Goal: Navigation & Orientation: Find specific page/section

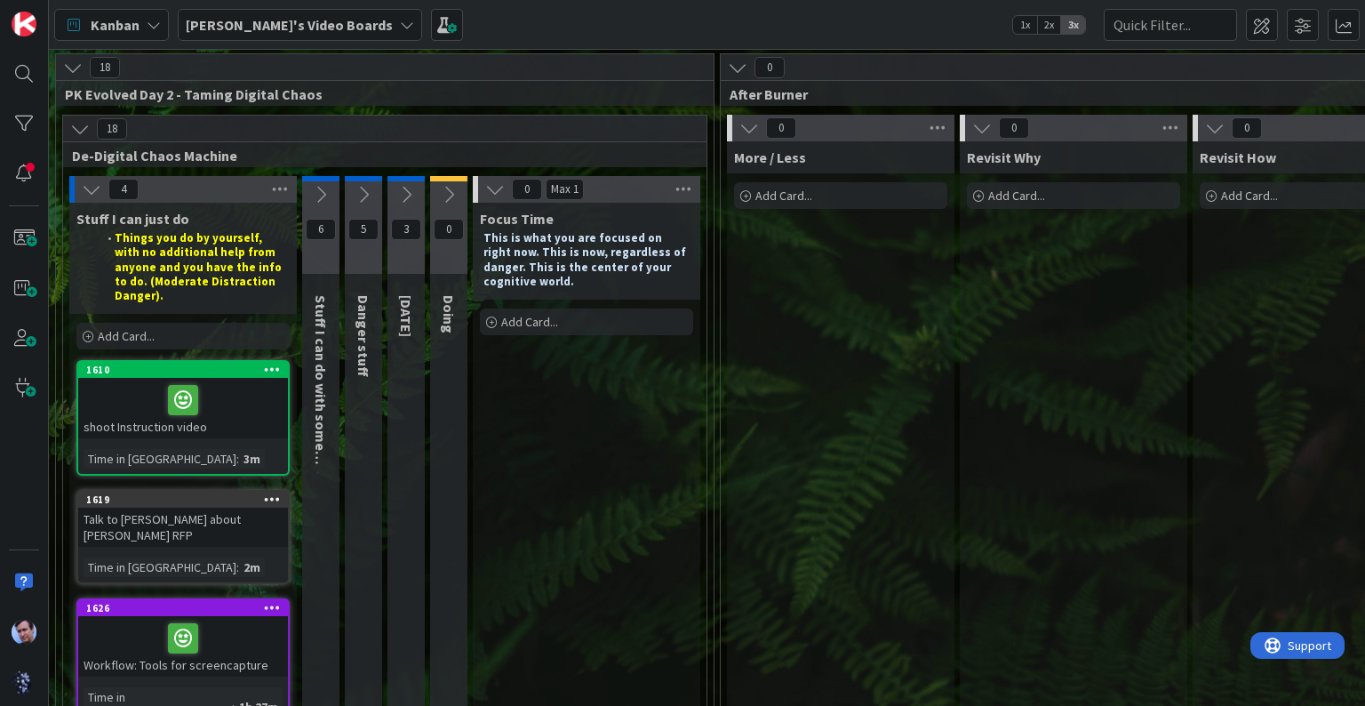
scroll to position [71, 0]
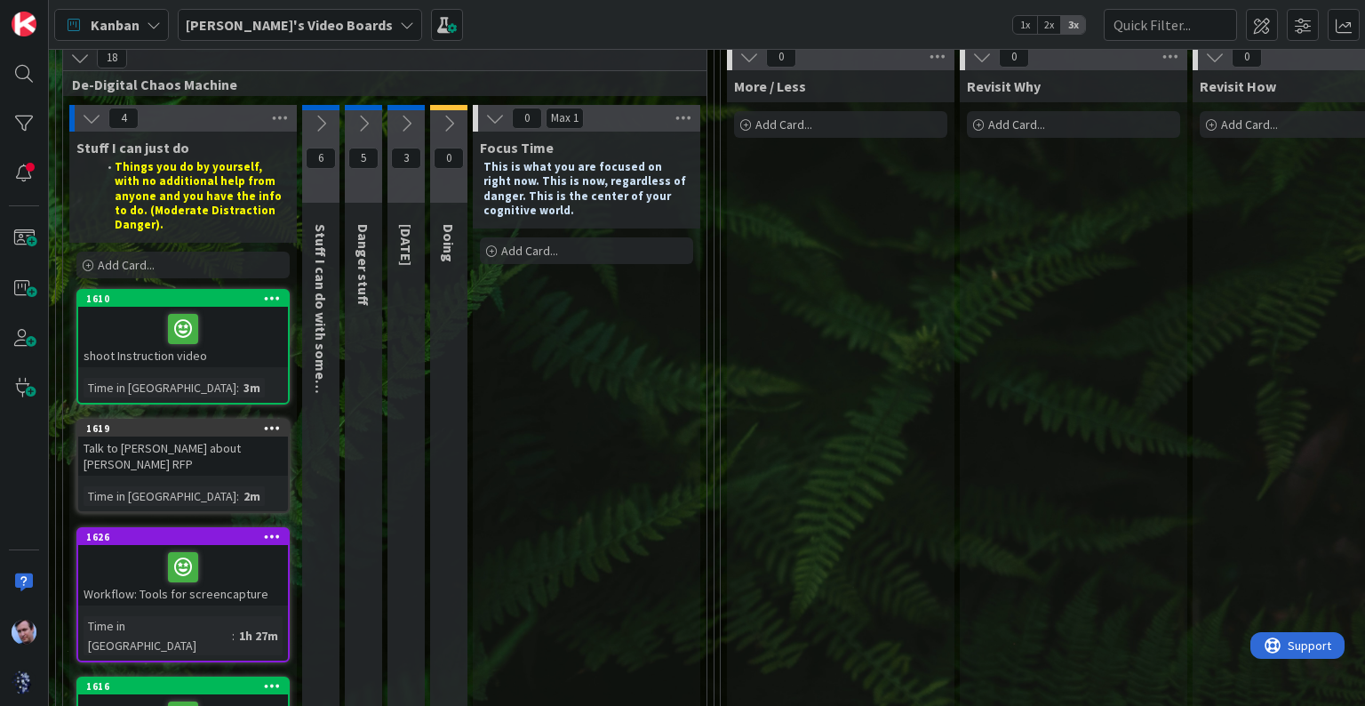
click at [499, 122] on icon at bounding box center [495, 118] width 20 height 20
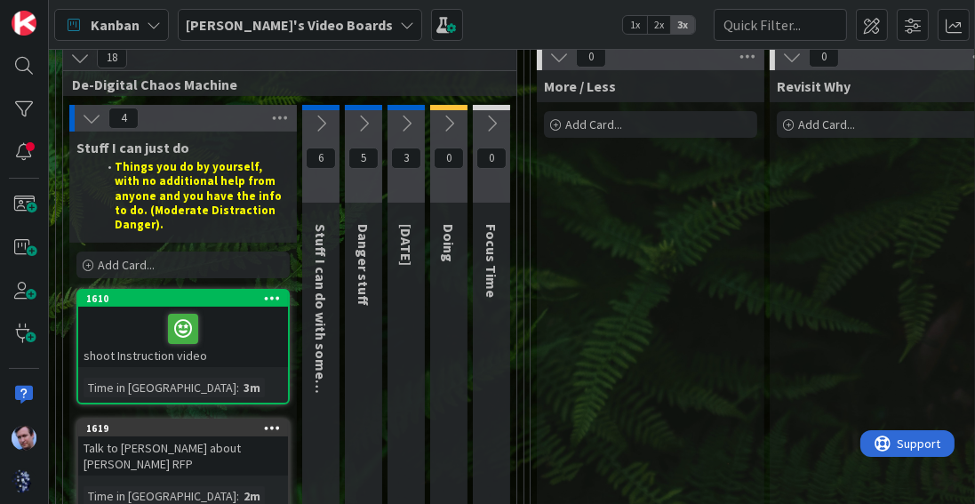
click at [326, 122] on icon at bounding box center [321, 124] width 20 height 20
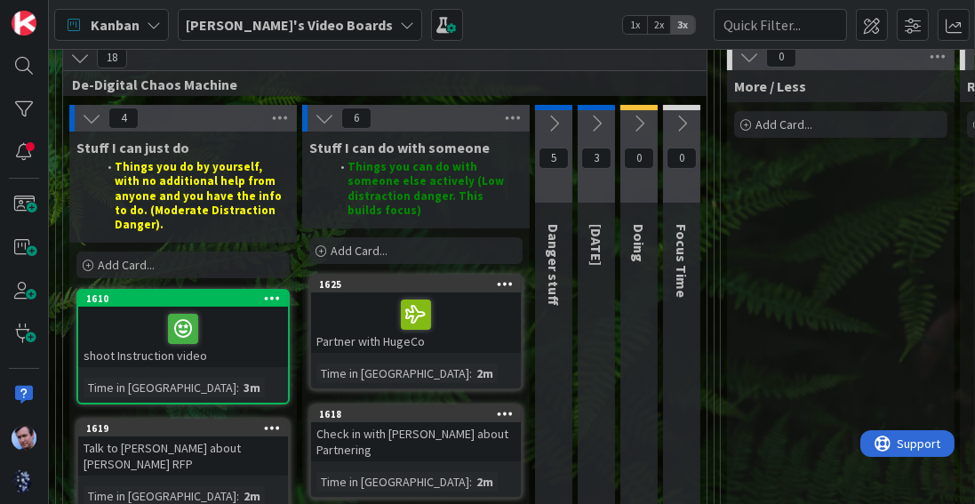
click at [555, 122] on icon at bounding box center [554, 124] width 20 height 20
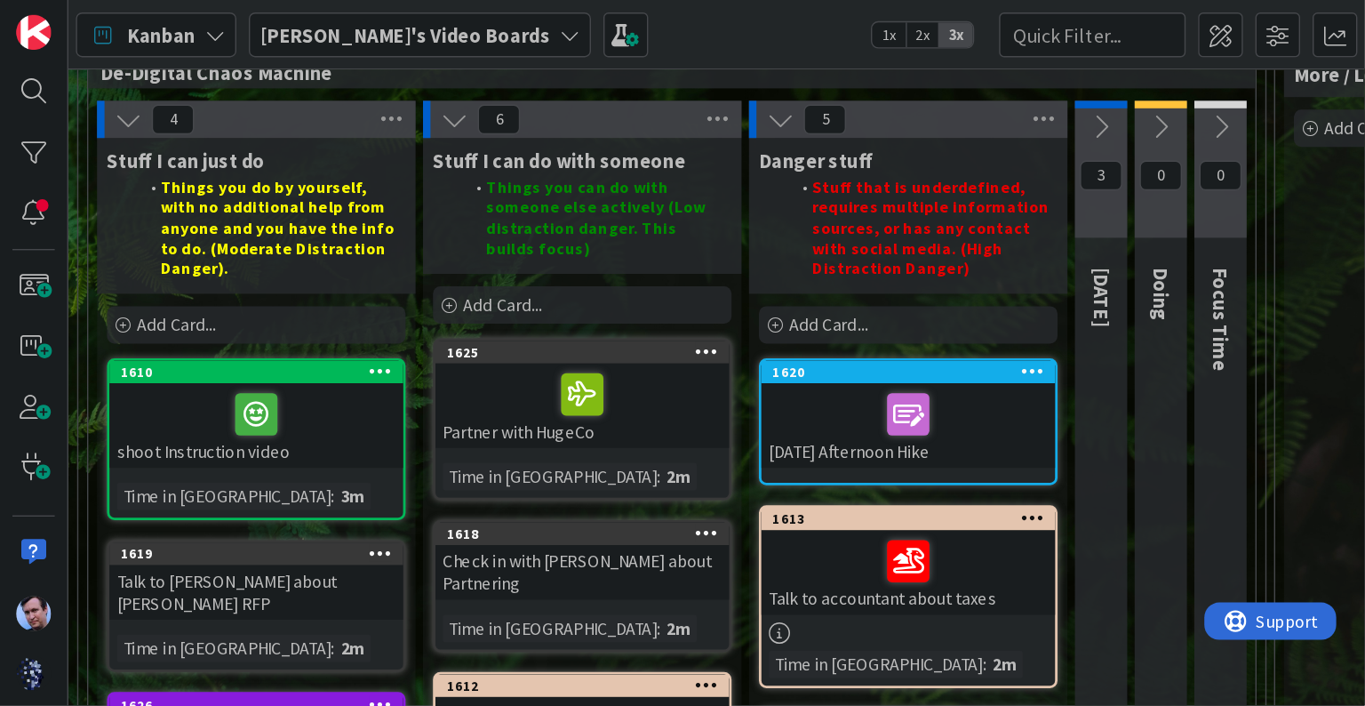
scroll to position [0, 0]
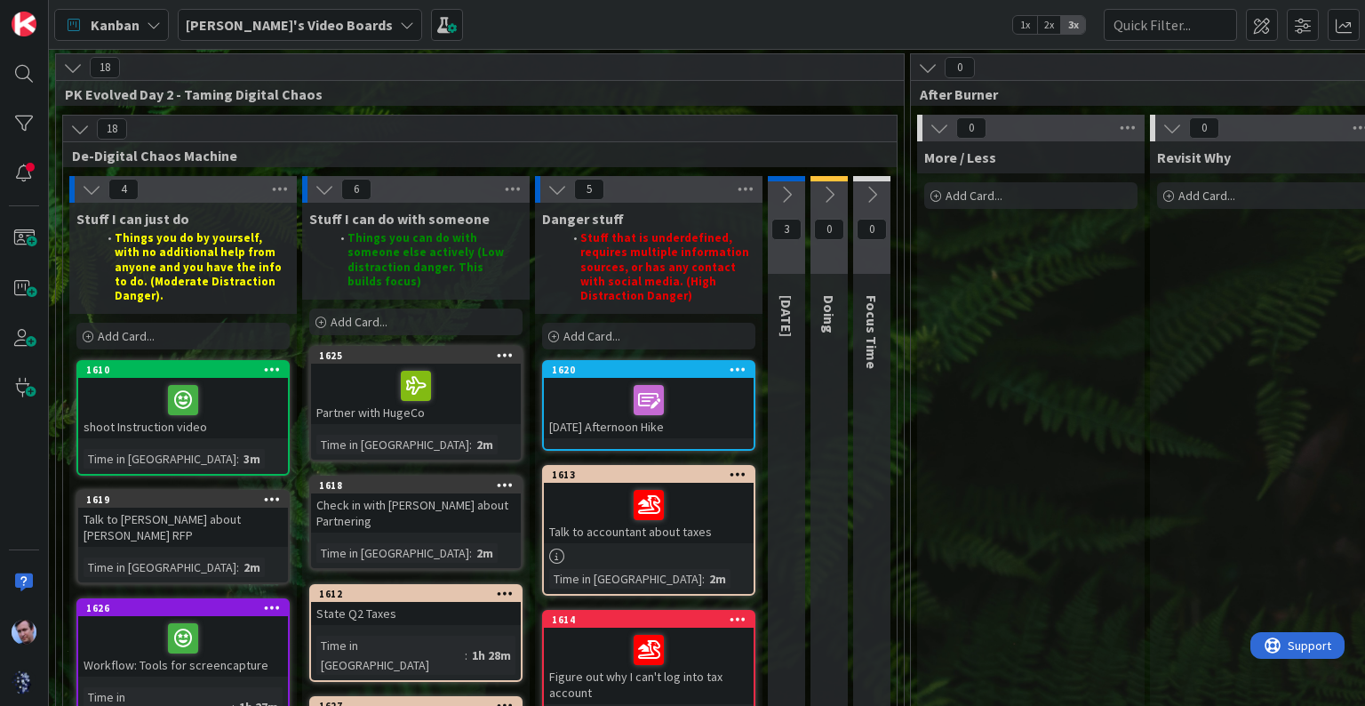
click at [779, 199] on icon at bounding box center [787, 195] width 20 height 20
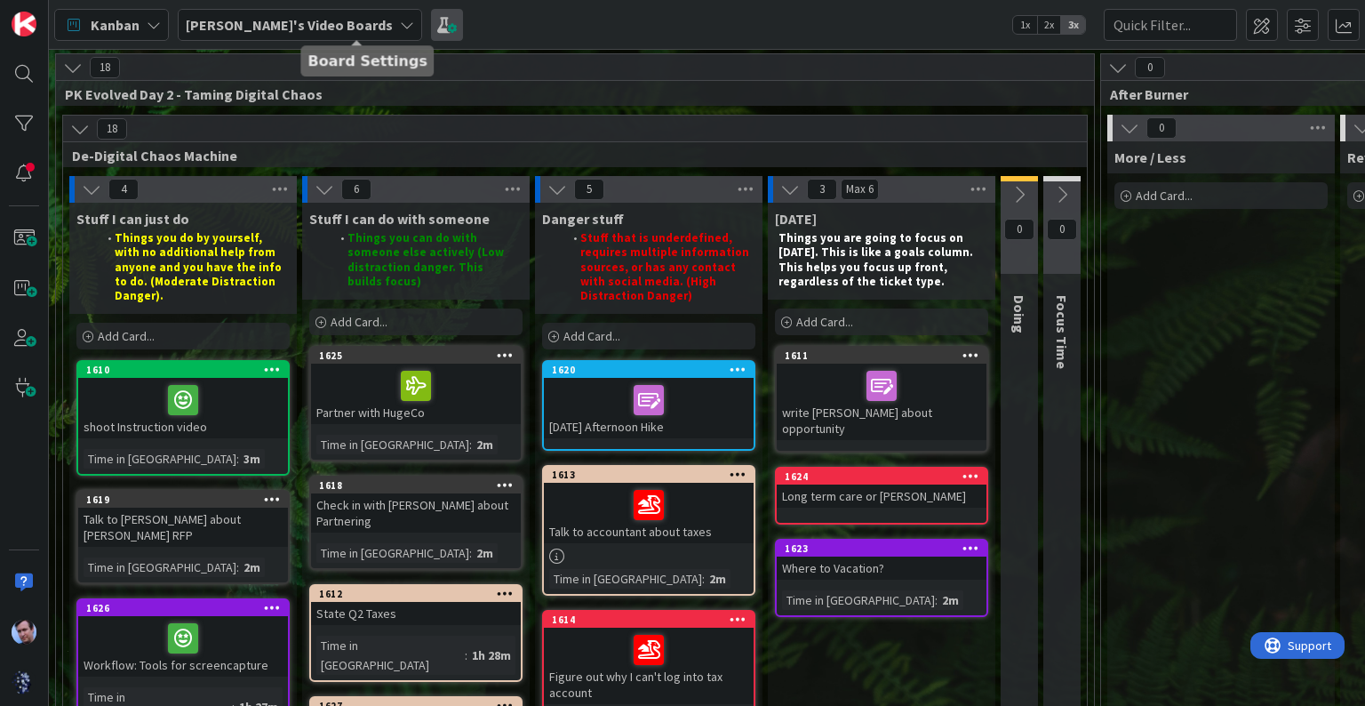
click at [431, 14] on span at bounding box center [447, 25] width 32 height 32
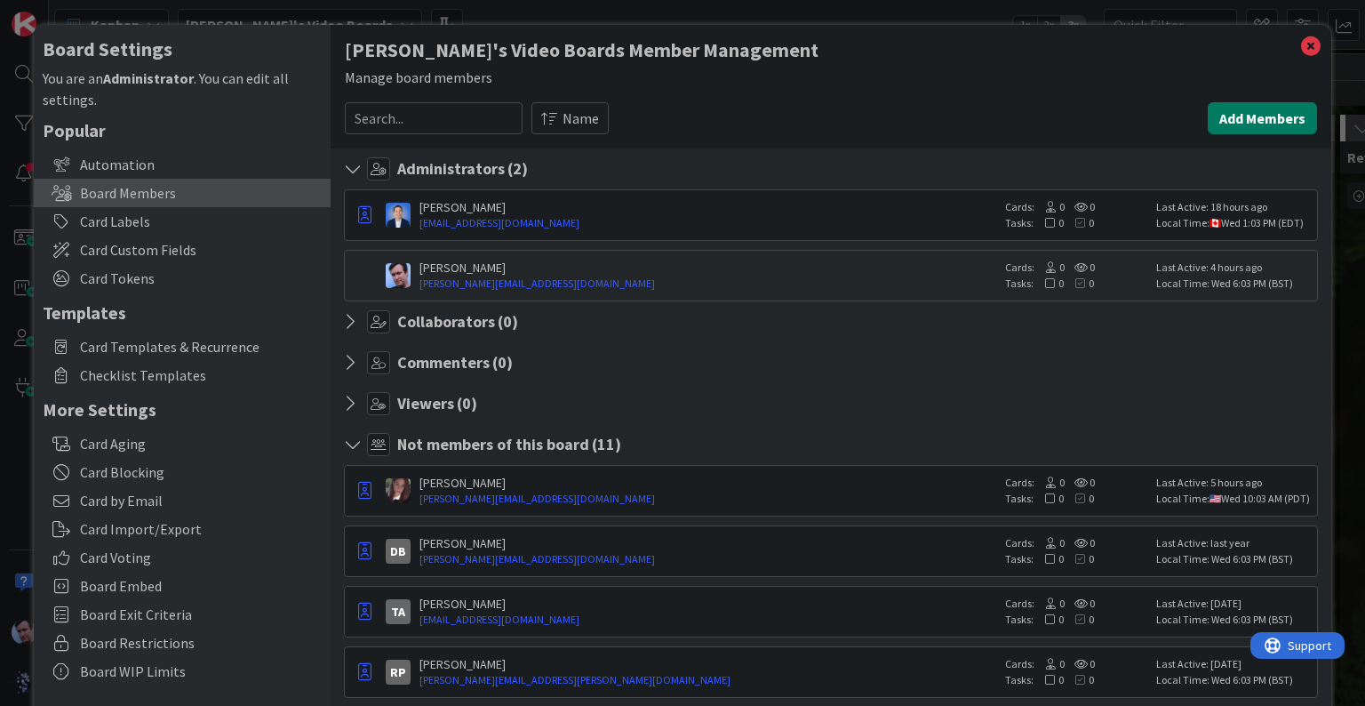
click at [1227, 112] on button "Add Members" at bounding box center [1262, 118] width 109 height 32
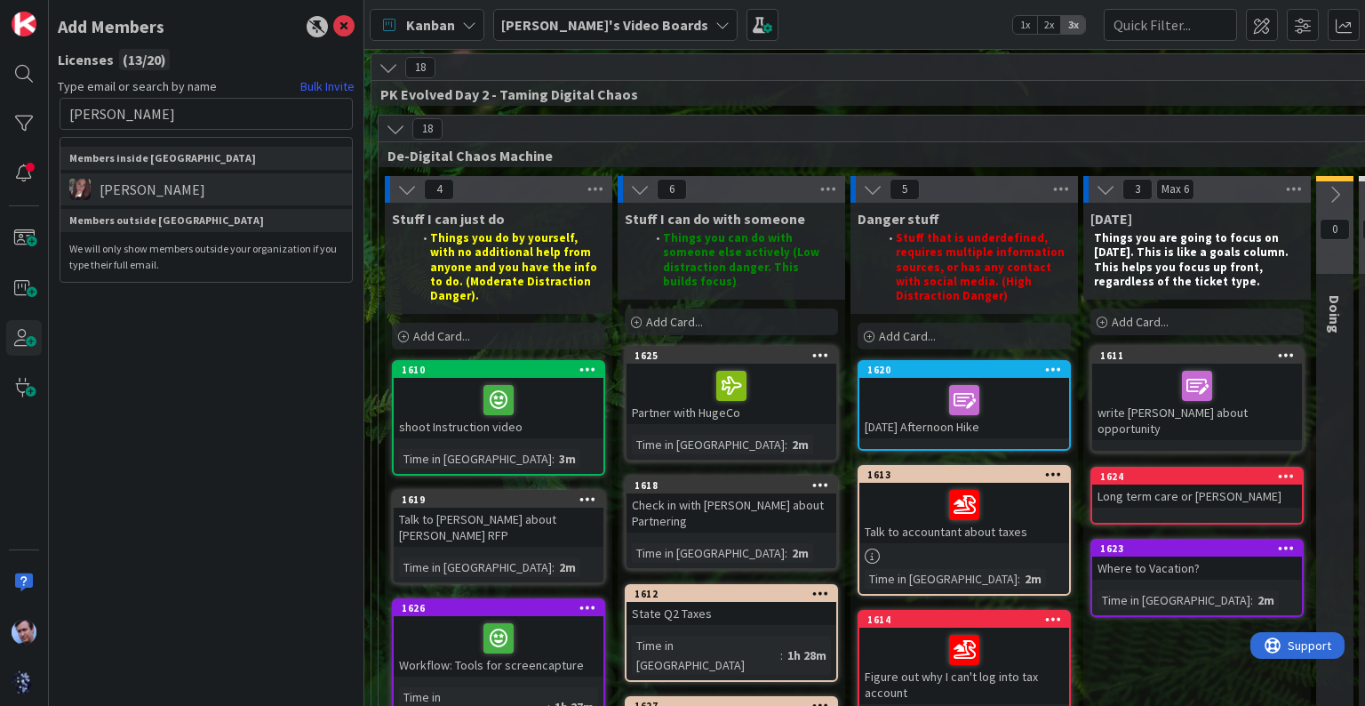
type input "[PERSON_NAME]"
click at [141, 173] on li "[PERSON_NAME]" at bounding box center [206, 189] width 292 height 32
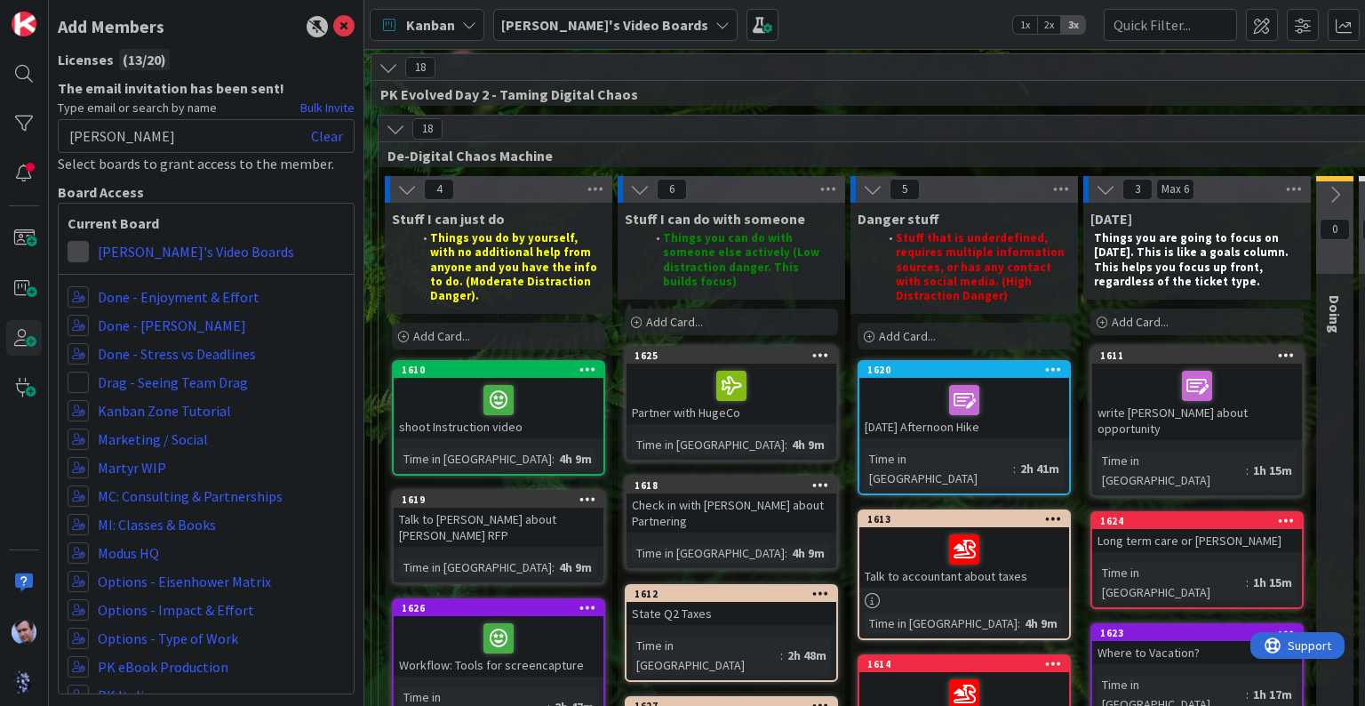
click at [84, 252] on span at bounding box center [78, 251] width 21 height 21
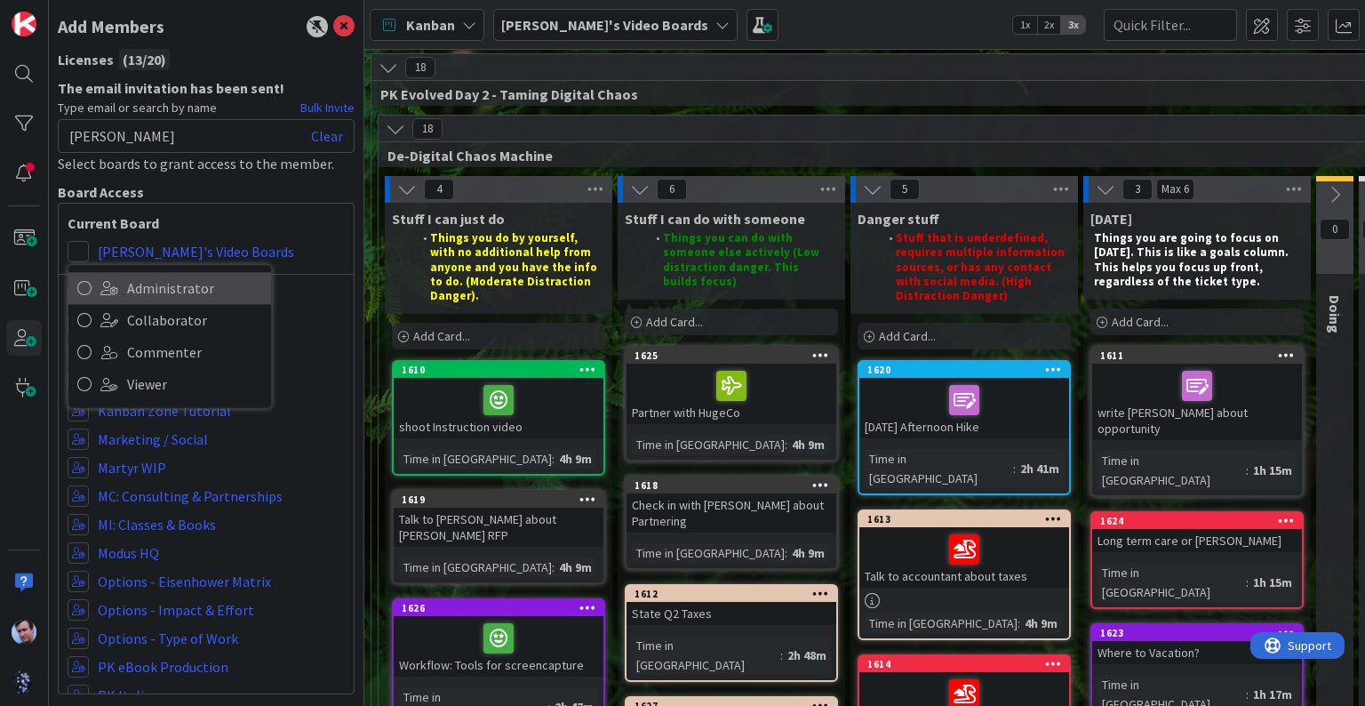
click at [150, 293] on span "Administrator" at bounding box center [194, 288] width 135 height 27
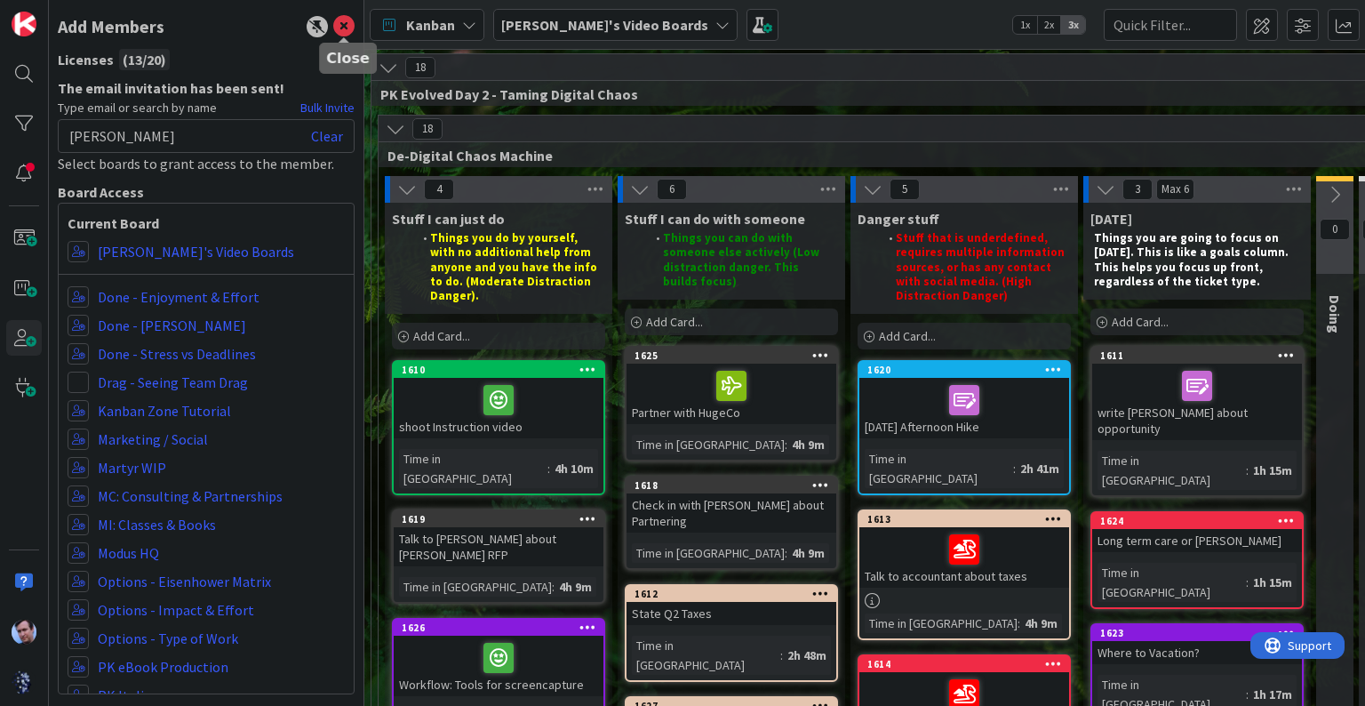
click at [345, 23] on icon at bounding box center [343, 26] width 21 height 21
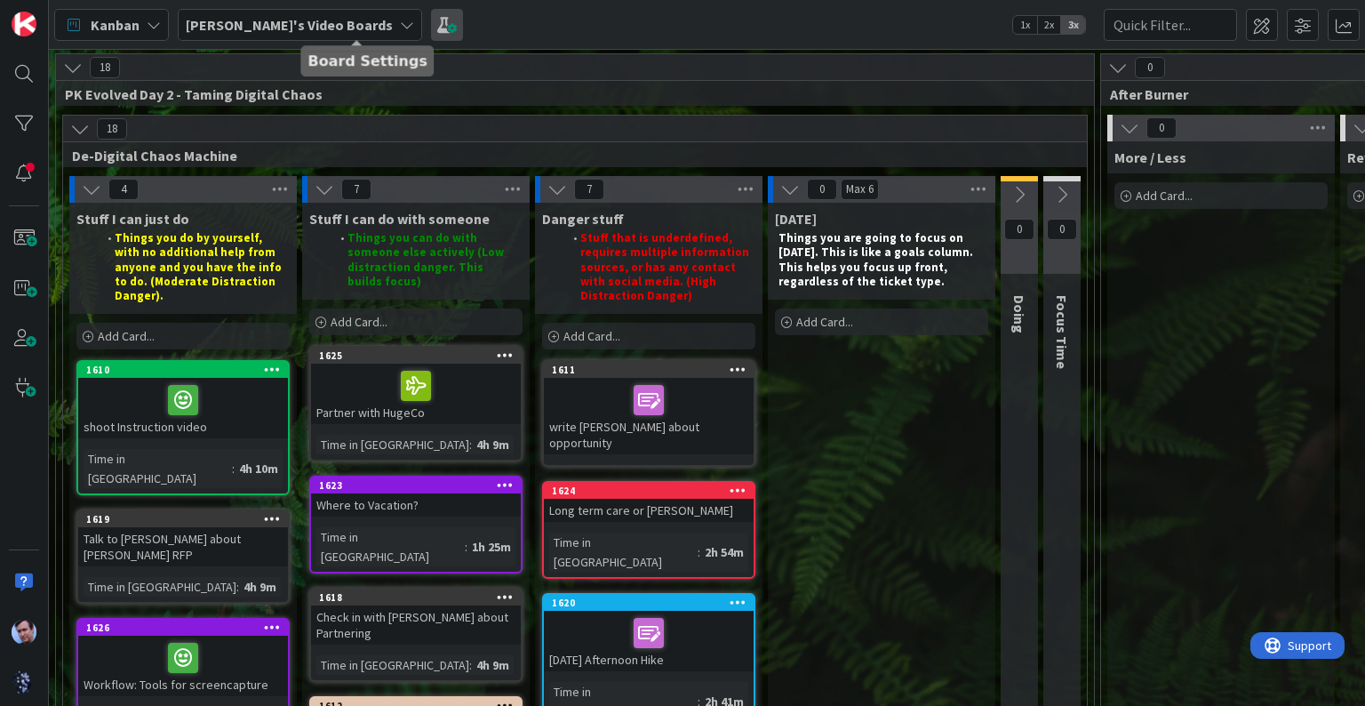
click at [431, 32] on span at bounding box center [447, 25] width 32 height 32
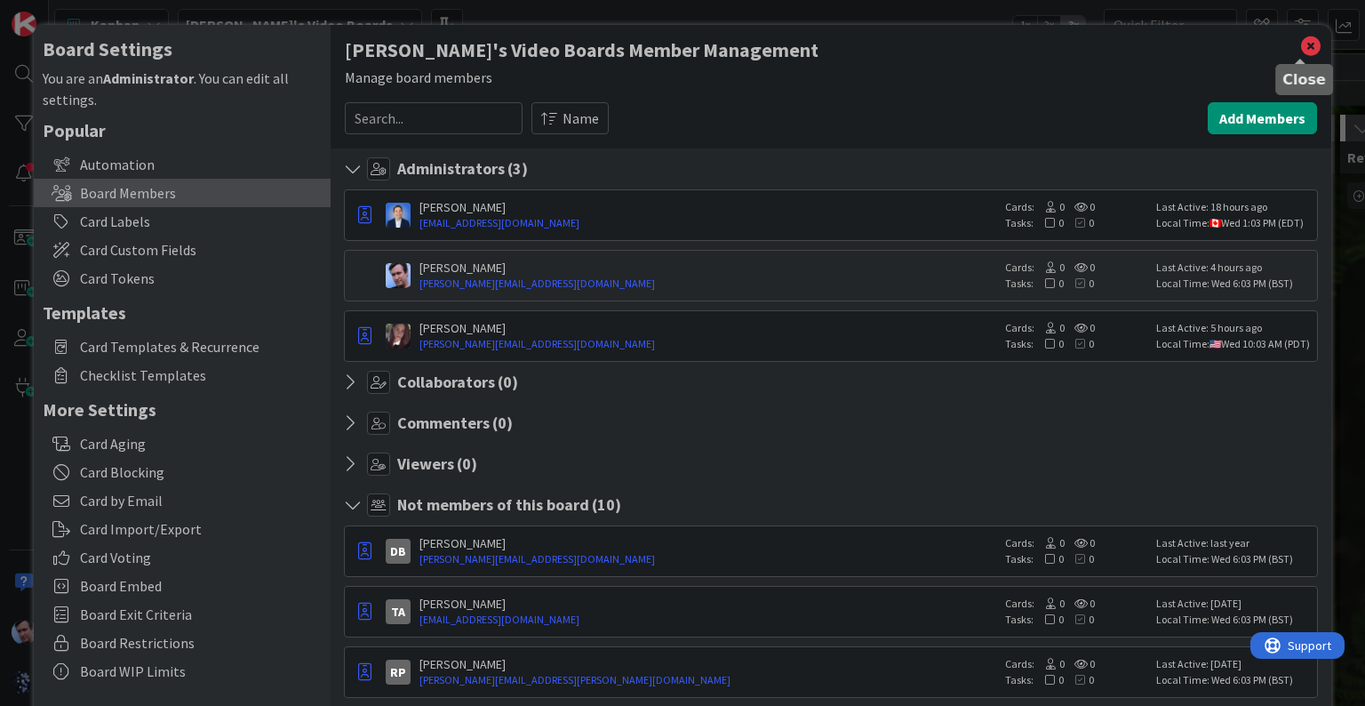
click at [1311, 45] on icon at bounding box center [1310, 46] width 23 height 25
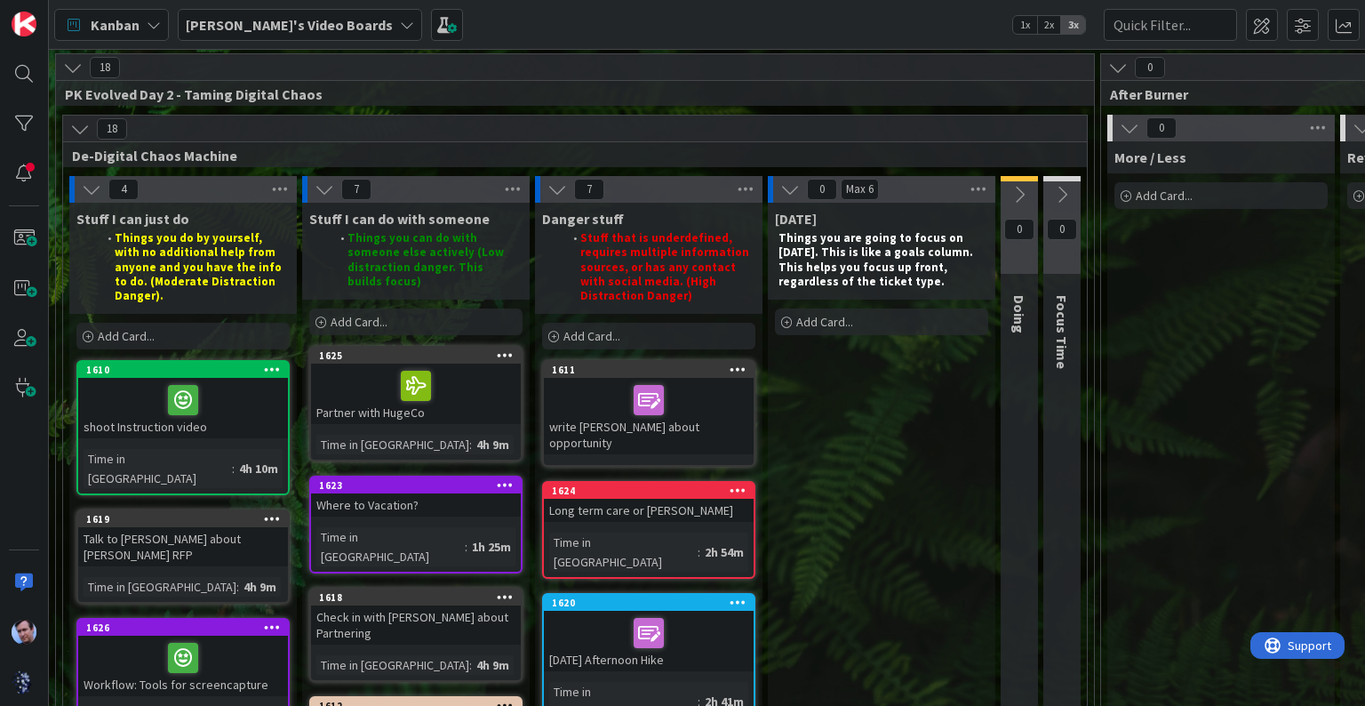
click at [704, 406] on div at bounding box center [648, 399] width 199 height 37
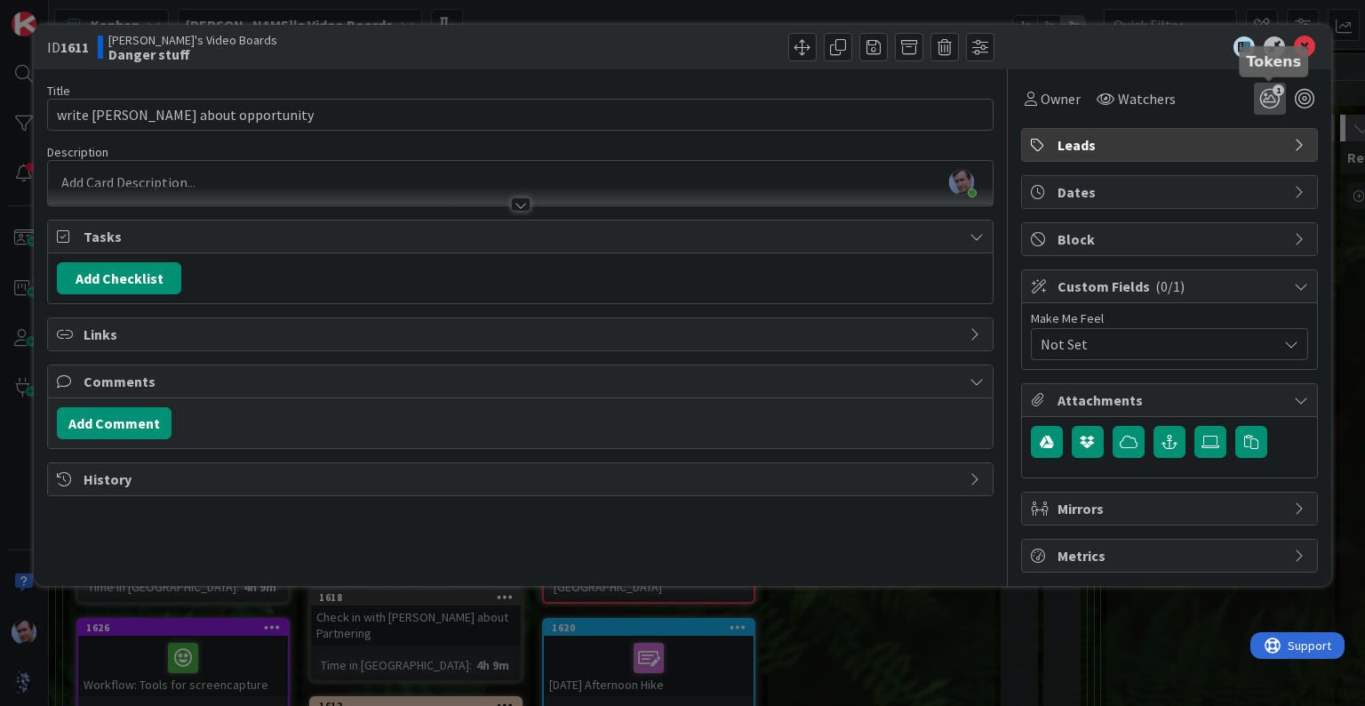
click at [1272, 97] on icon "1" at bounding box center [1270, 99] width 32 height 32
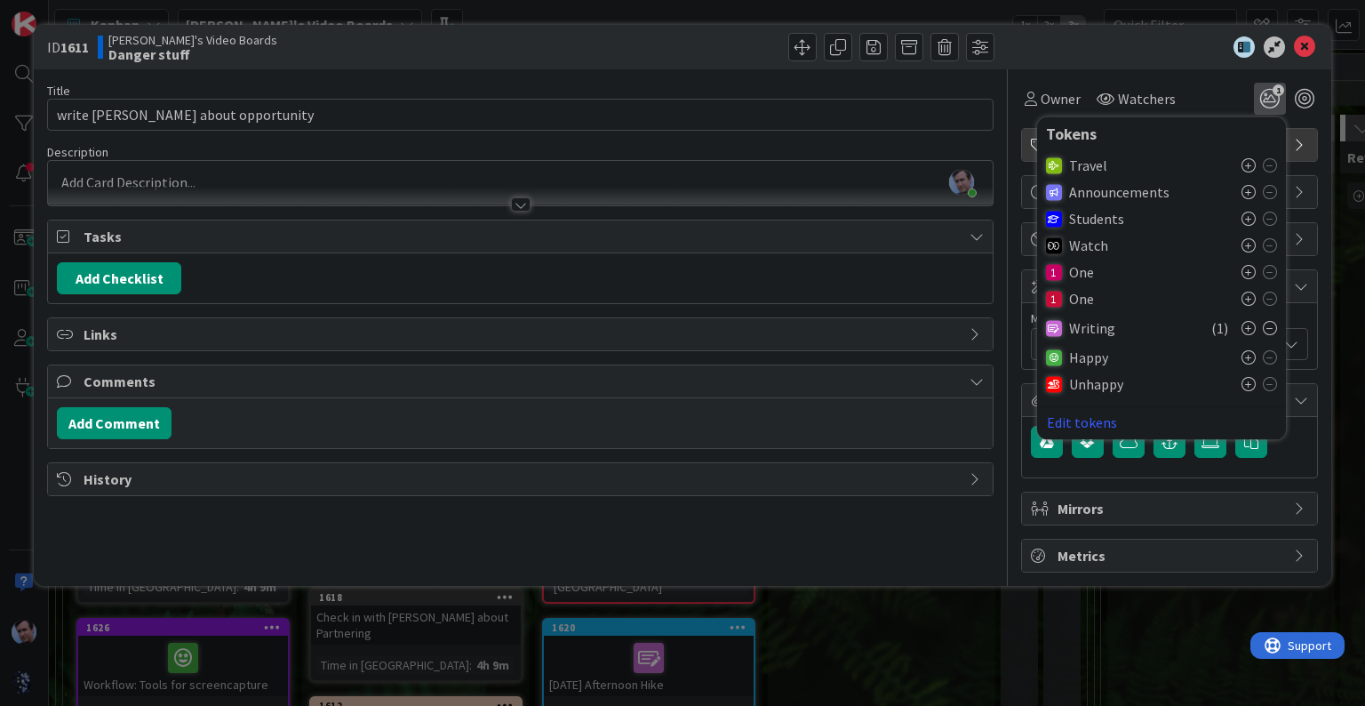
click at [1263, 329] on icon at bounding box center [1270, 328] width 14 height 14
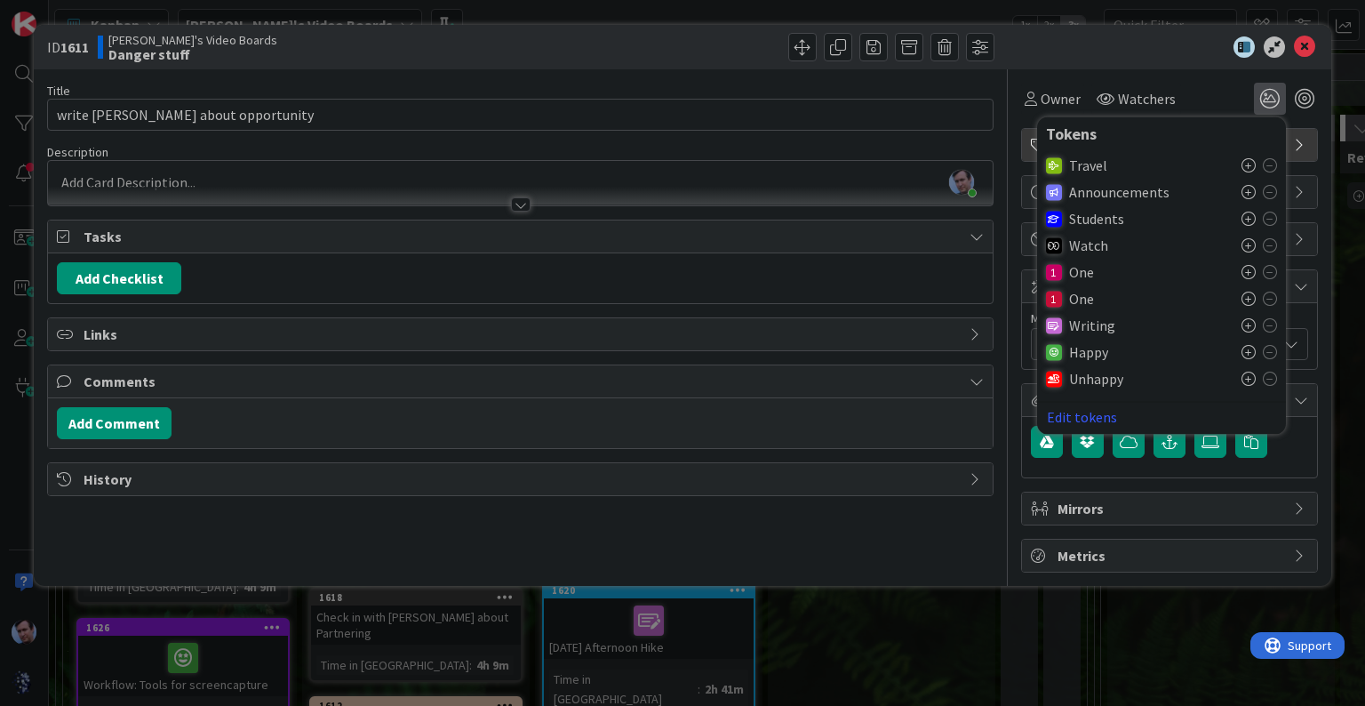
click at [1111, 71] on div "Owner Watchers Tokens Travel Announcements Students Watch One One Writing Happy…" at bounding box center [1169, 91] width 297 height 45
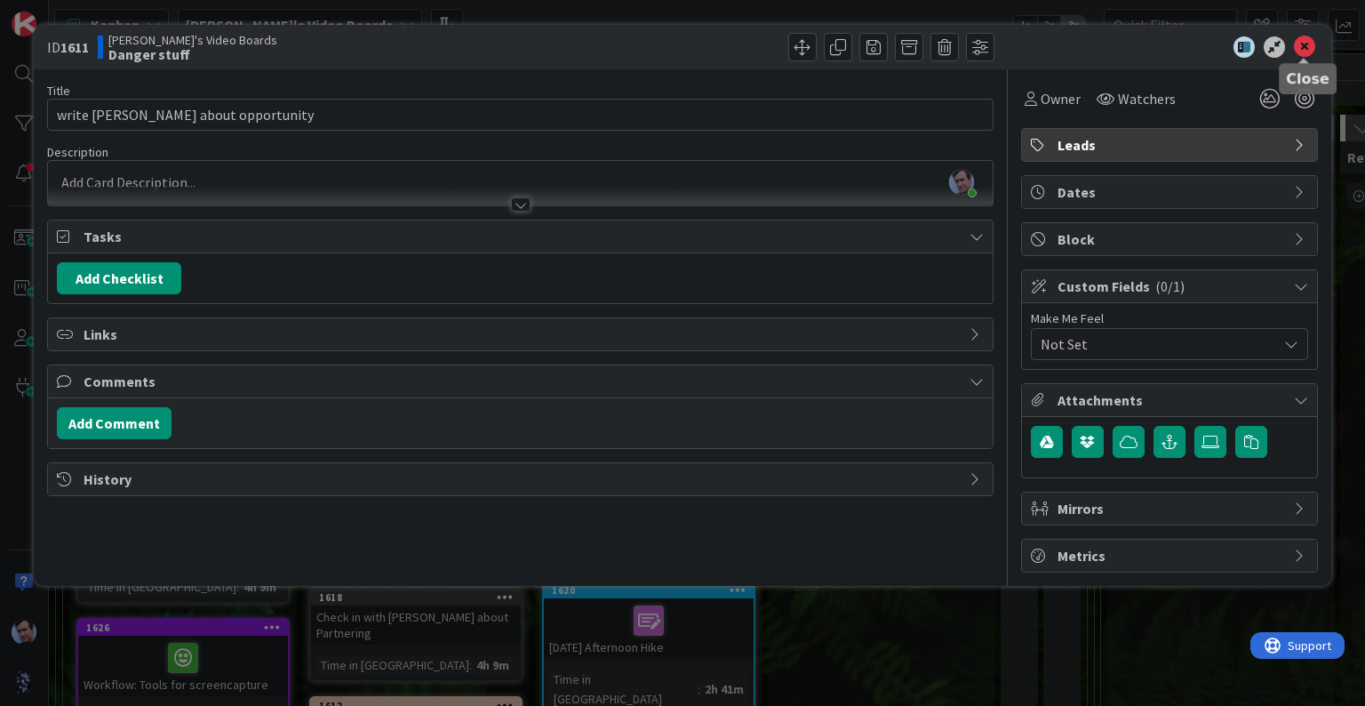
click at [1296, 51] on icon at bounding box center [1304, 46] width 21 height 21
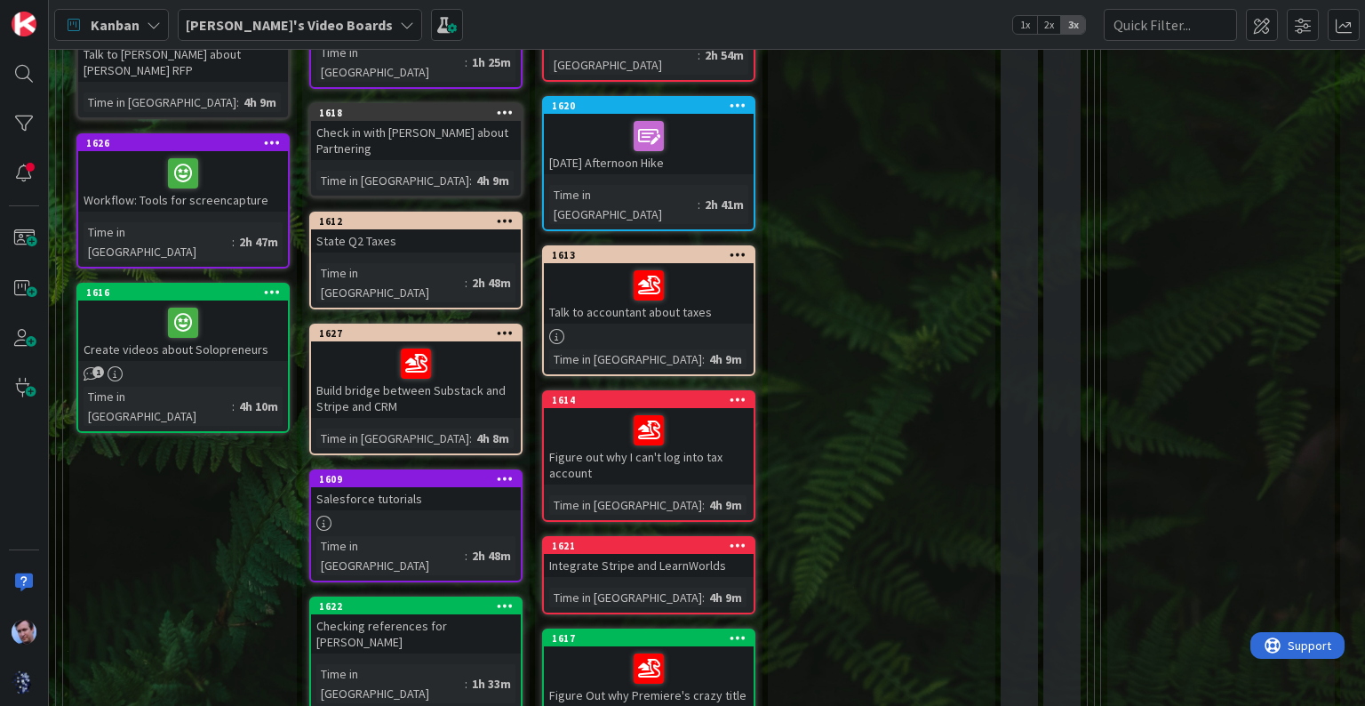
scroll to position [129, 0]
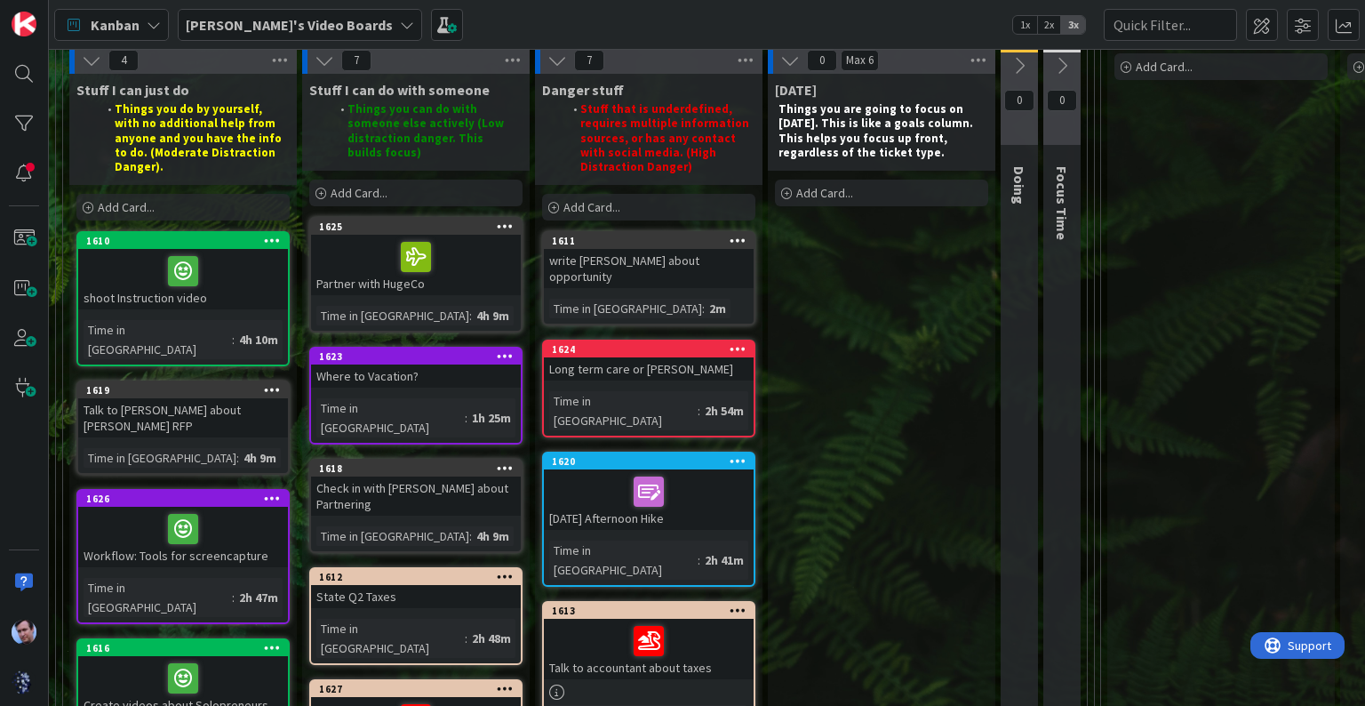
click at [677, 477] on div "[DATE] Afternoon Hike" at bounding box center [649, 499] width 210 height 60
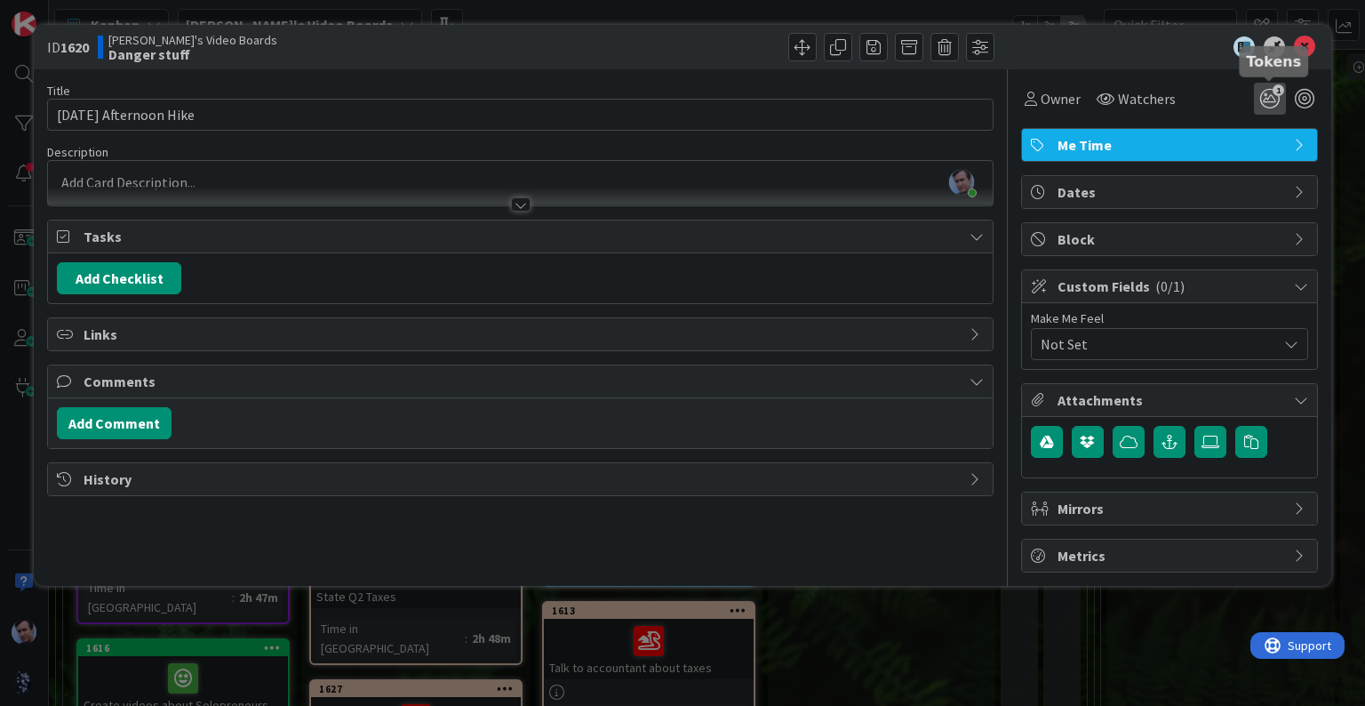
click at [1277, 100] on icon "1" at bounding box center [1270, 99] width 32 height 32
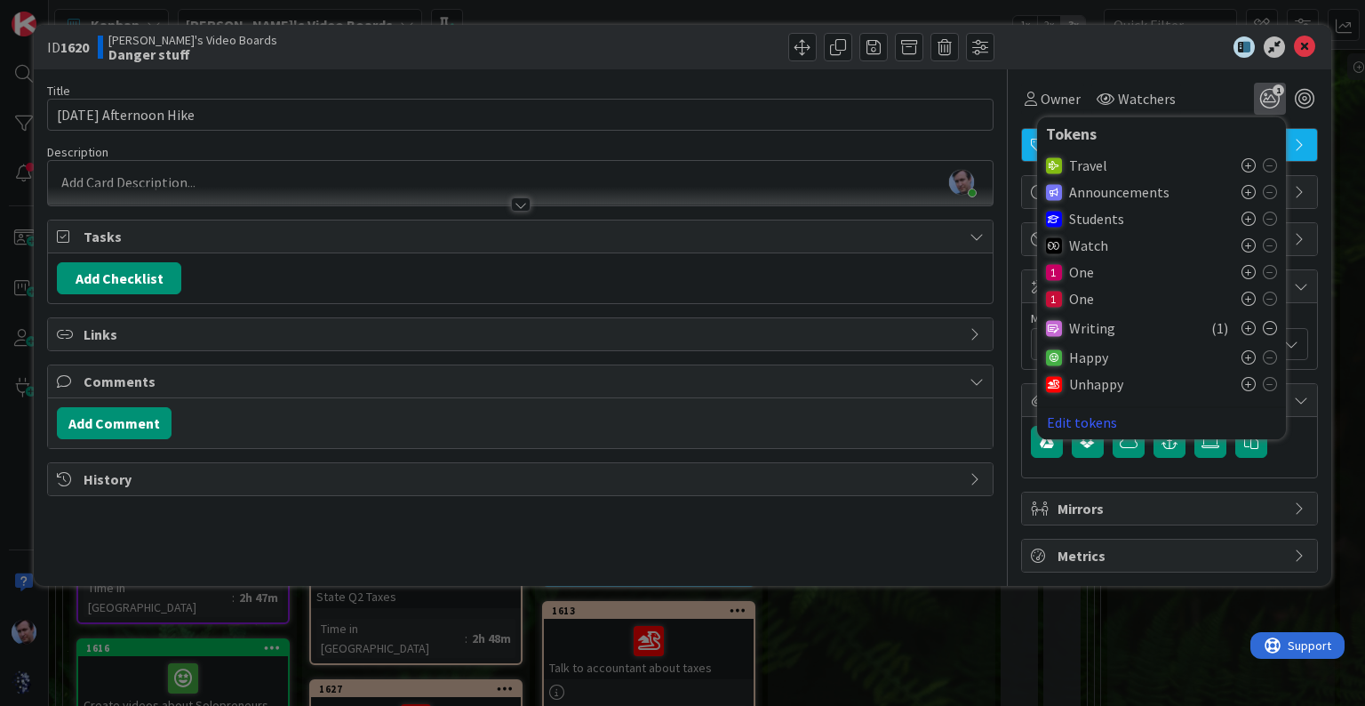
click at [1271, 334] on icon at bounding box center [1270, 328] width 14 height 14
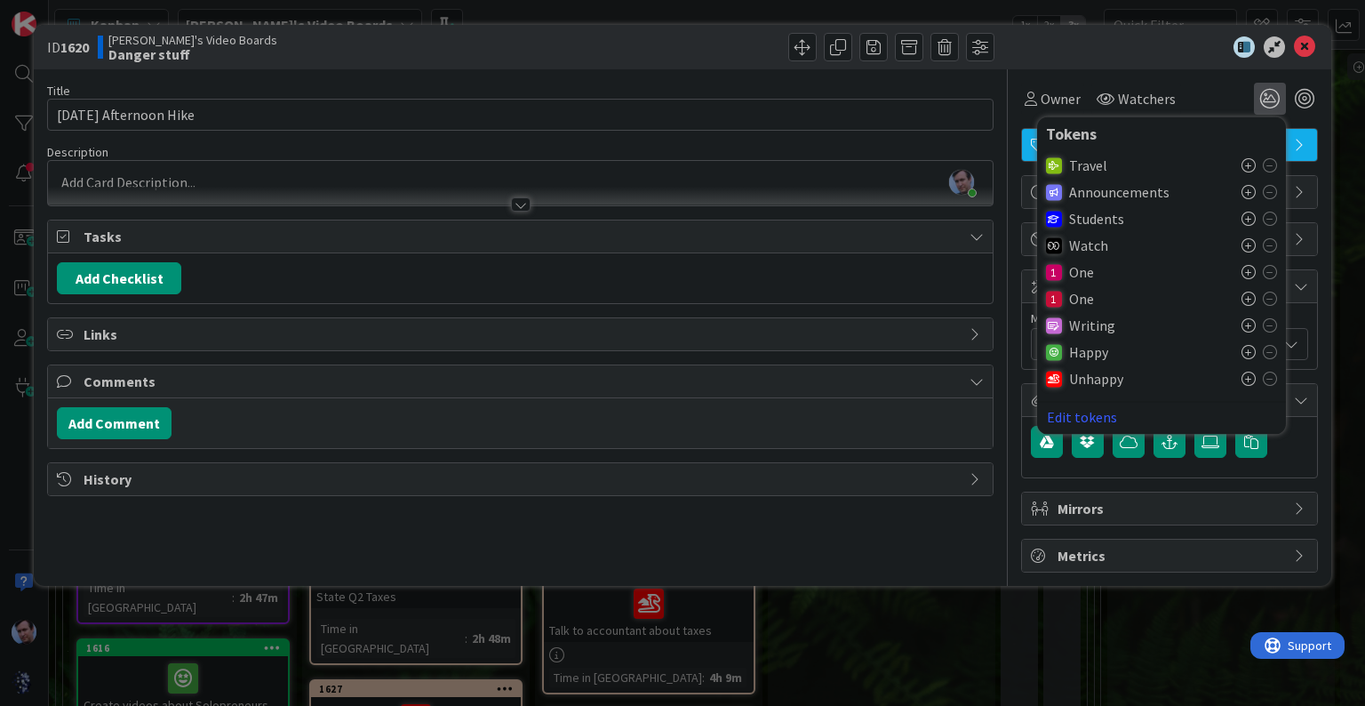
click at [1307, 34] on div "ID 1620 [PERSON_NAME]'s Video Boards Danger stuff" at bounding box center [682, 47] width 1297 height 44
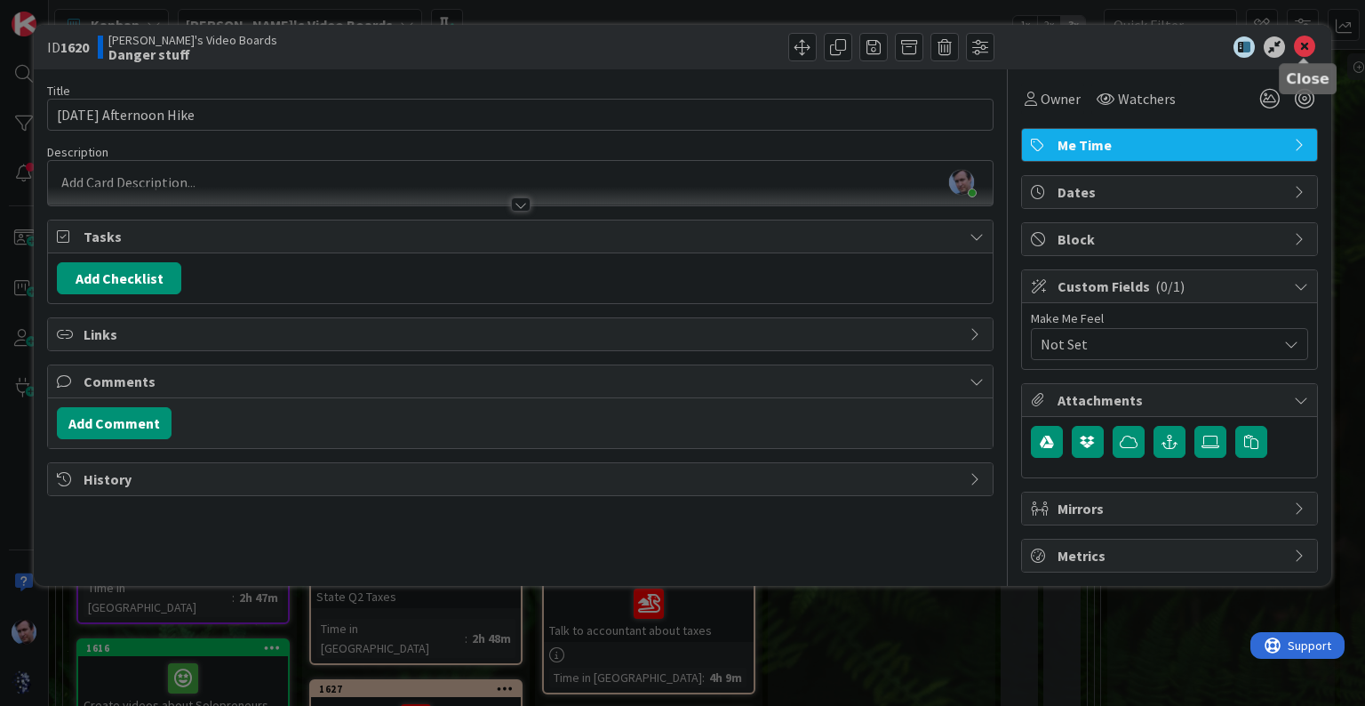
click at [1299, 56] on icon at bounding box center [1304, 46] width 21 height 21
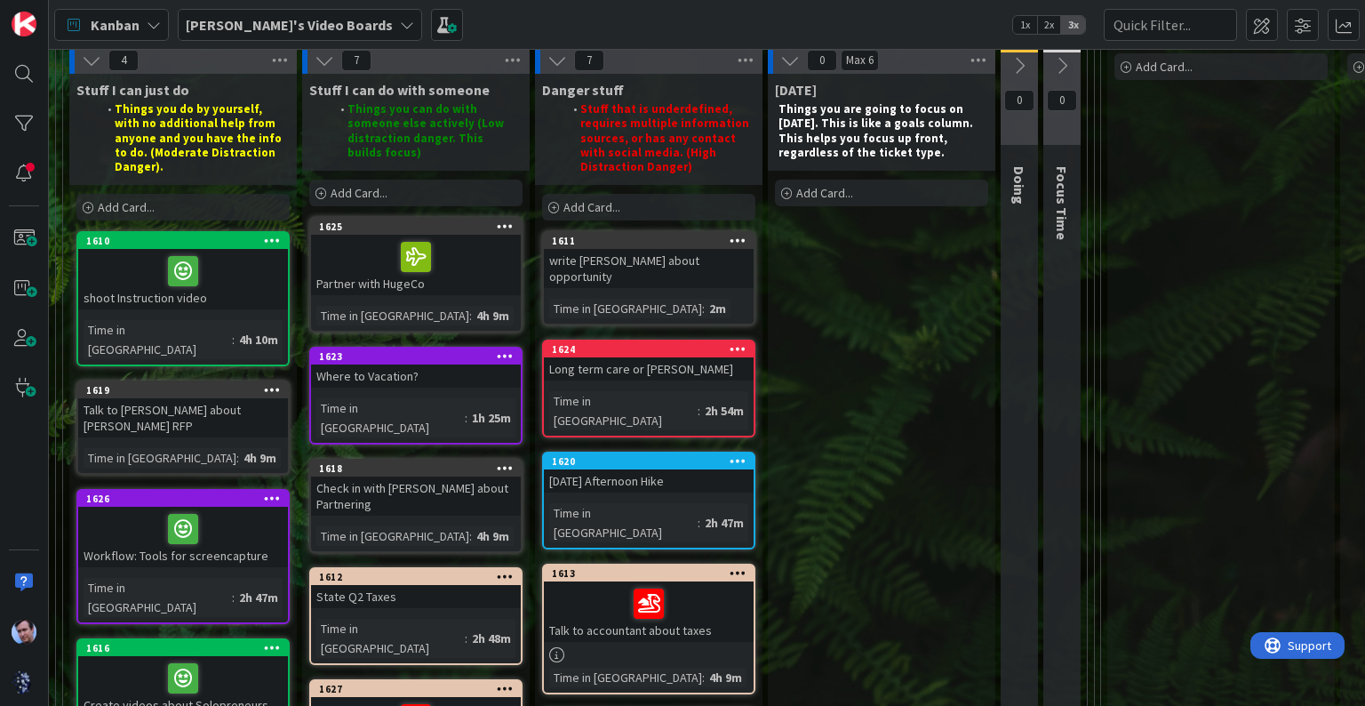
click at [672, 585] on div at bounding box center [648, 603] width 199 height 37
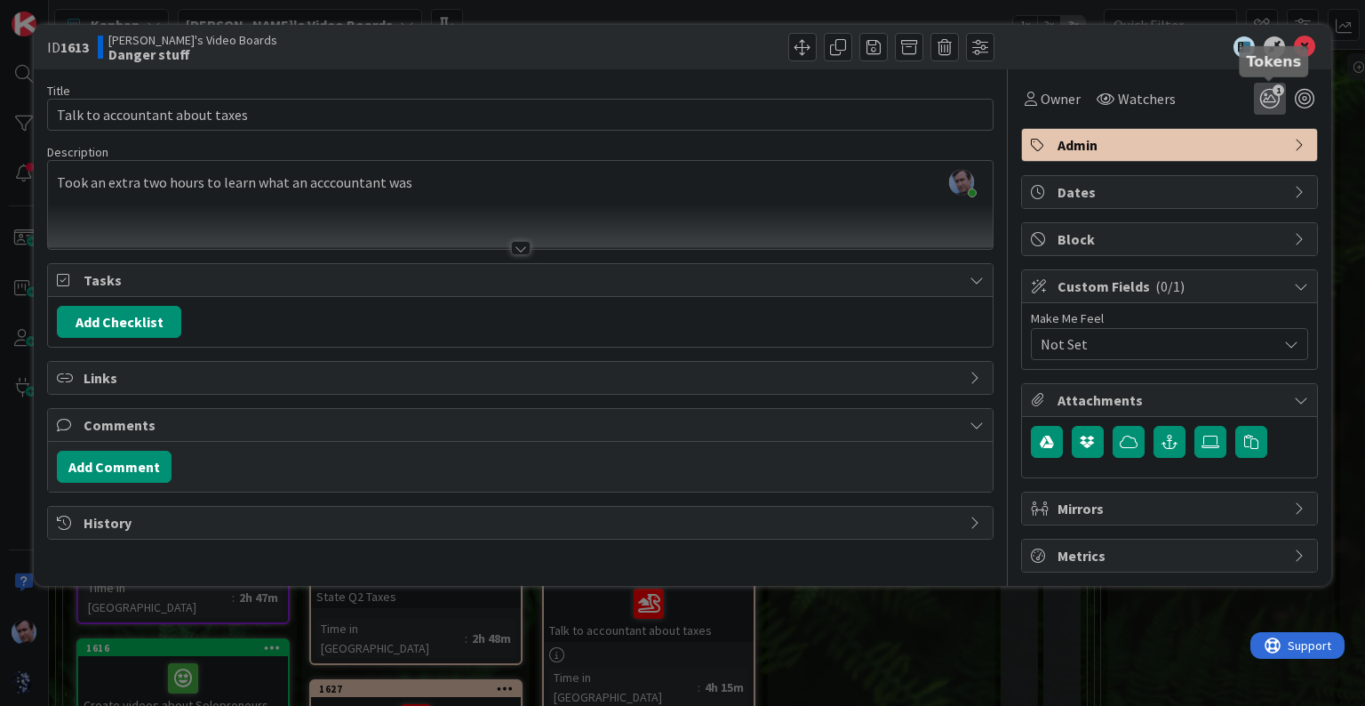
click at [1283, 102] on icon "1" at bounding box center [1270, 99] width 32 height 32
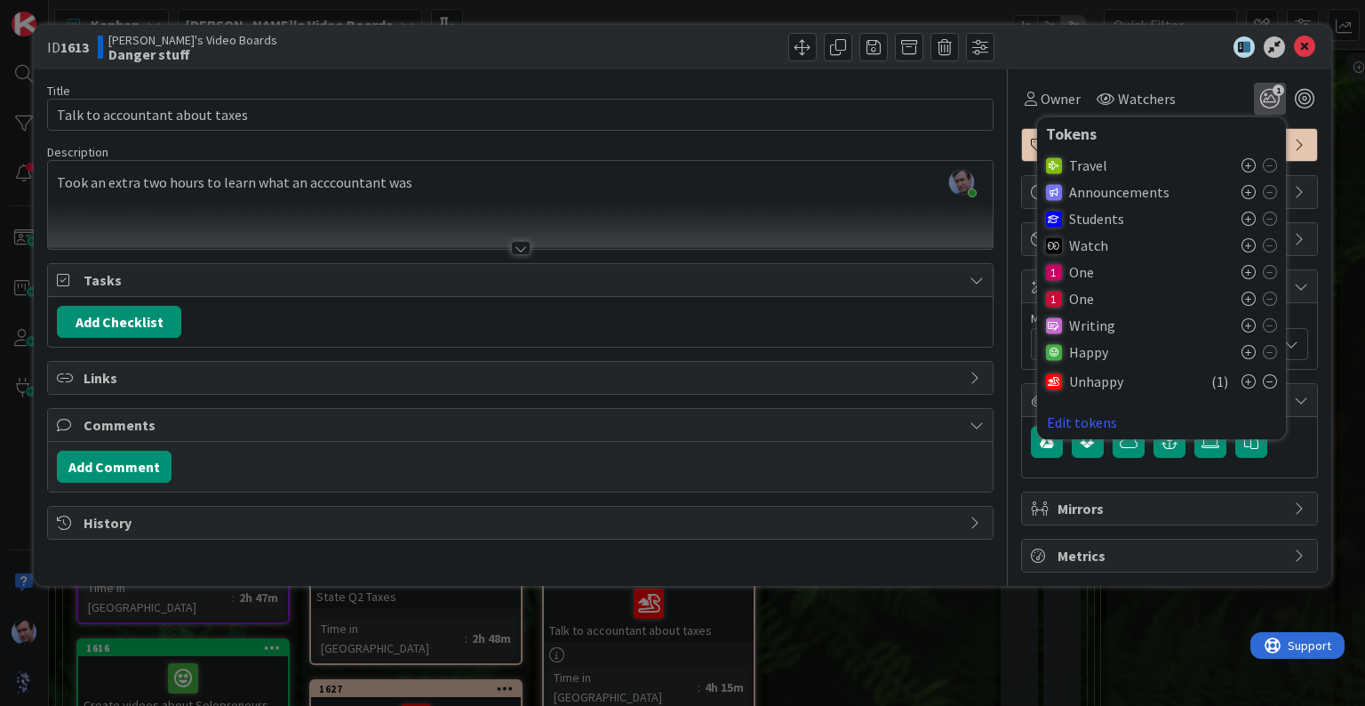
click at [1271, 380] on icon at bounding box center [1270, 381] width 14 height 14
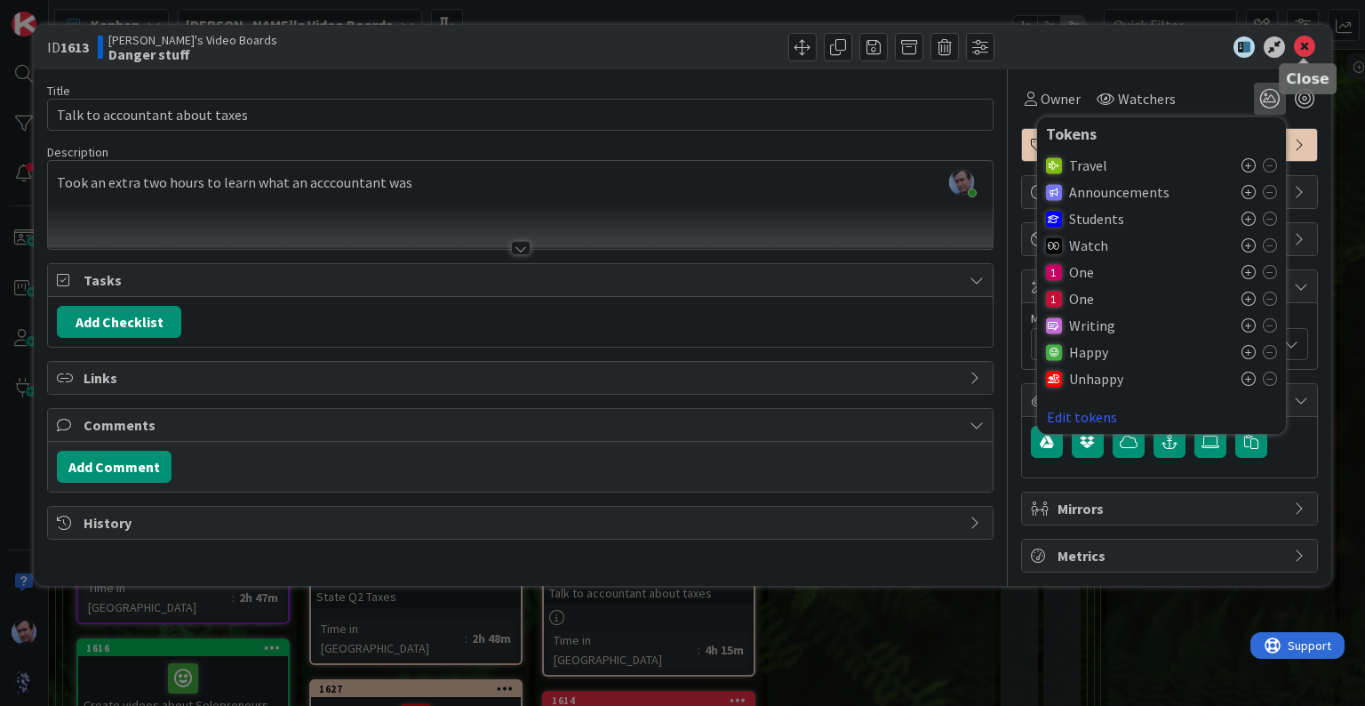
click at [1308, 78] on div "Owner Watchers Tokens Travel Announcements Students Watch One One Writing Happy…" at bounding box center [1169, 91] width 297 height 45
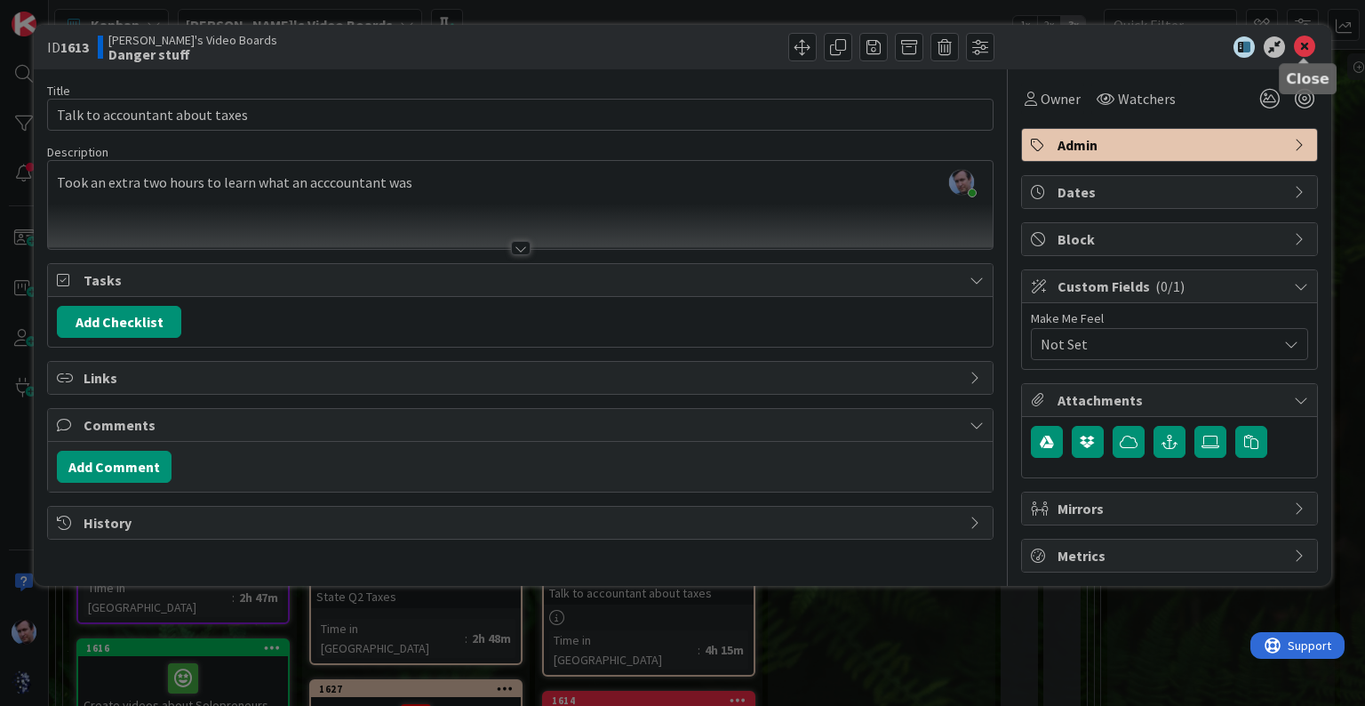
click at [1311, 36] on icon at bounding box center [1304, 46] width 21 height 21
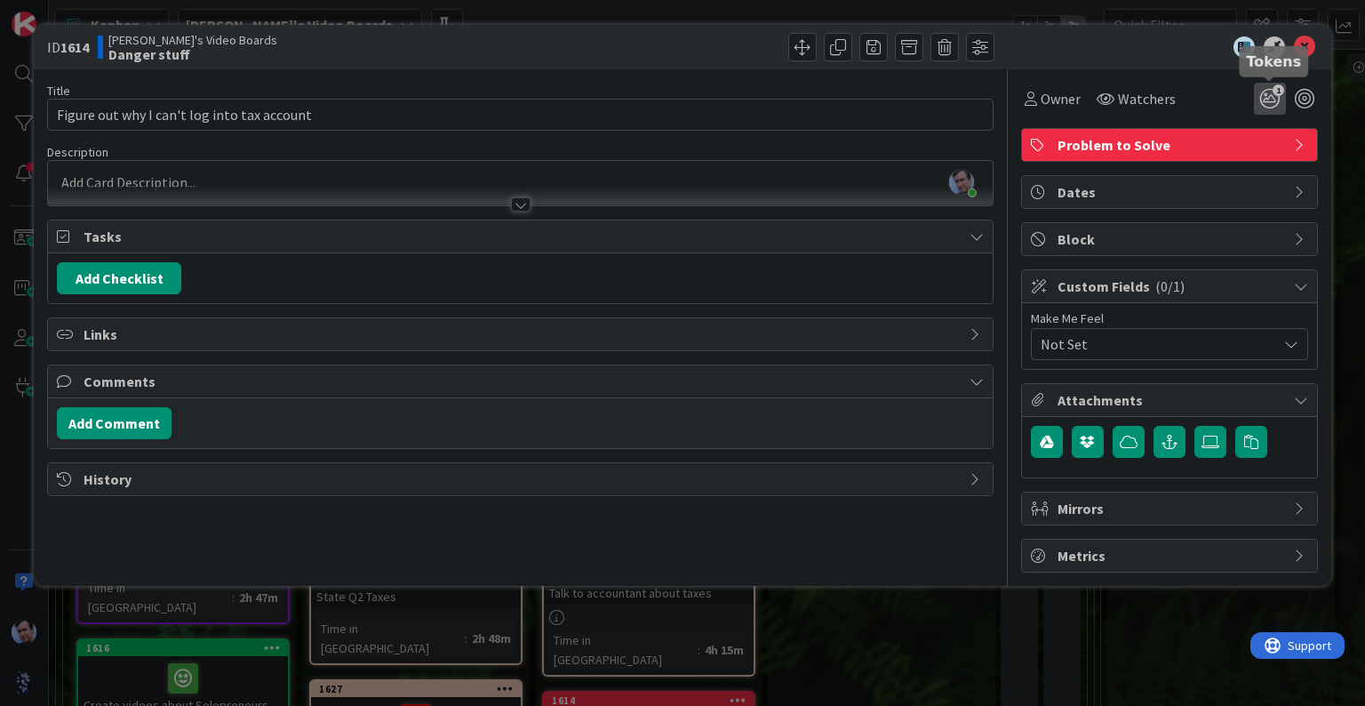
click at [1268, 95] on icon "1" at bounding box center [1270, 99] width 32 height 32
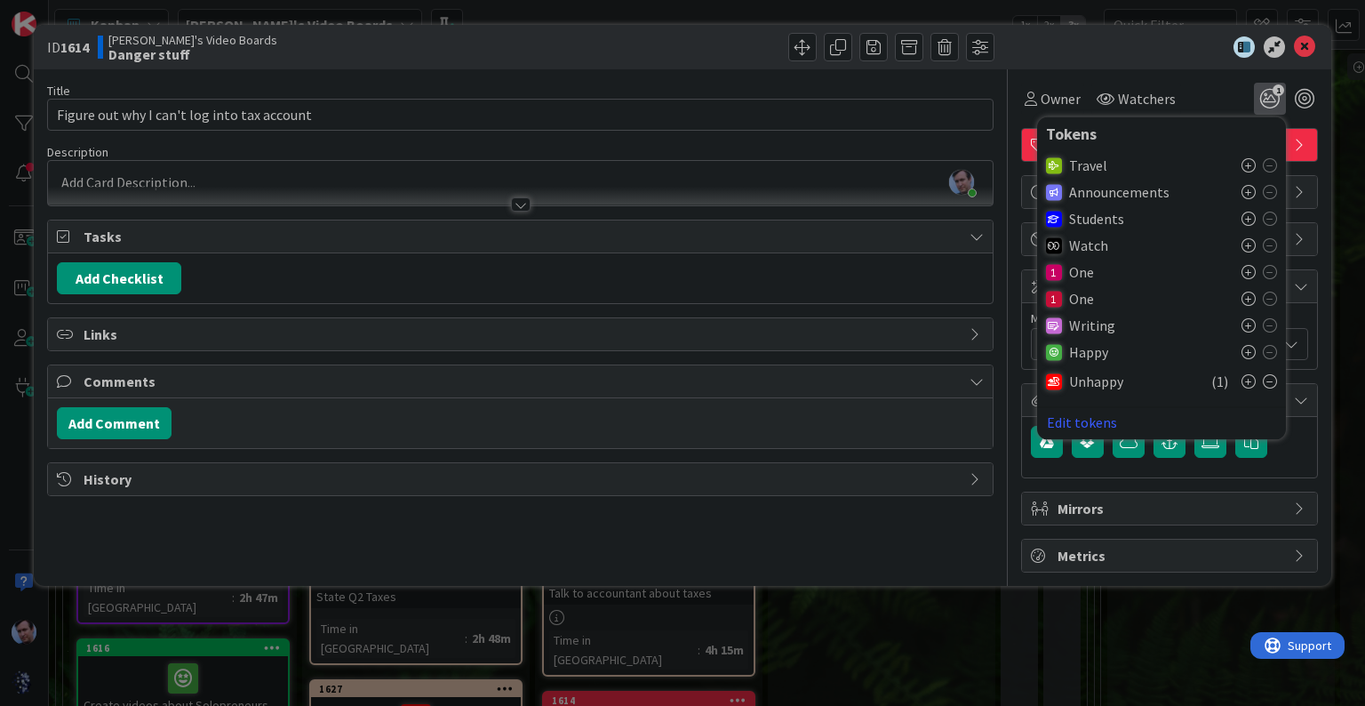
click at [1125, 50] on div at bounding box center [1160, 46] width 315 height 21
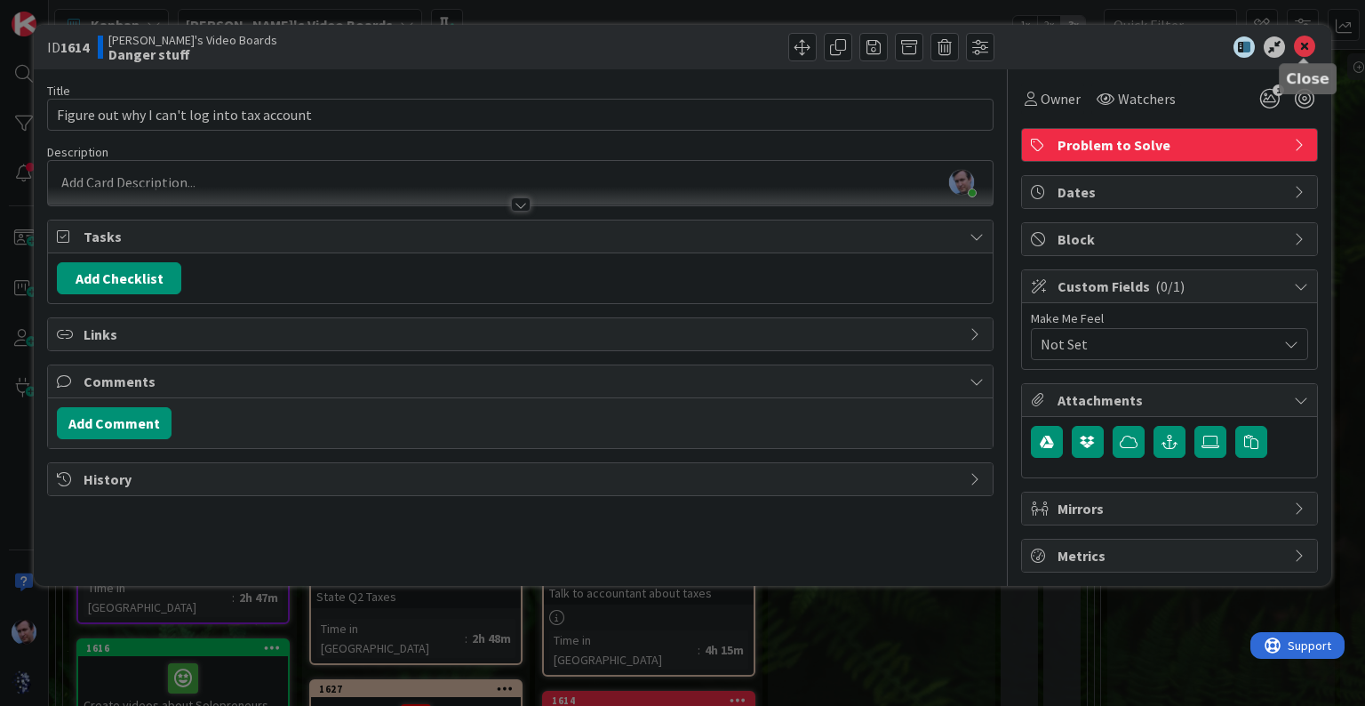
click at [1308, 40] on icon at bounding box center [1304, 46] width 21 height 21
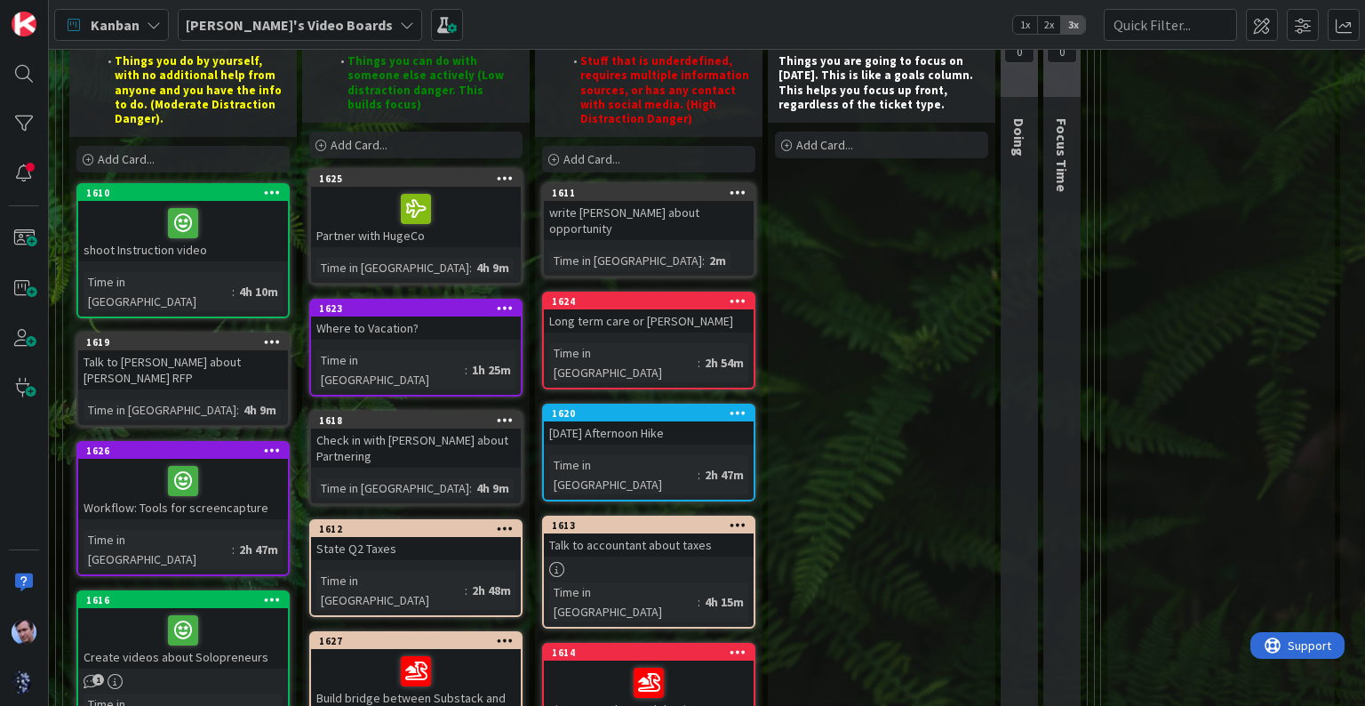
click at [400, 22] on icon at bounding box center [407, 25] width 14 height 14
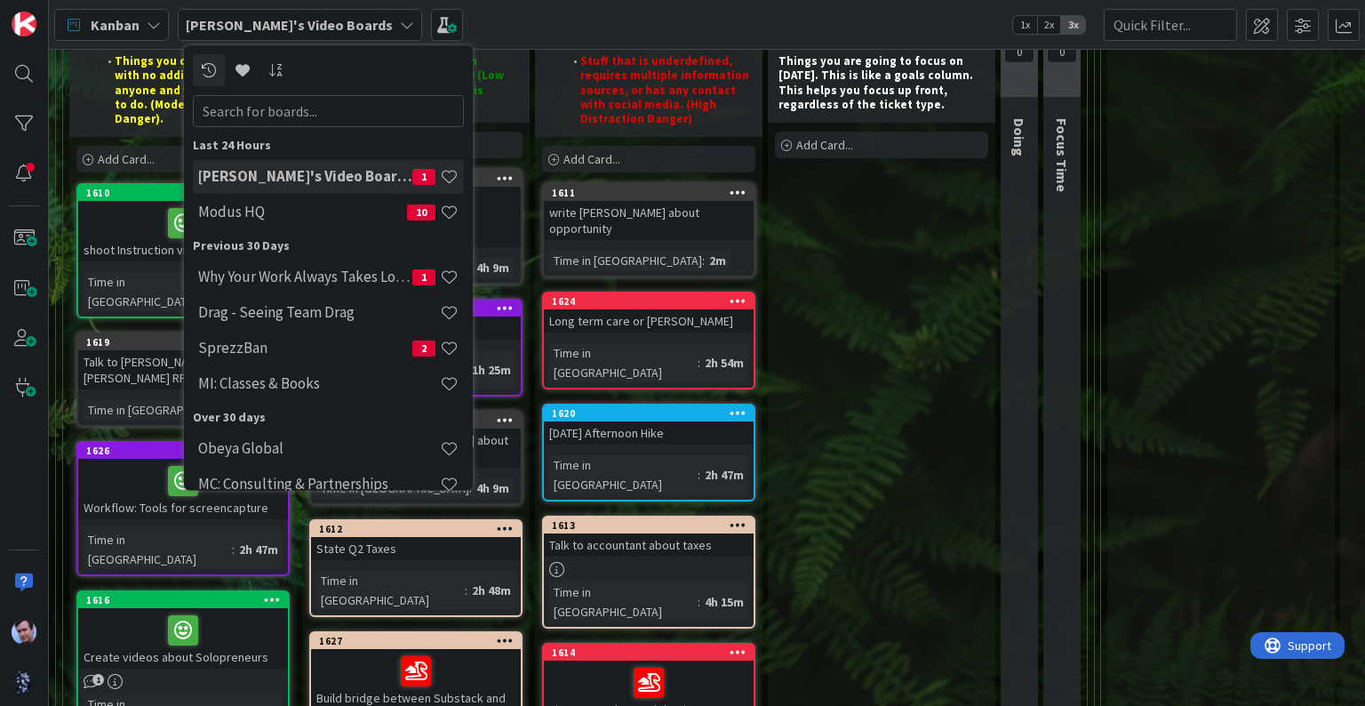
click at [803, 203] on div "[DATE] Things you are going to focus on [DATE]. This is like a goals column. Th…" at bounding box center [882, 536] width 228 height 1020
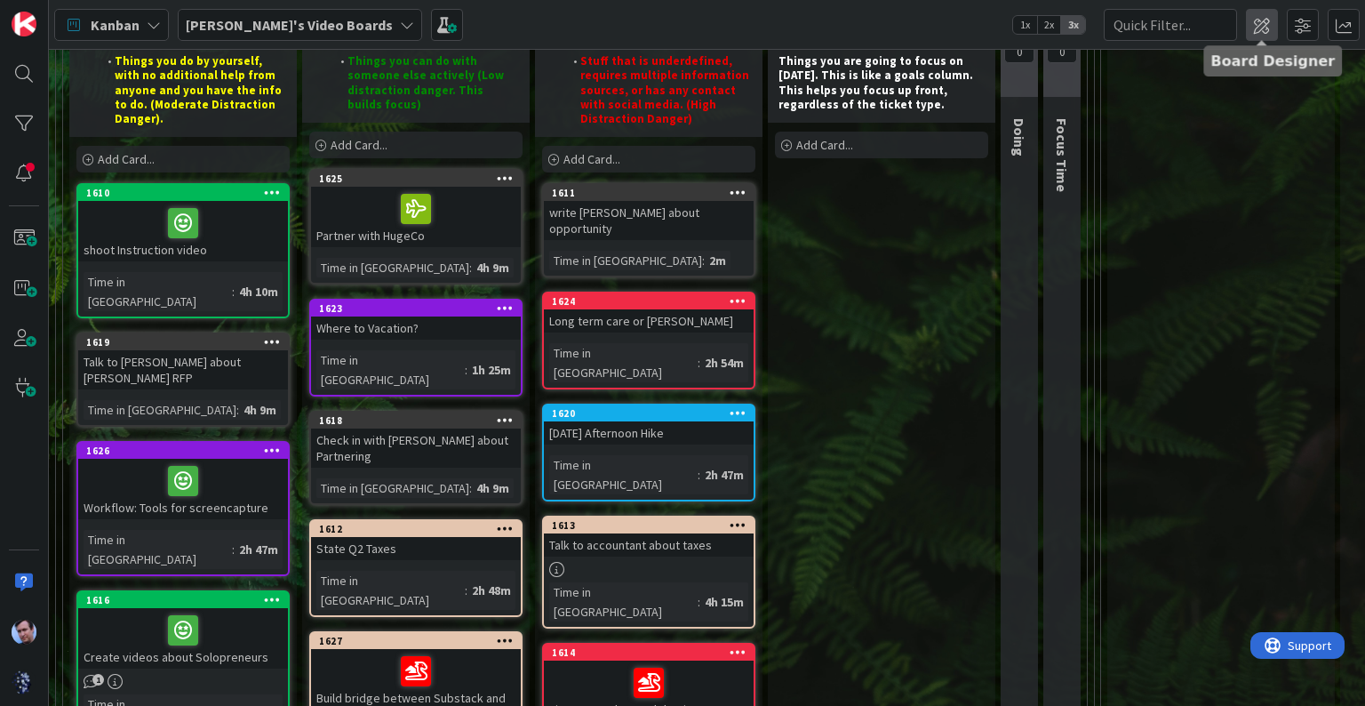
click at [1251, 9] on span at bounding box center [1262, 25] width 32 height 32
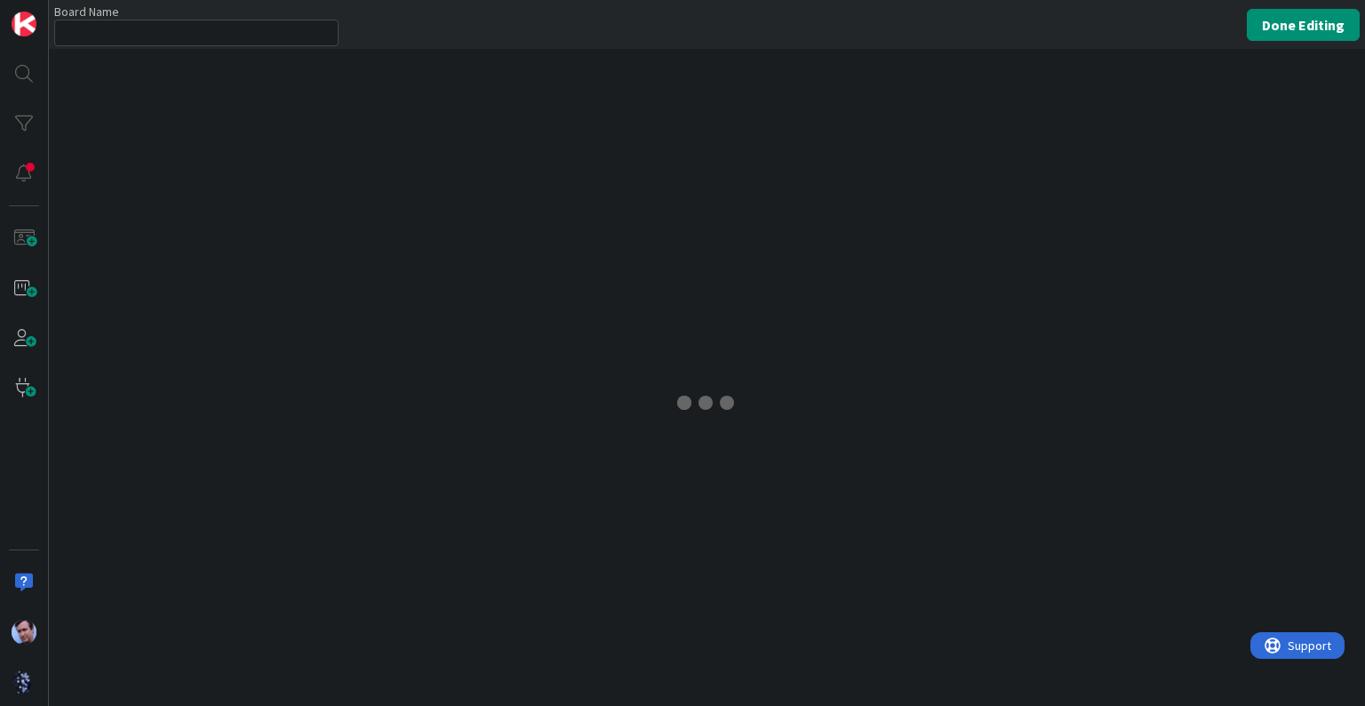
type input "[PERSON_NAME]'s Video Boards"
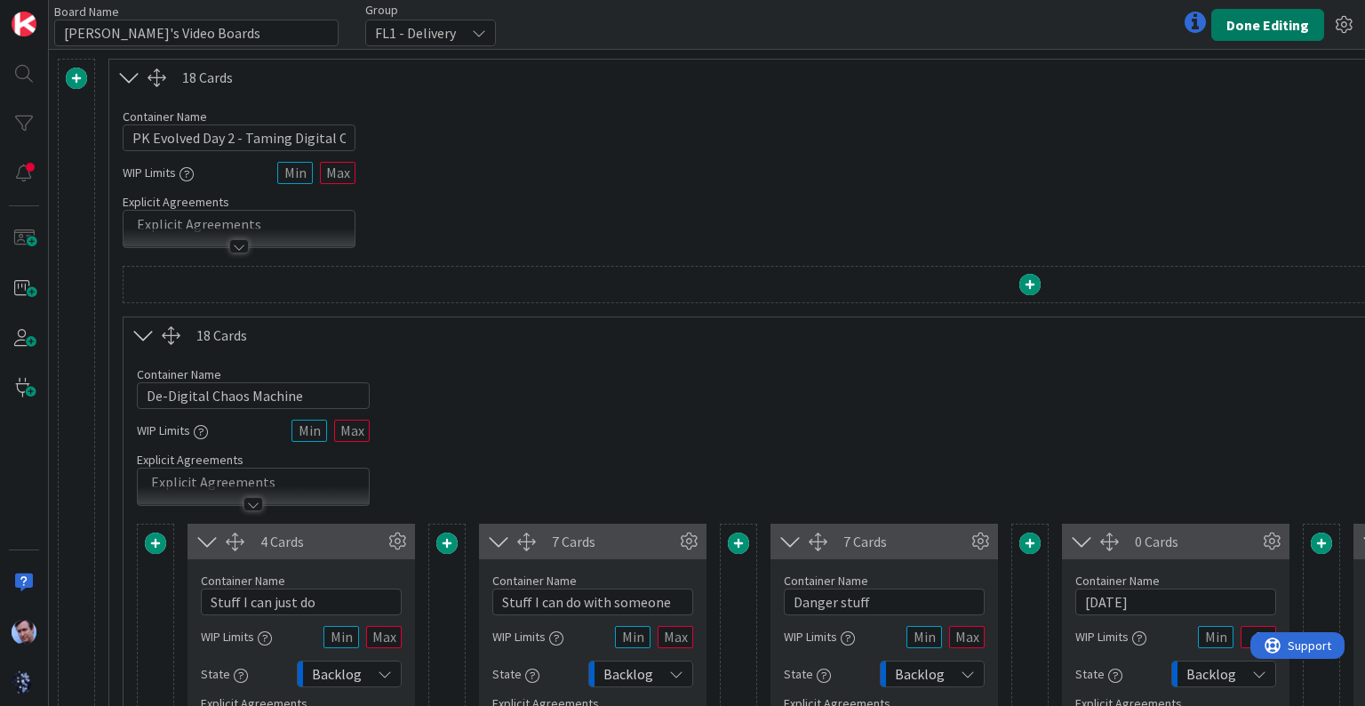
click at [1262, 39] on button "Done Editing" at bounding box center [1267, 25] width 113 height 32
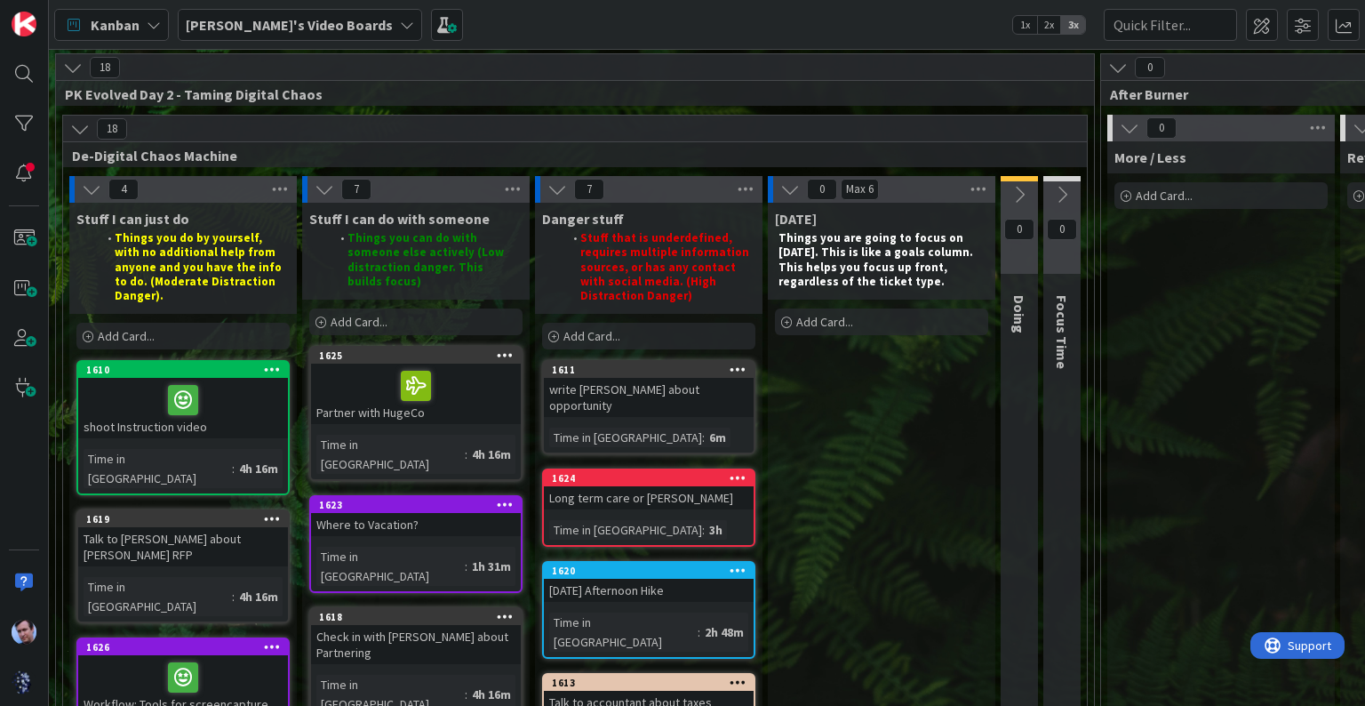
click at [495, 389] on div "Partner with HugeCo" at bounding box center [416, 394] width 210 height 60
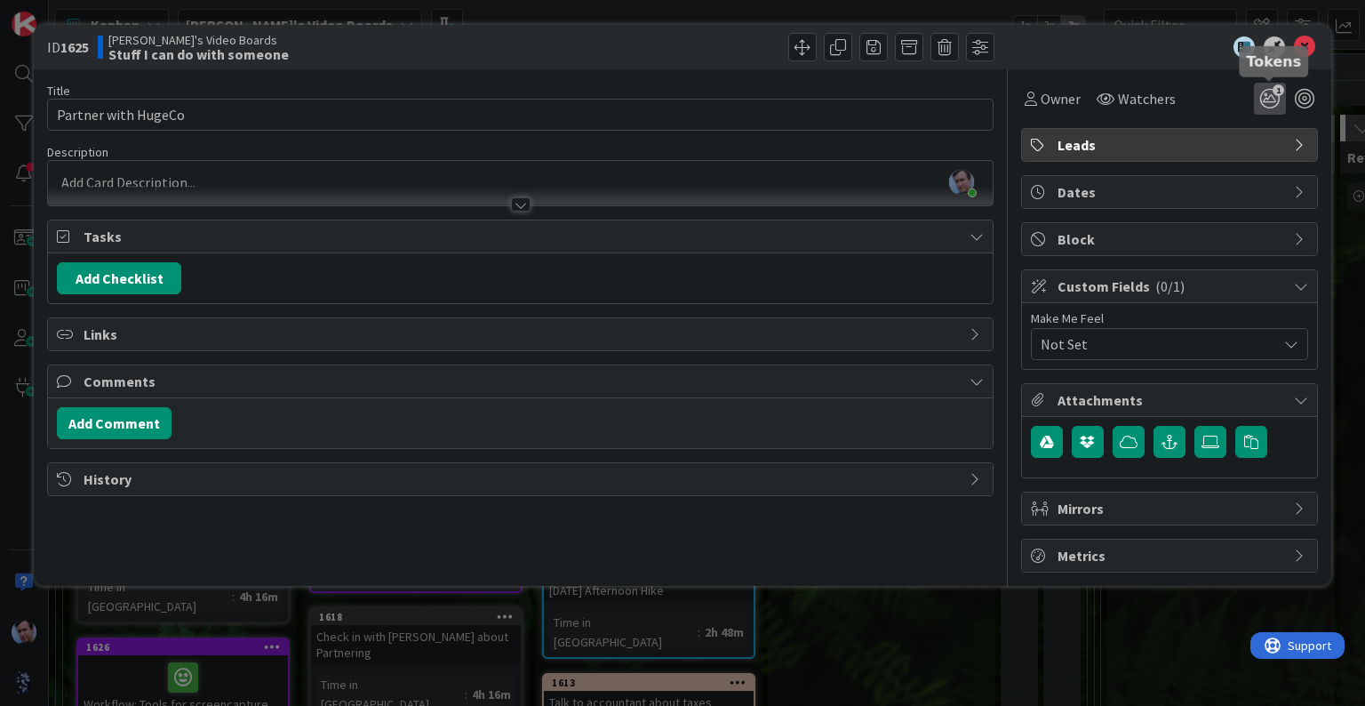
click at [1282, 96] on icon "1" at bounding box center [1270, 99] width 32 height 32
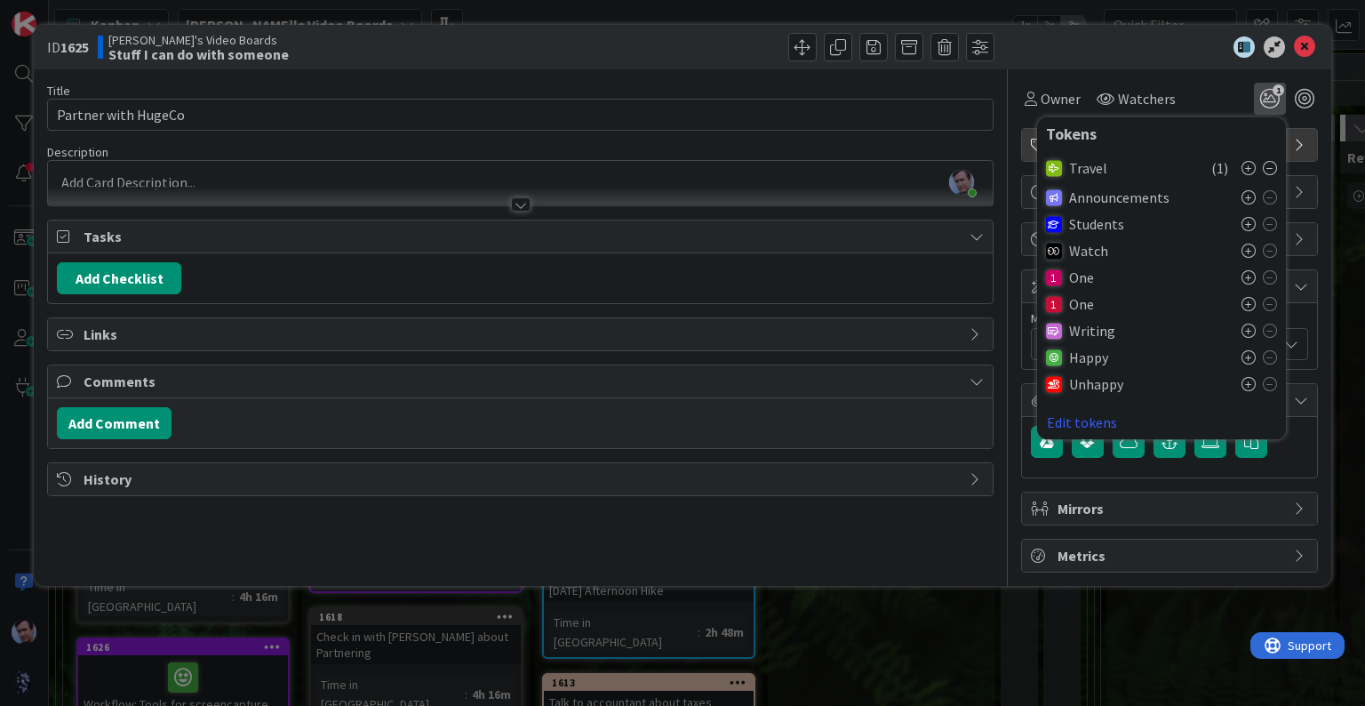
click at [1267, 164] on icon at bounding box center [1270, 168] width 14 height 14
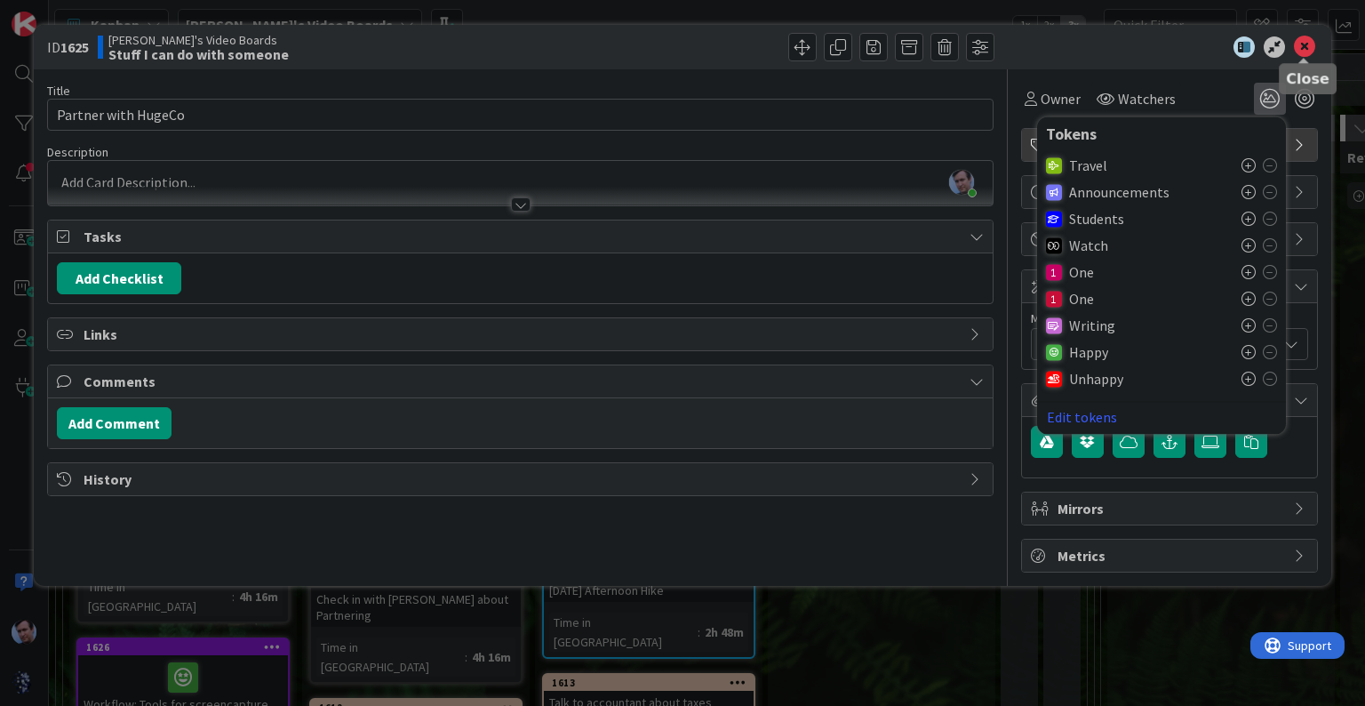
click at [1303, 48] on icon at bounding box center [1304, 46] width 21 height 21
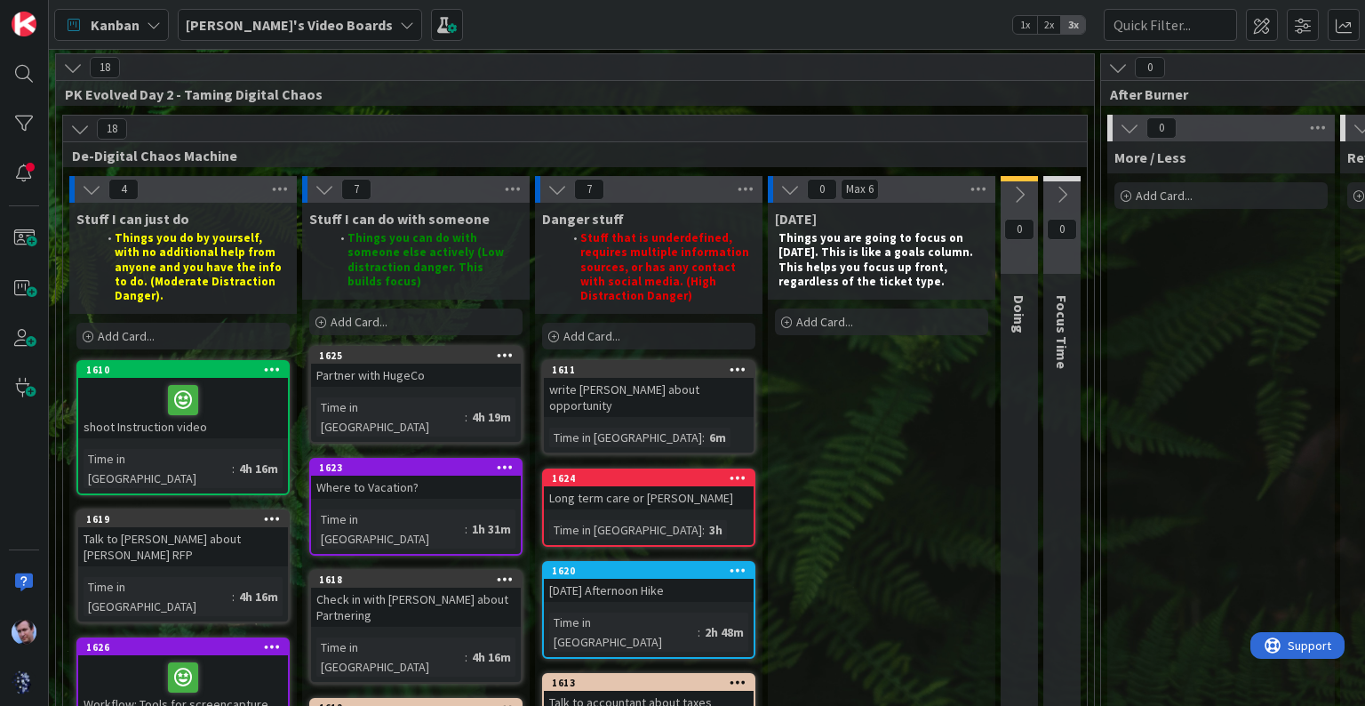
click at [277, 389] on div at bounding box center [183, 399] width 199 height 37
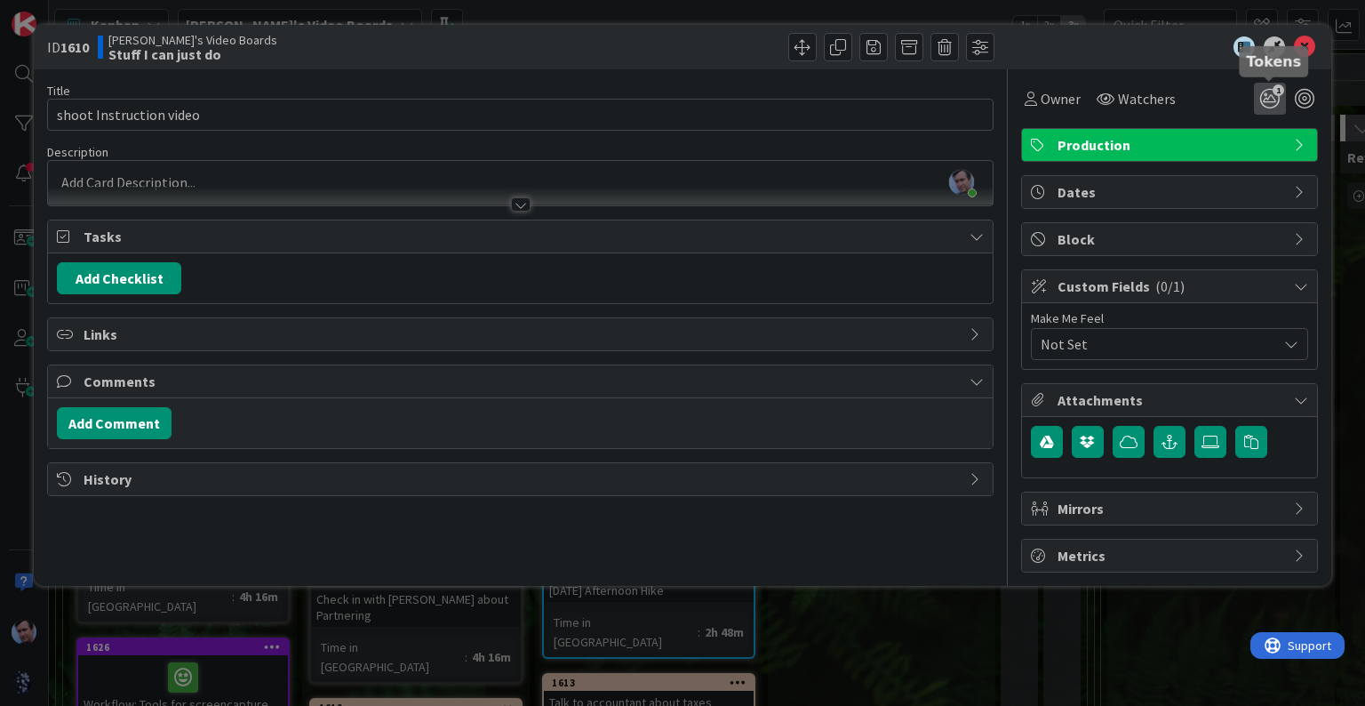
click at [1265, 100] on icon "1" at bounding box center [1270, 99] width 32 height 32
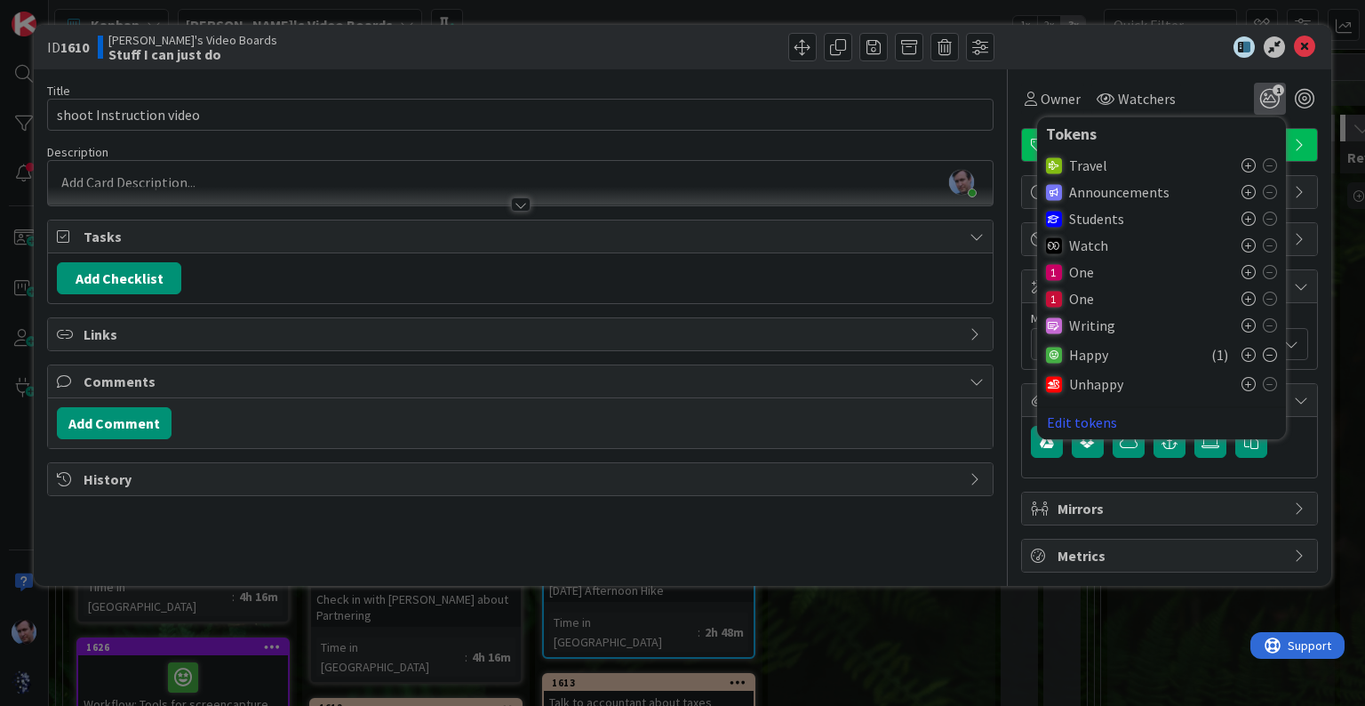
click at [1267, 359] on icon at bounding box center [1270, 355] width 14 height 14
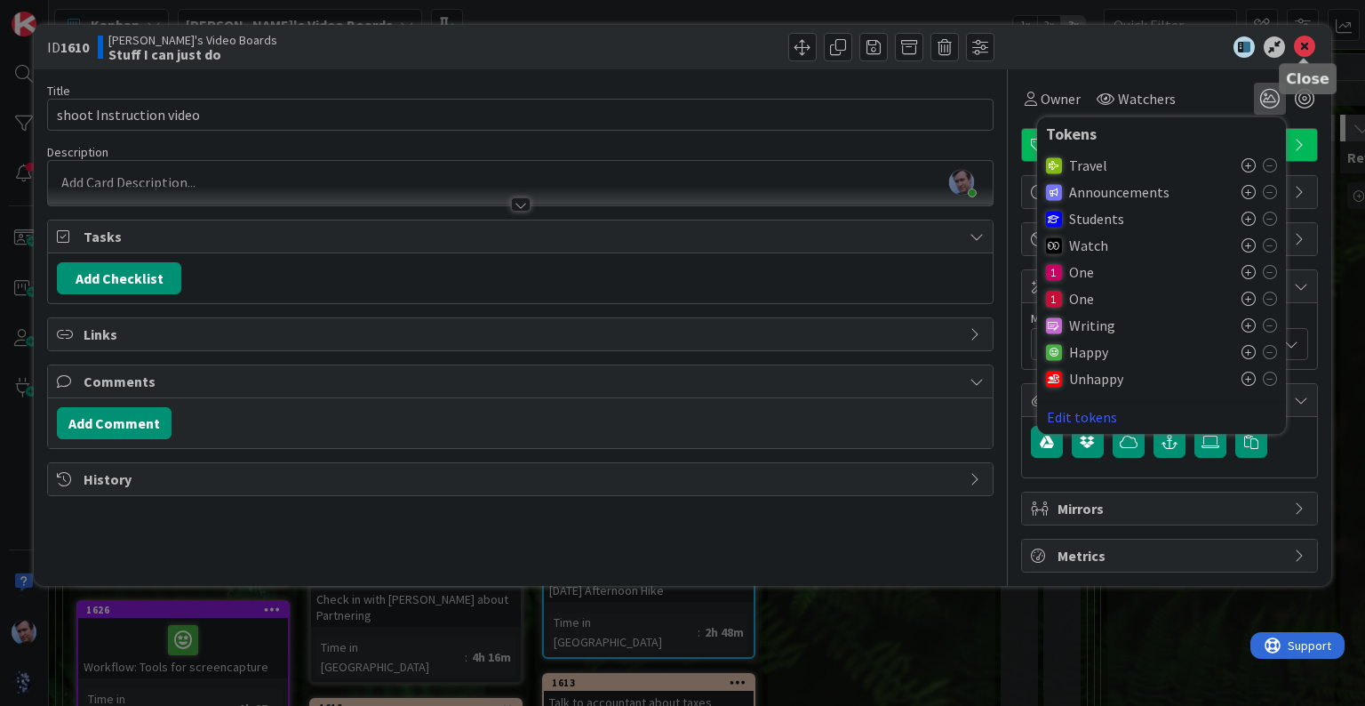
click at [1310, 37] on icon at bounding box center [1304, 46] width 21 height 21
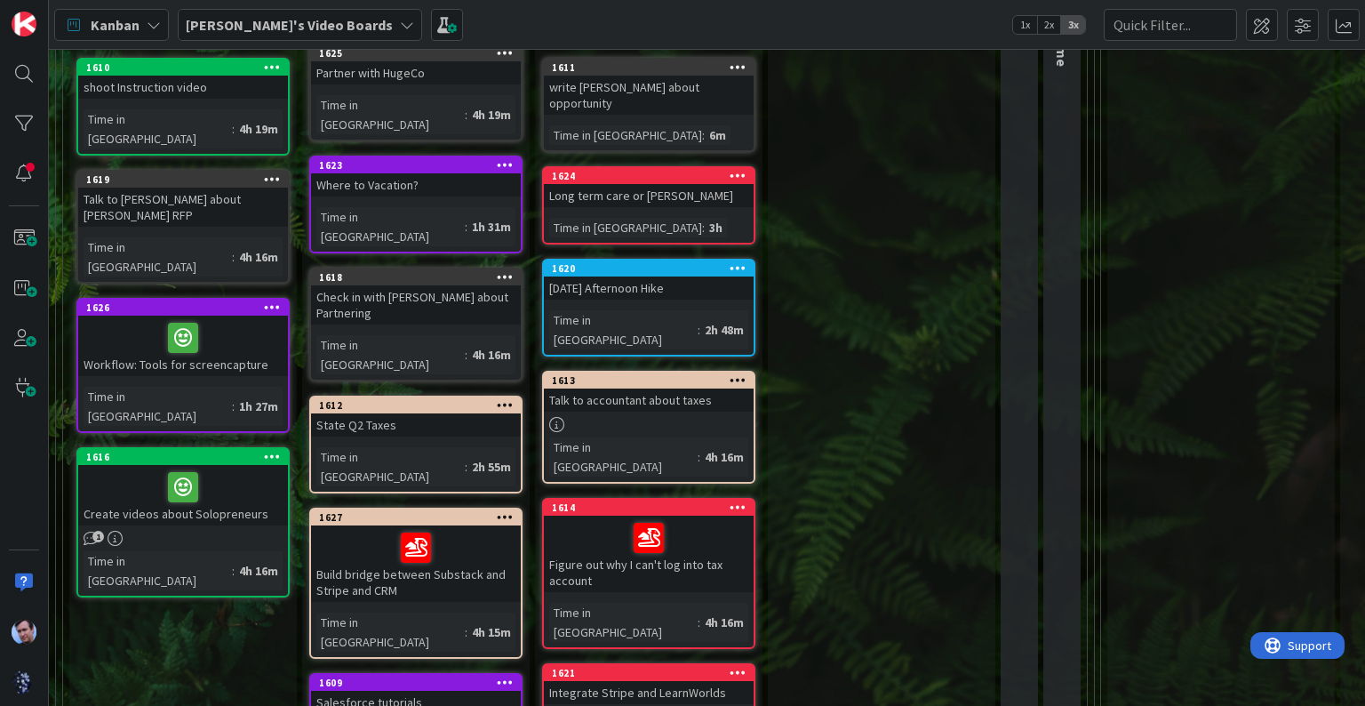
scroll to position [284, 0]
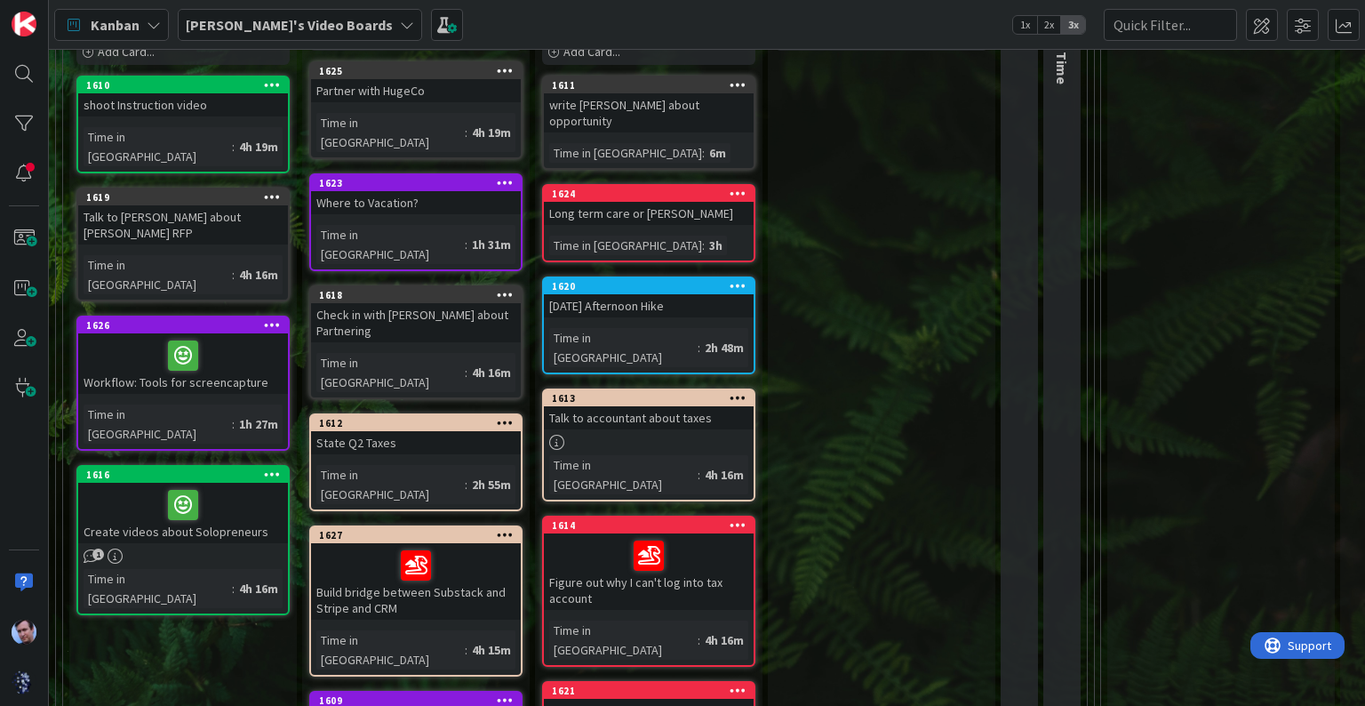
click at [206, 317] on div "1626" at bounding box center [183, 325] width 210 height 16
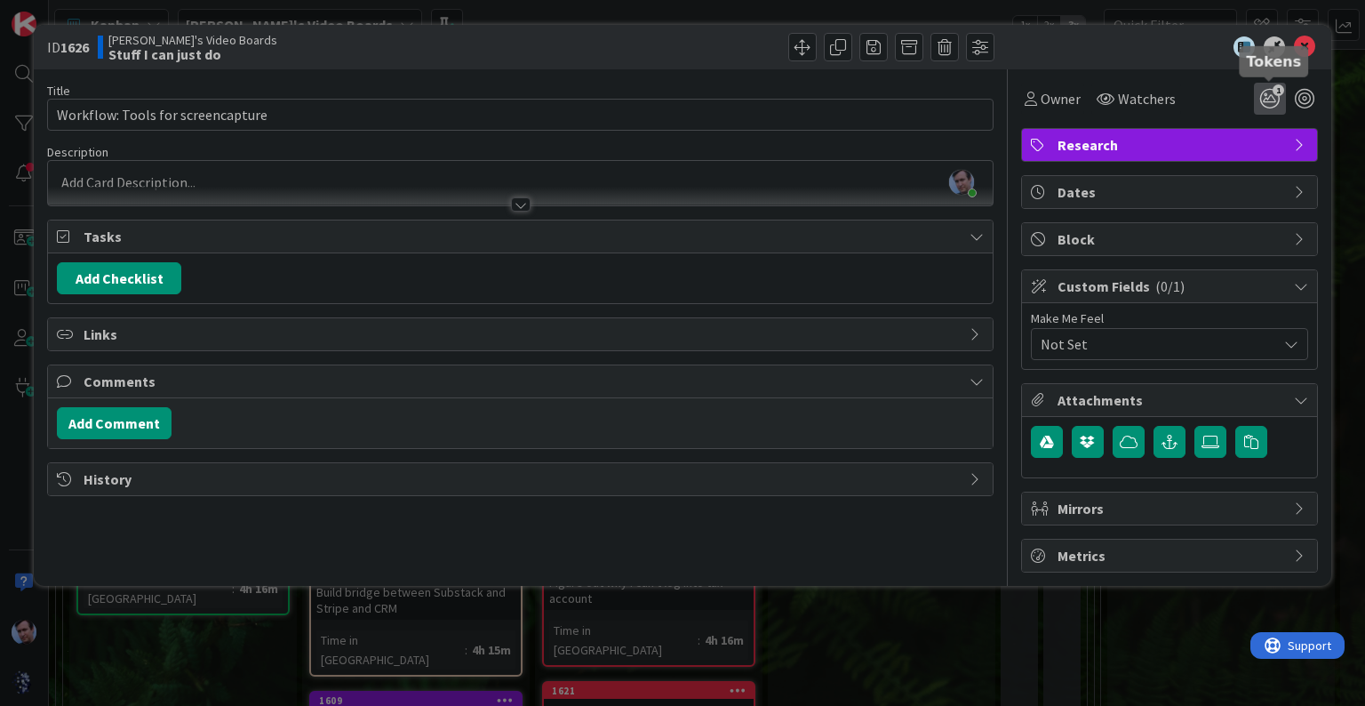
click at [1270, 99] on icon "1" at bounding box center [1270, 99] width 32 height 32
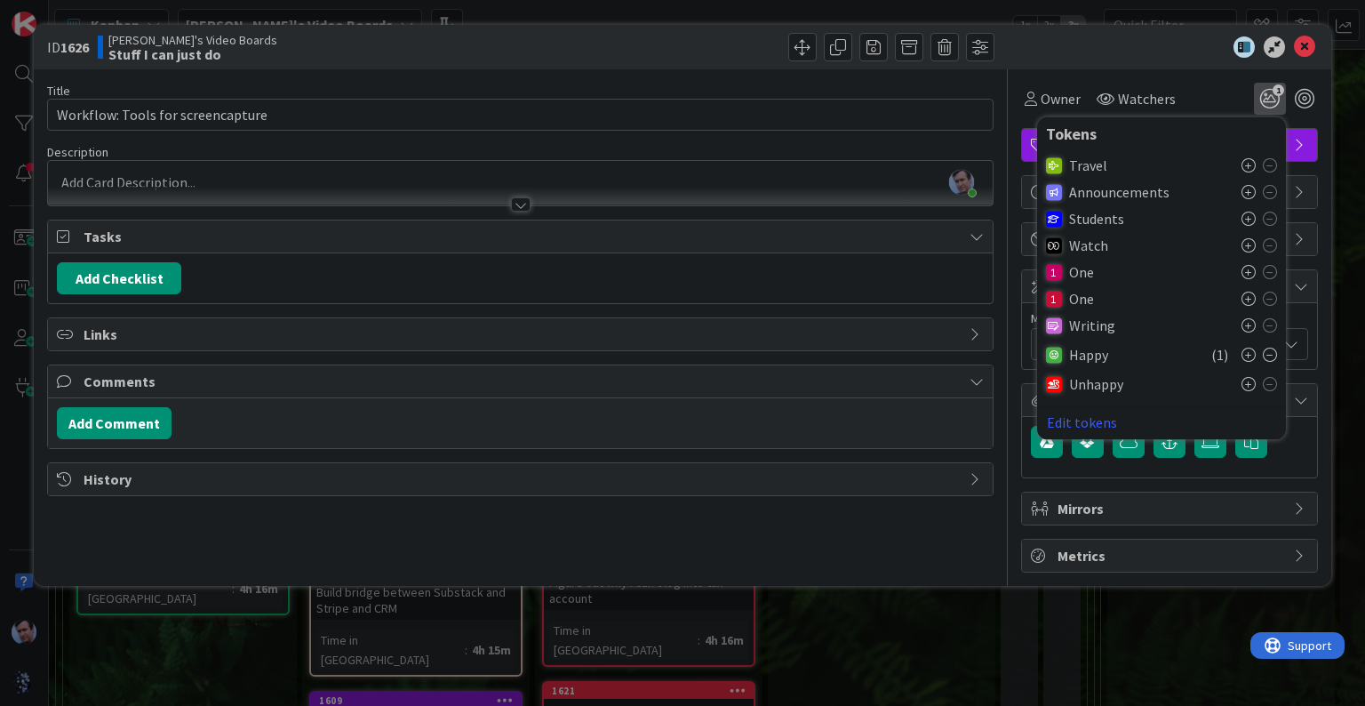
click at [1270, 354] on icon at bounding box center [1270, 355] width 14 height 14
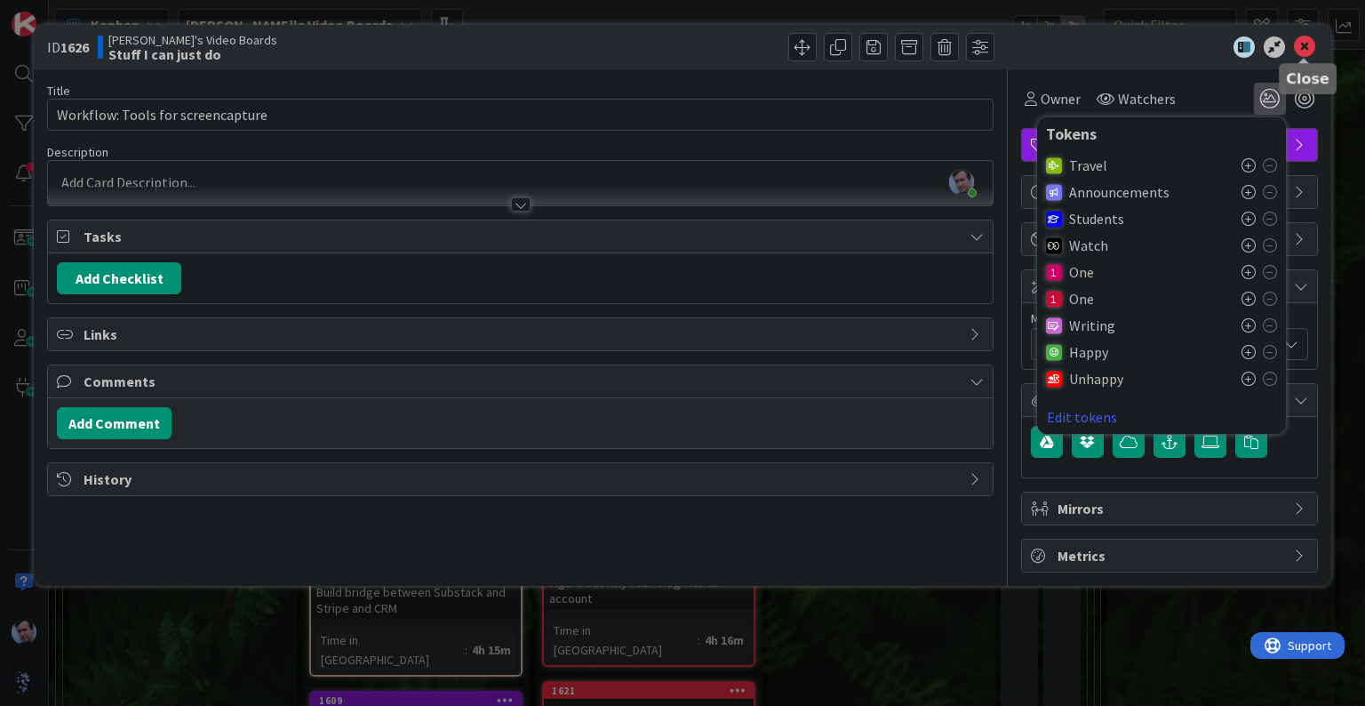
click at [1314, 39] on icon at bounding box center [1304, 46] width 21 height 21
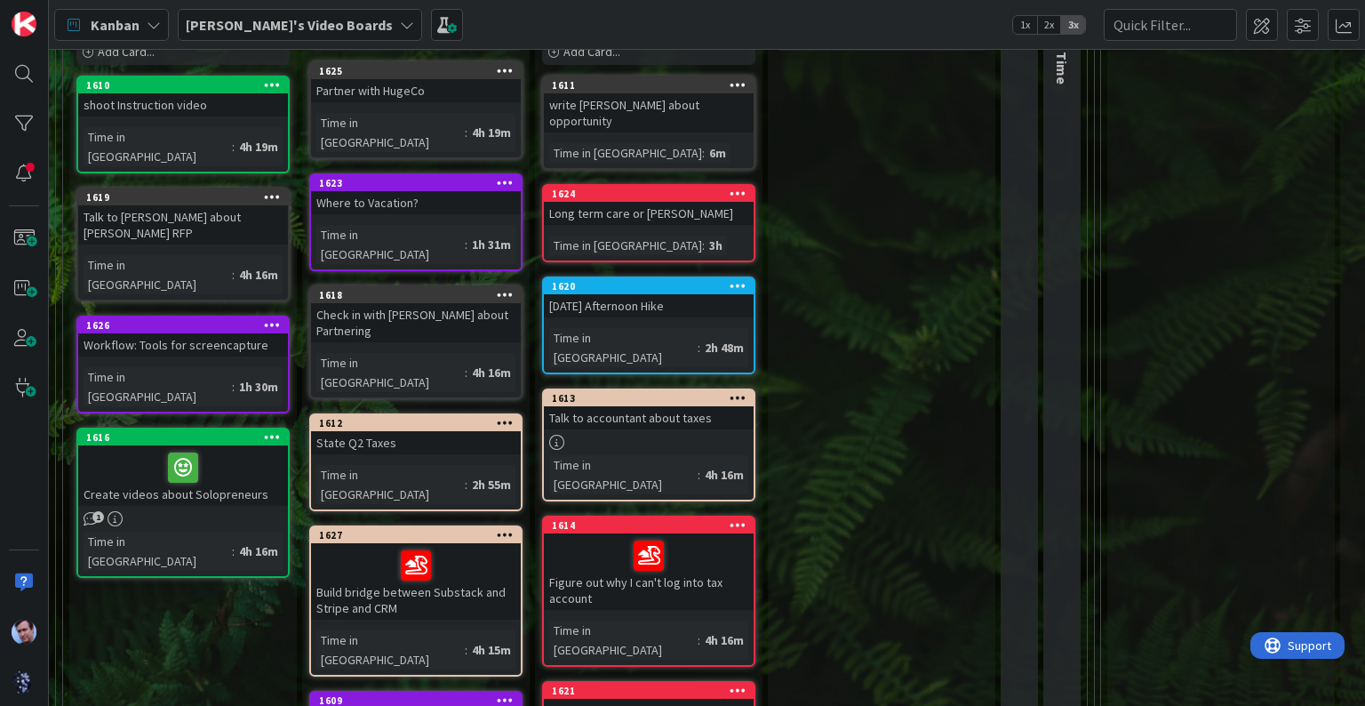
click at [260, 449] on div at bounding box center [183, 467] width 199 height 37
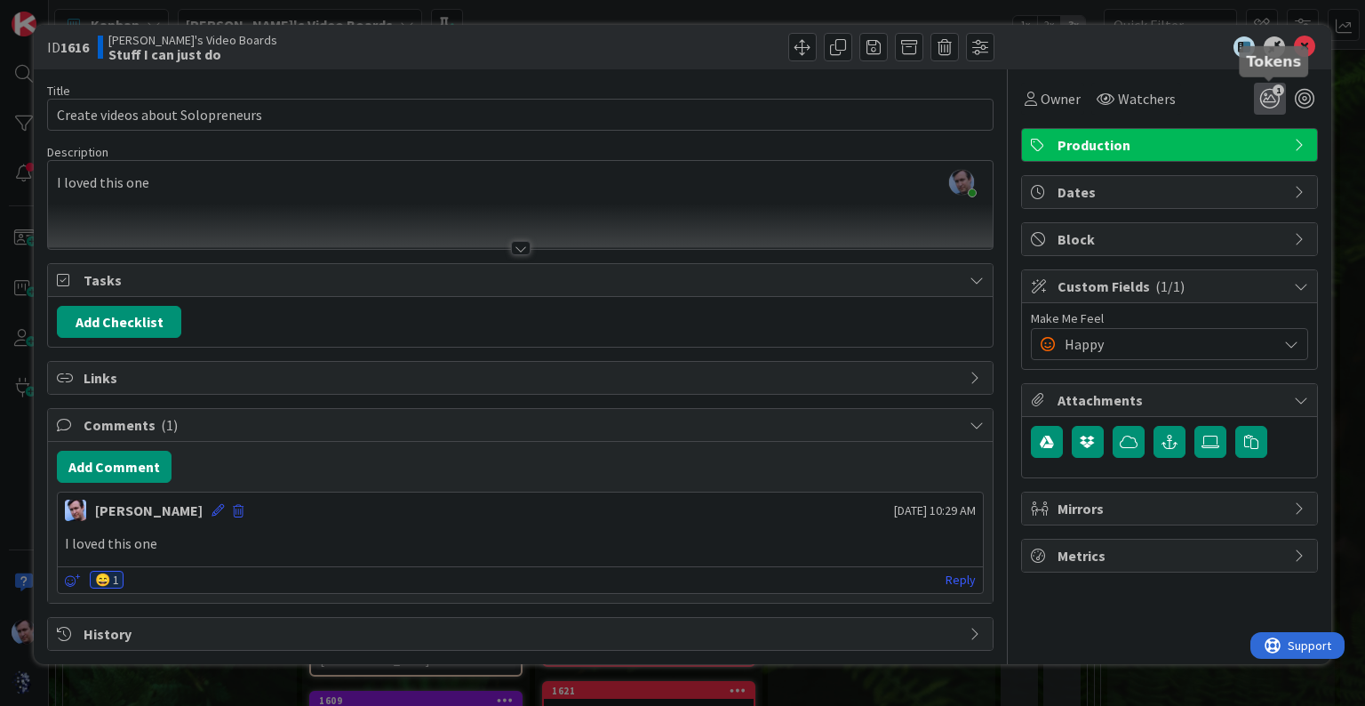
click at [1260, 99] on icon "1" at bounding box center [1270, 99] width 32 height 32
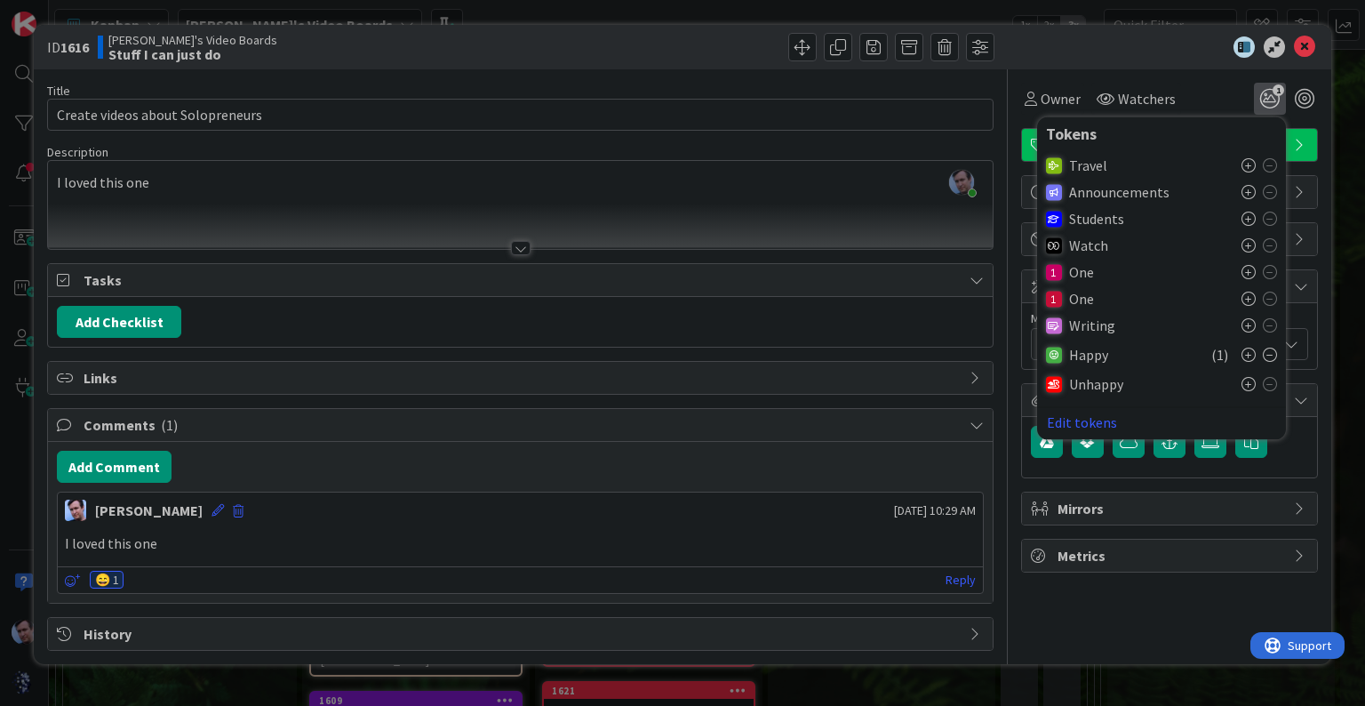
click at [1263, 354] on icon at bounding box center [1270, 355] width 14 height 14
click at [1307, 55] on icon at bounding box center [1304, 46] width 21 height 21
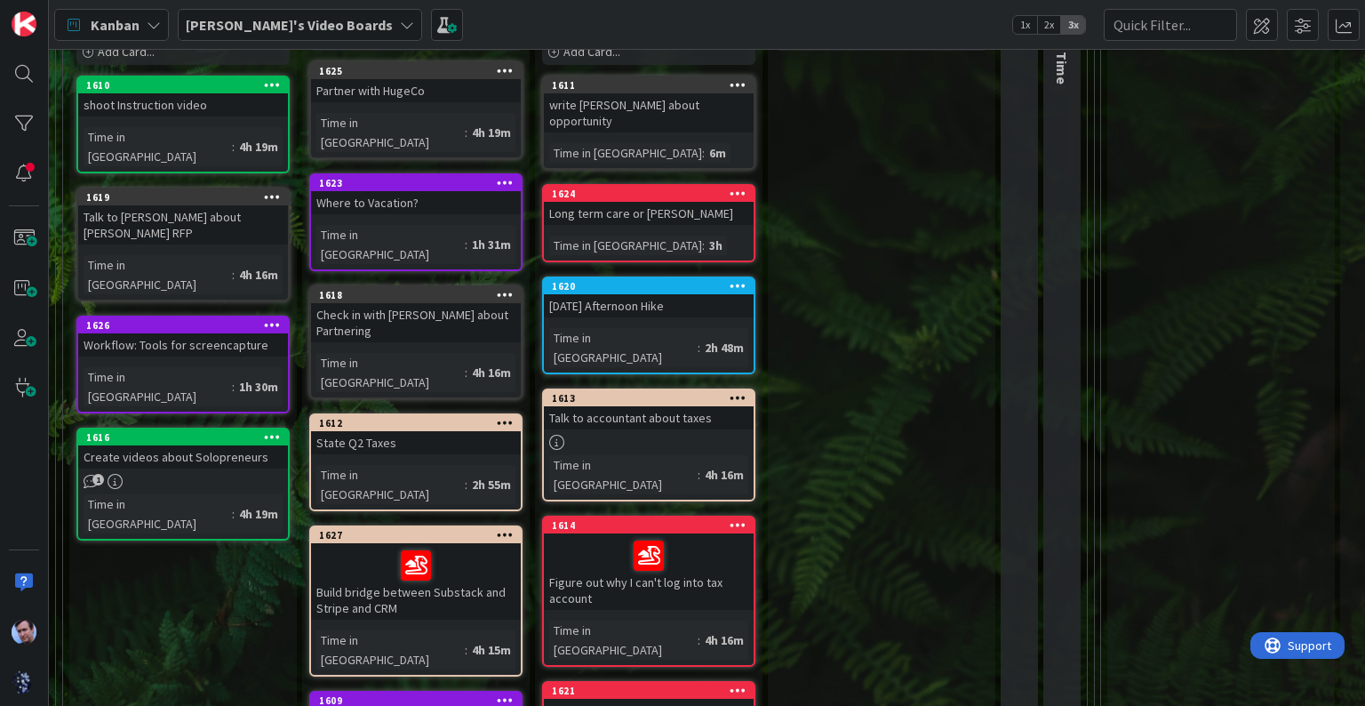
click at [458, 547] on div at bounding box center [415, 565] width 199 height 37
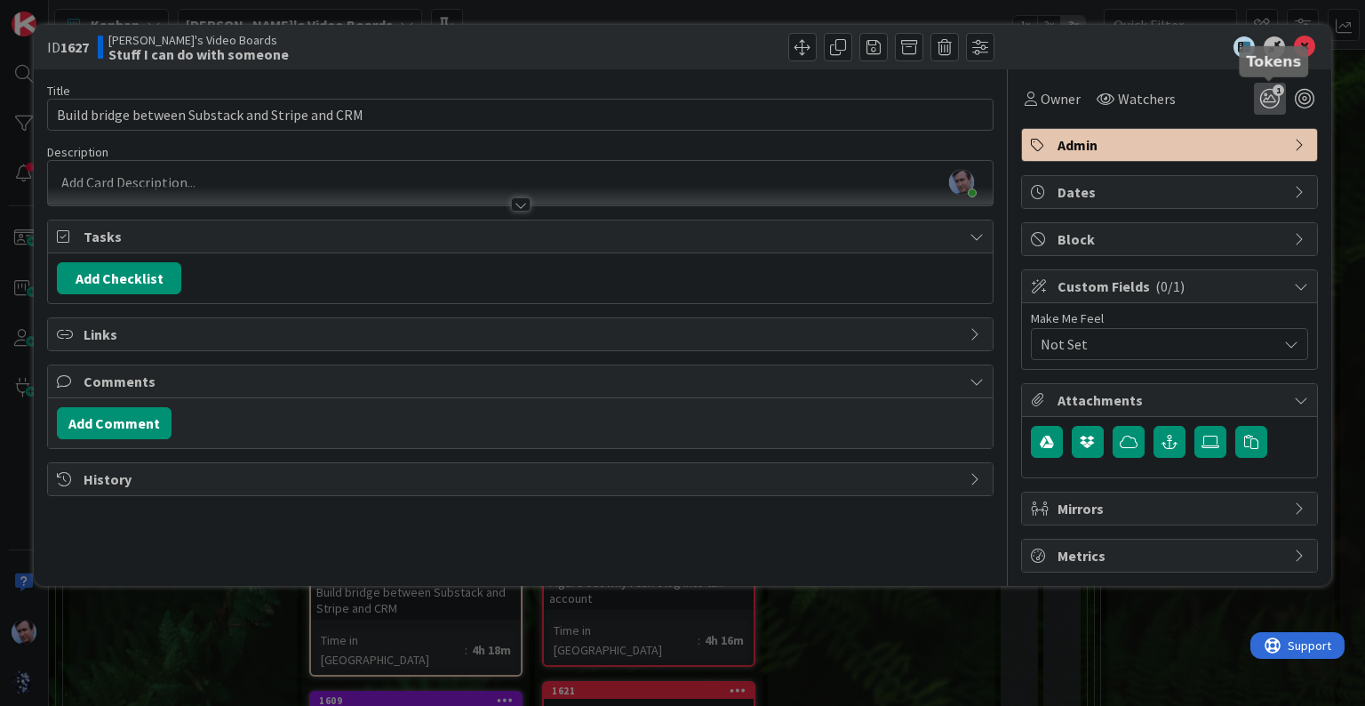
click at [1270, 95] on icon "1" at bounding box center [1270, 99] width 32 height 32
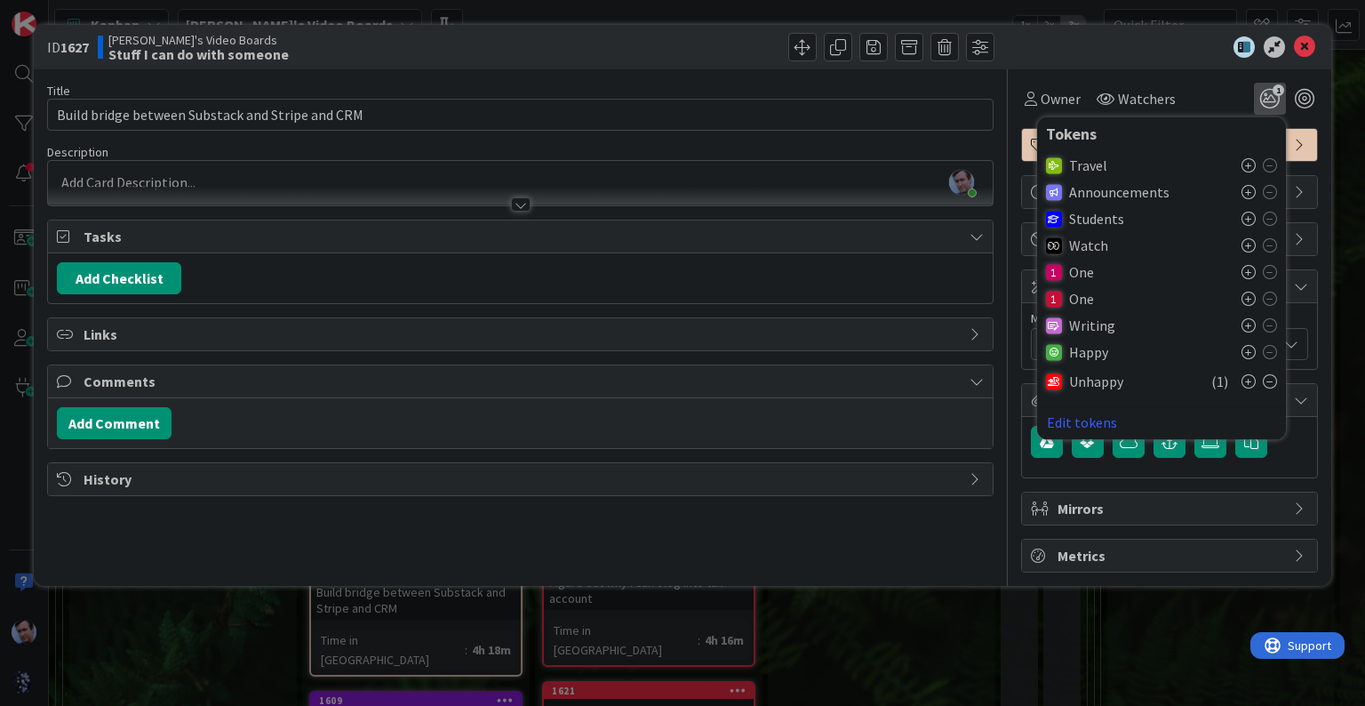
click at [1274, 380] on icon at bounding box center [1270, 381] width 14 height 14
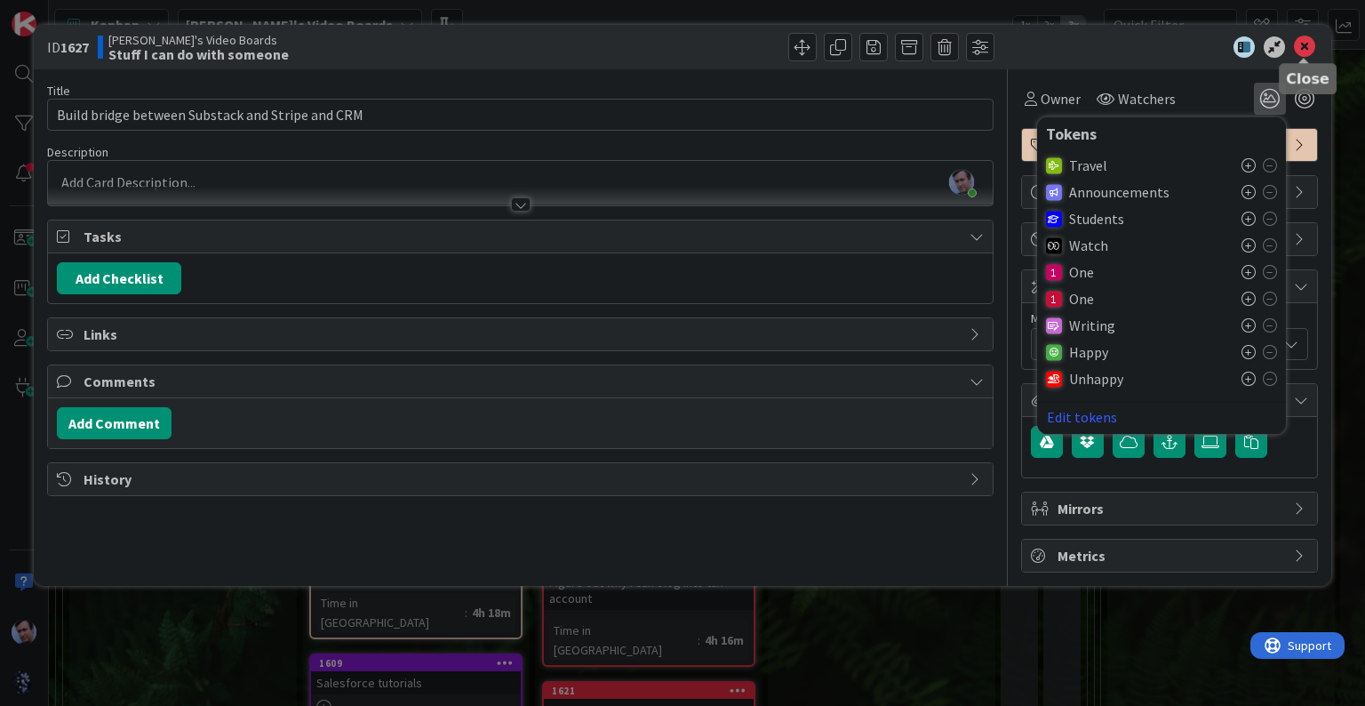
click at [1305, 39] on icon at bounding box center [1304, 46] width 21 height 21
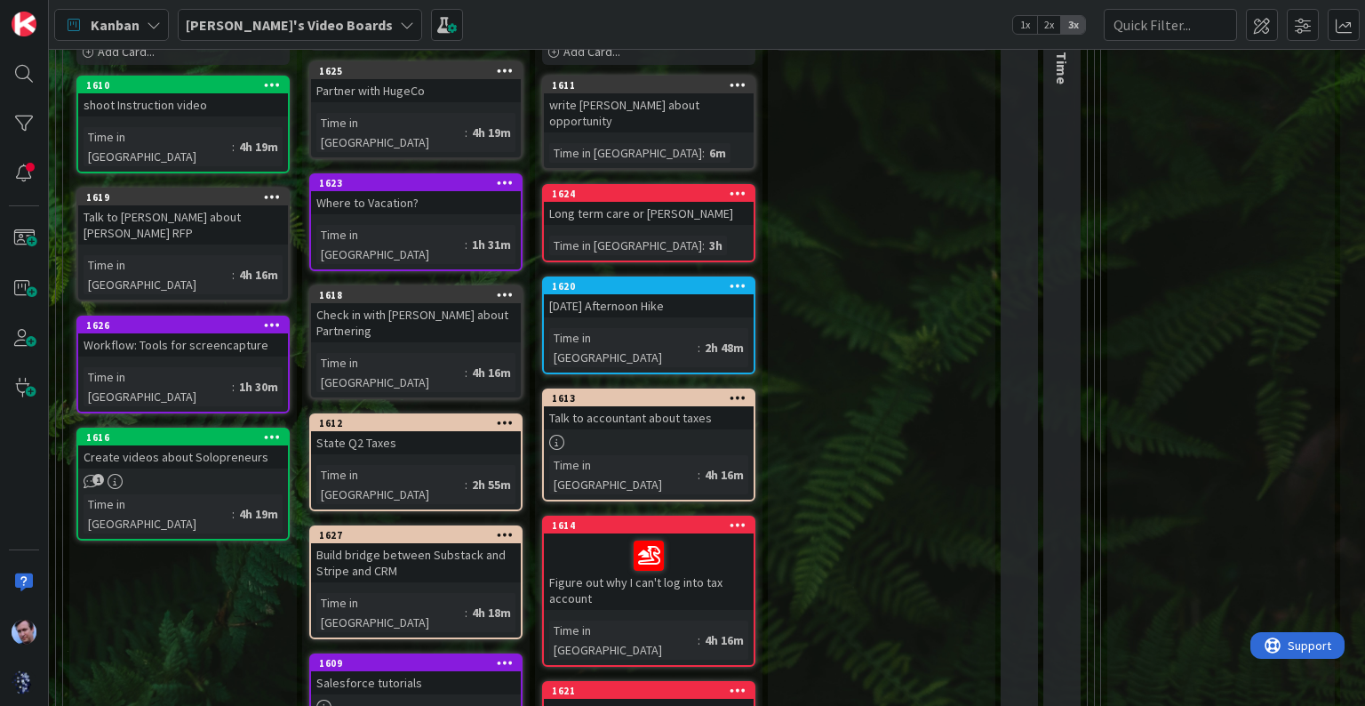
click at [707, 537] on div at bounding box center [648, 555] width 199 height 37
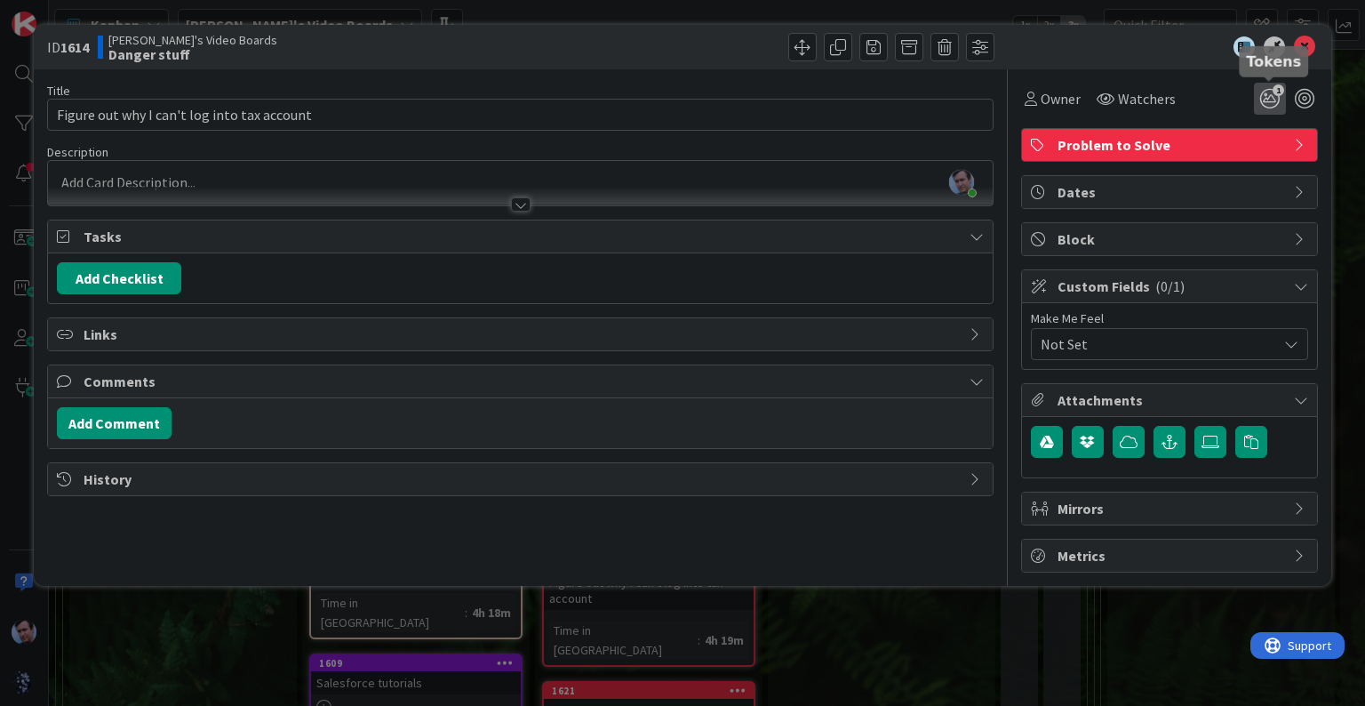
click at [1264, 88] on icon "1" at bounding box center [1270, 99] width 32 height 32
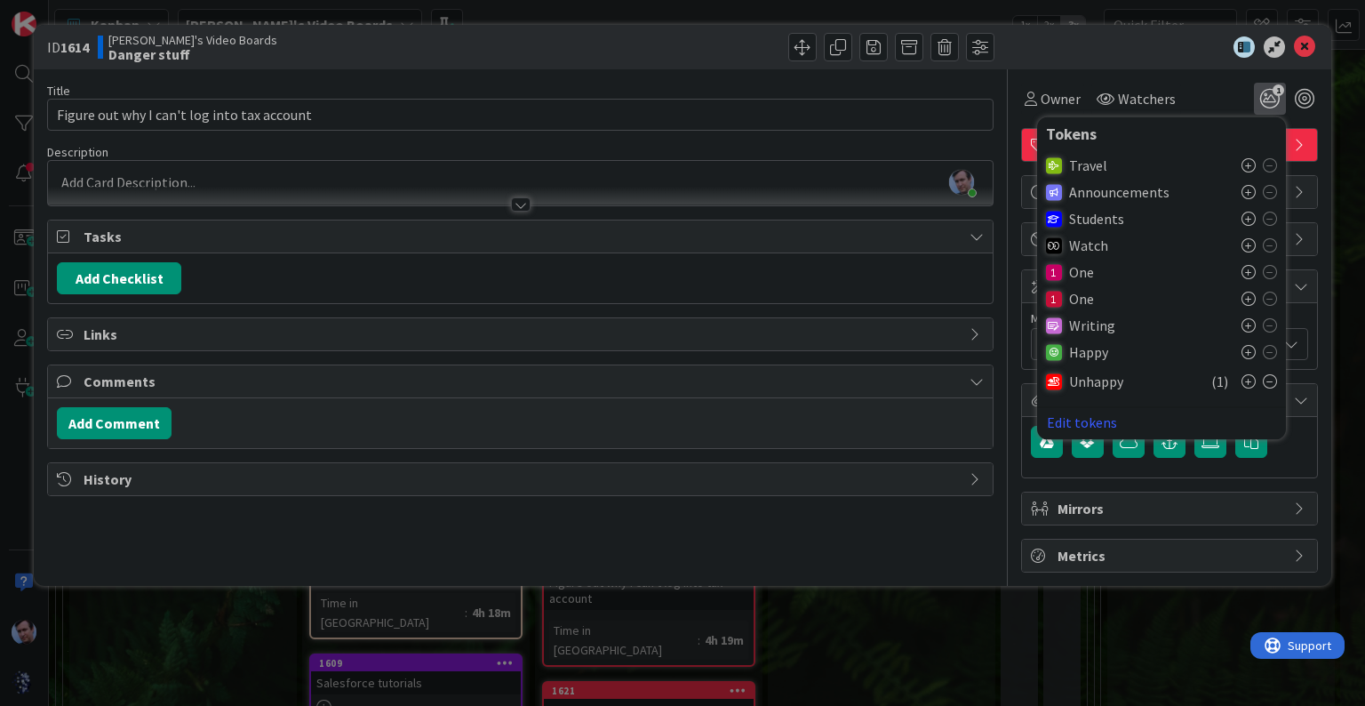
click at [1269, 378] on icon at bounding box center [1270, 381] width 14 height 14
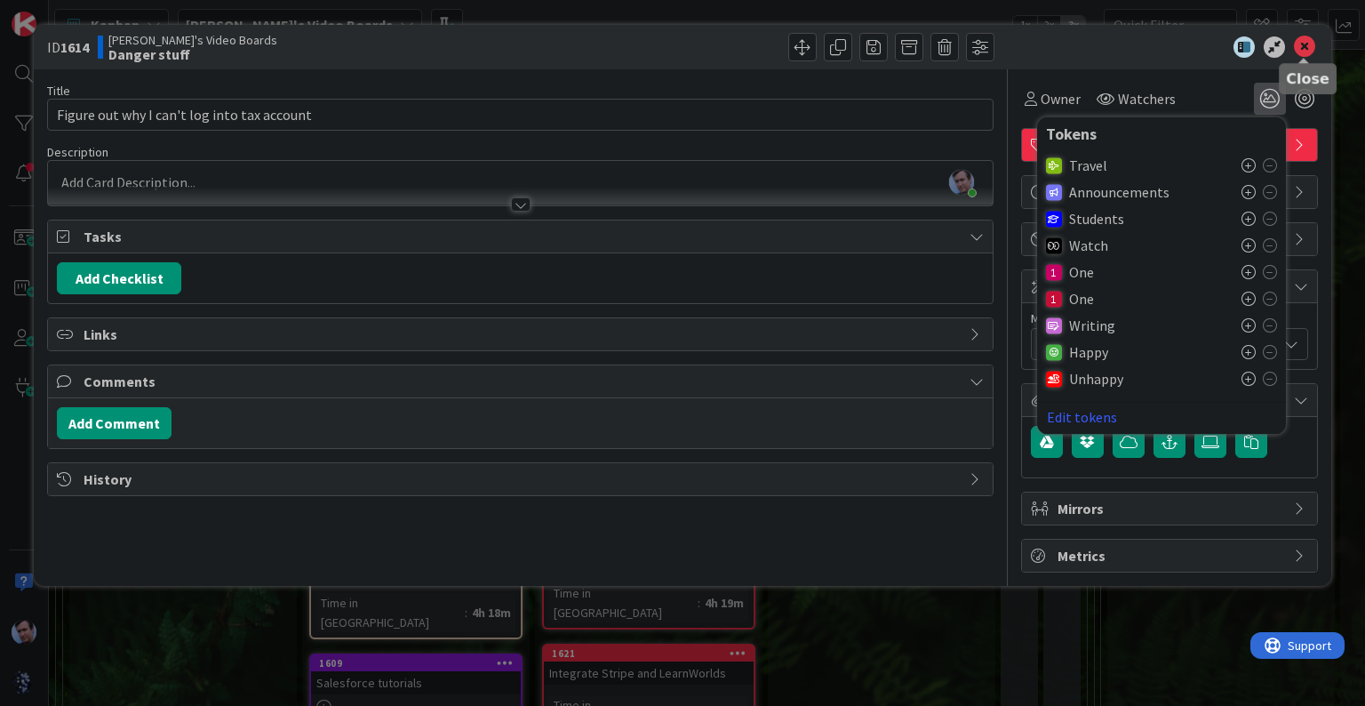
click at [1312, 50] on icon at bounding box center [1304, 46] width 21 height 21
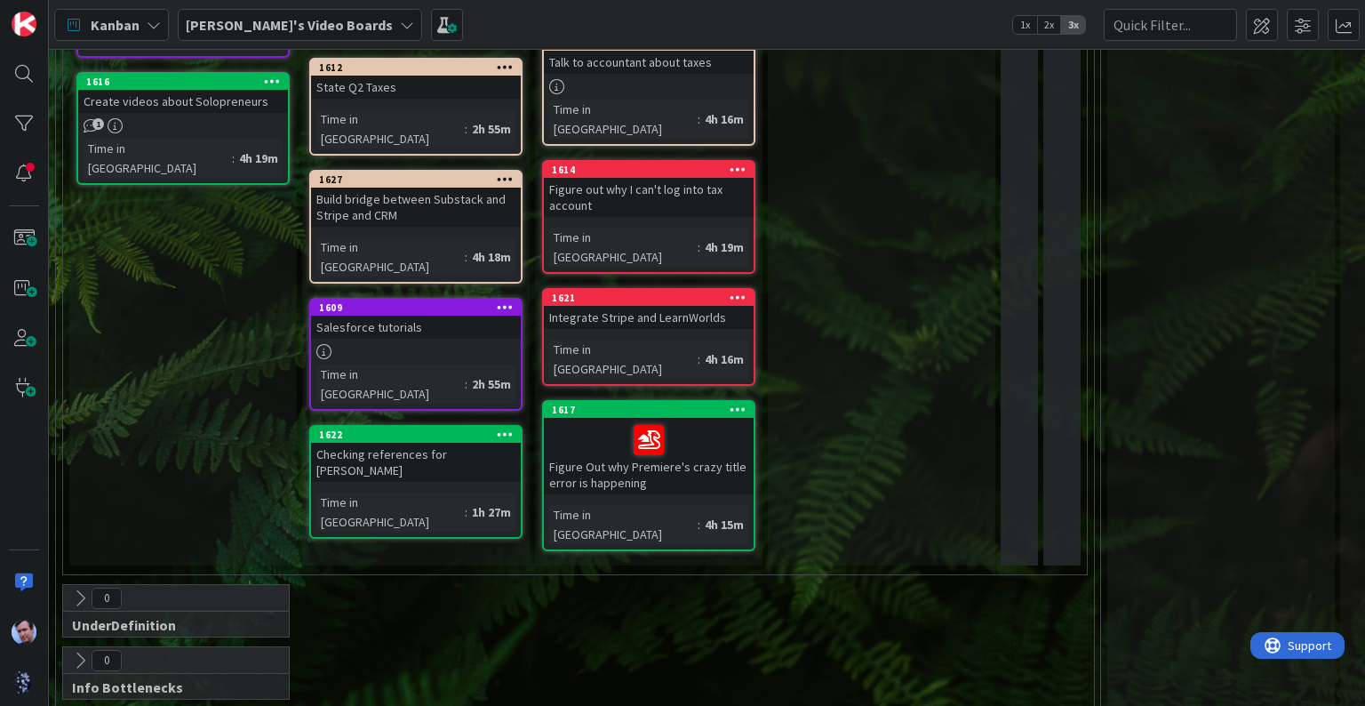
click at [672, 421] on div at bounding box center [648, 439] width 199 height 37
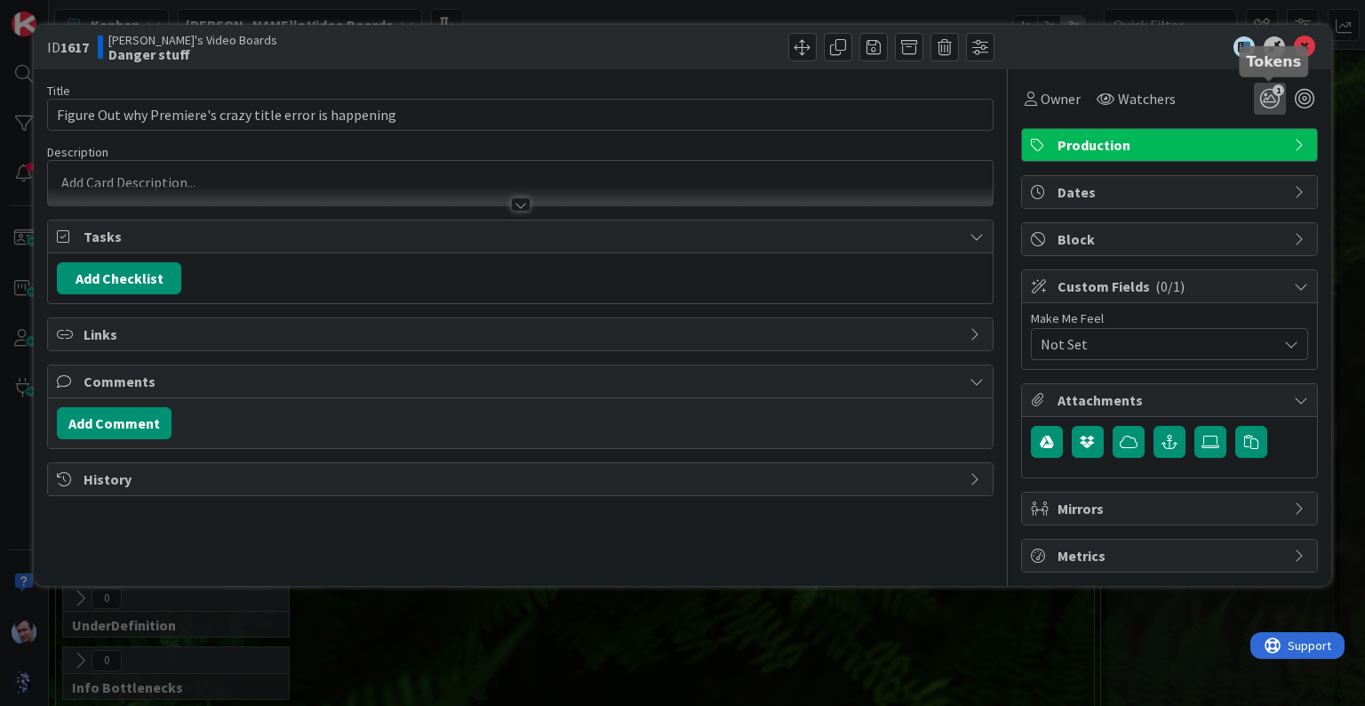
click at [1256, 86] on icon "1" at bounding box center [1270, 99] width 32 height 32
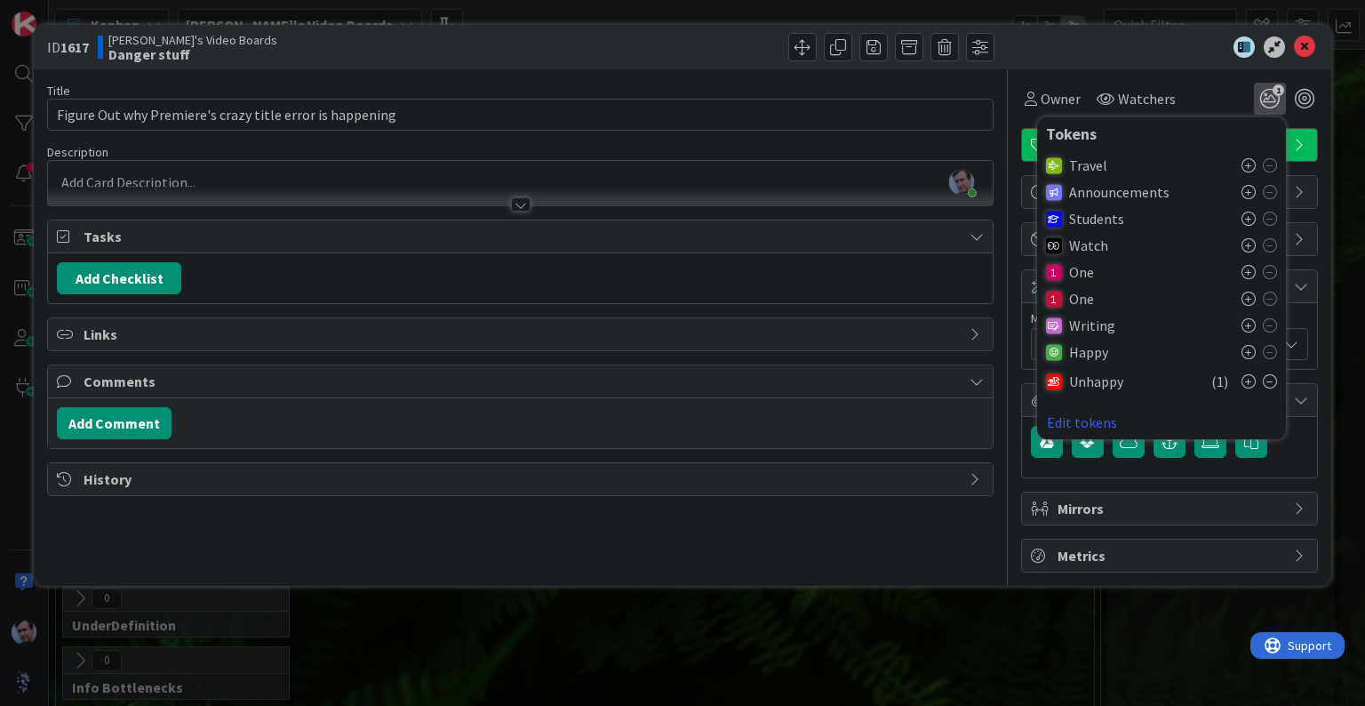
click at [1267, 380] on icon at bounding box center [1270, 381] width 14 height 14
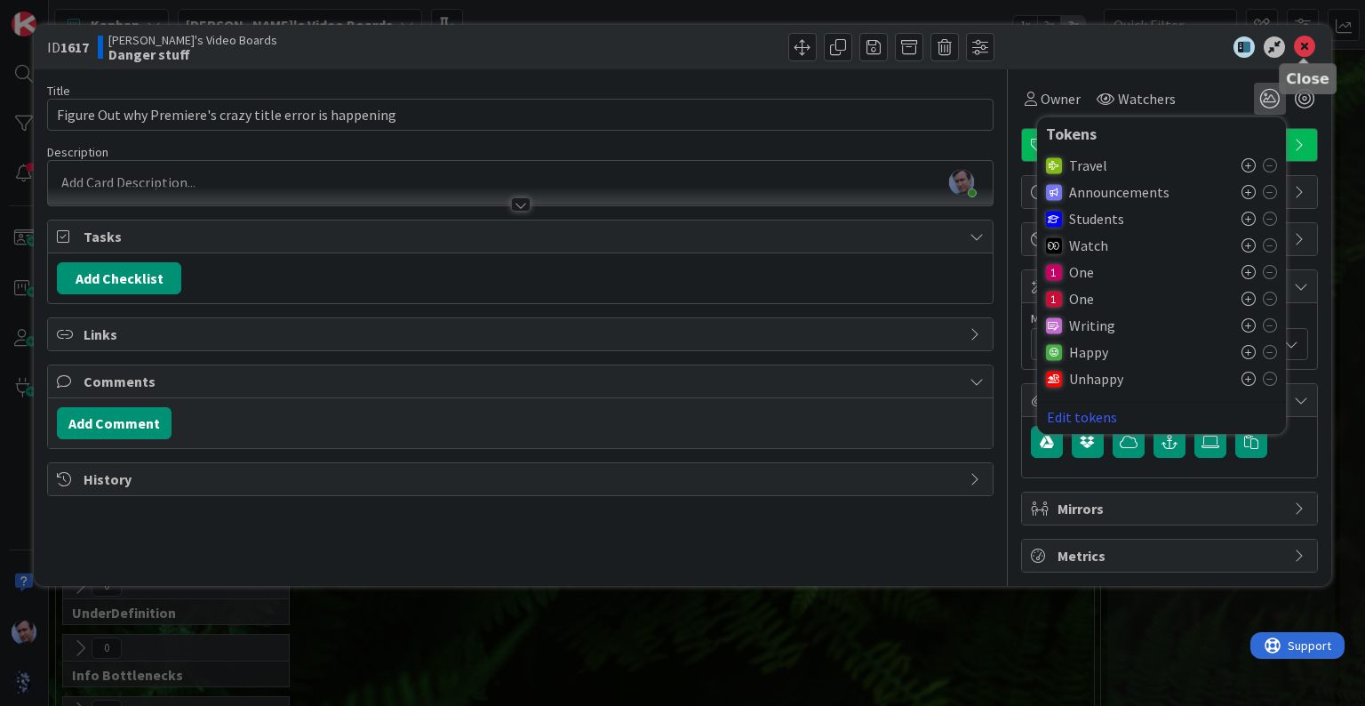
click at [1305, 52] on icon at bounding box center [1304, 46] width 21 height 21
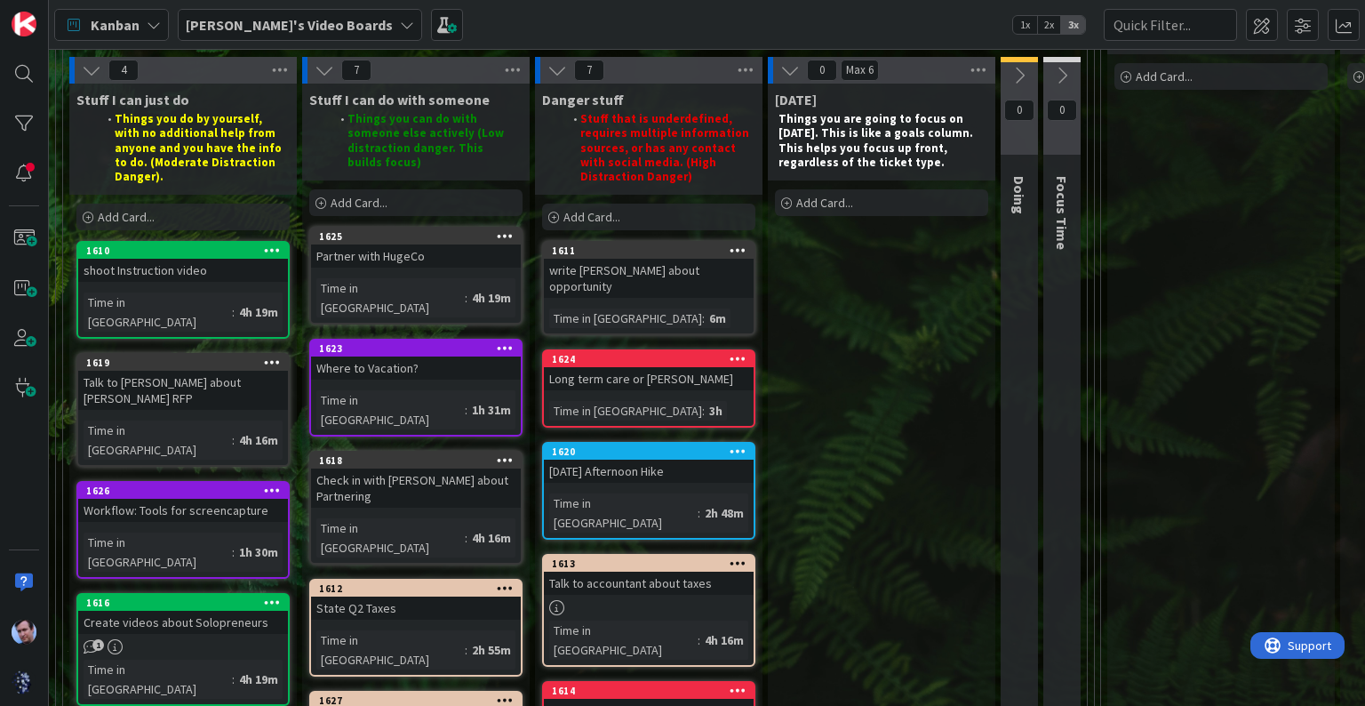
scroll to position [71, 0]
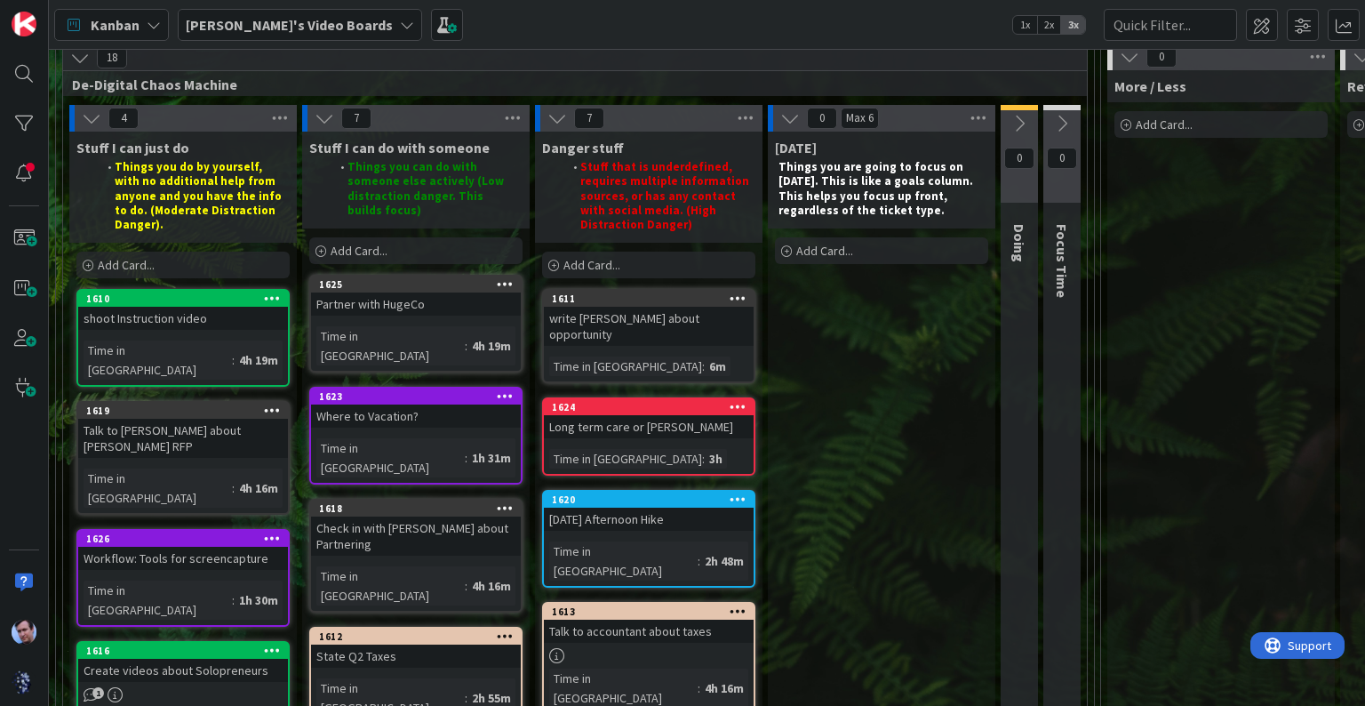
click at [1055, 117] on icon at bounding box center [1062, 124] width 20 height 20
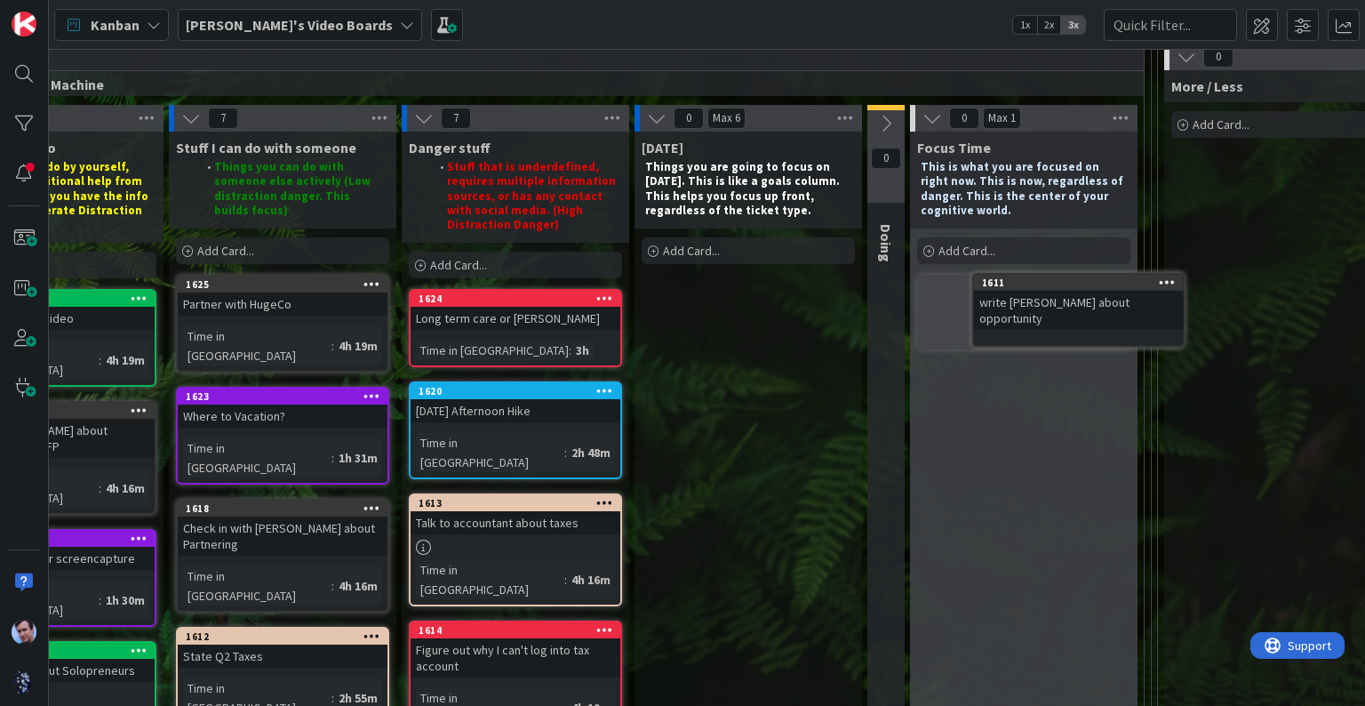
scroll to position [71, 135]
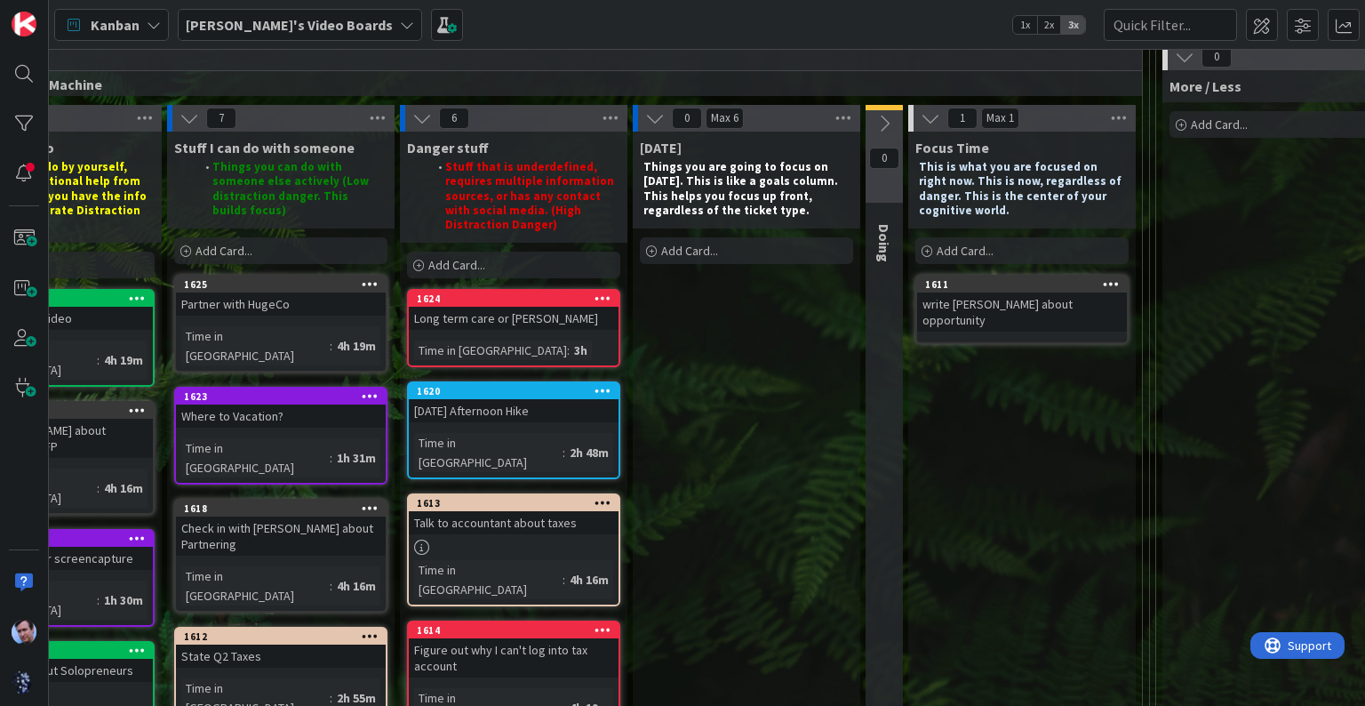
click at [899, 125] on button at bounding box center [884, 123] width 37 height 27
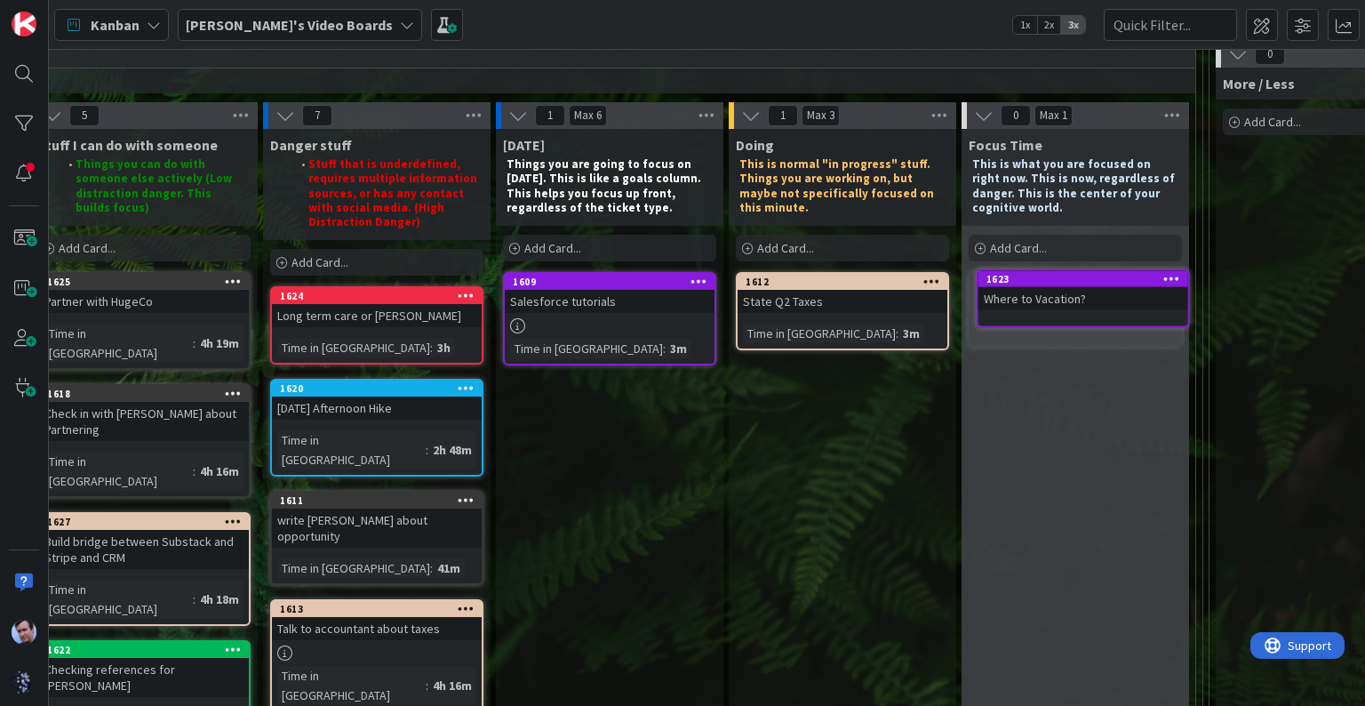
scroll to position [74, 286]
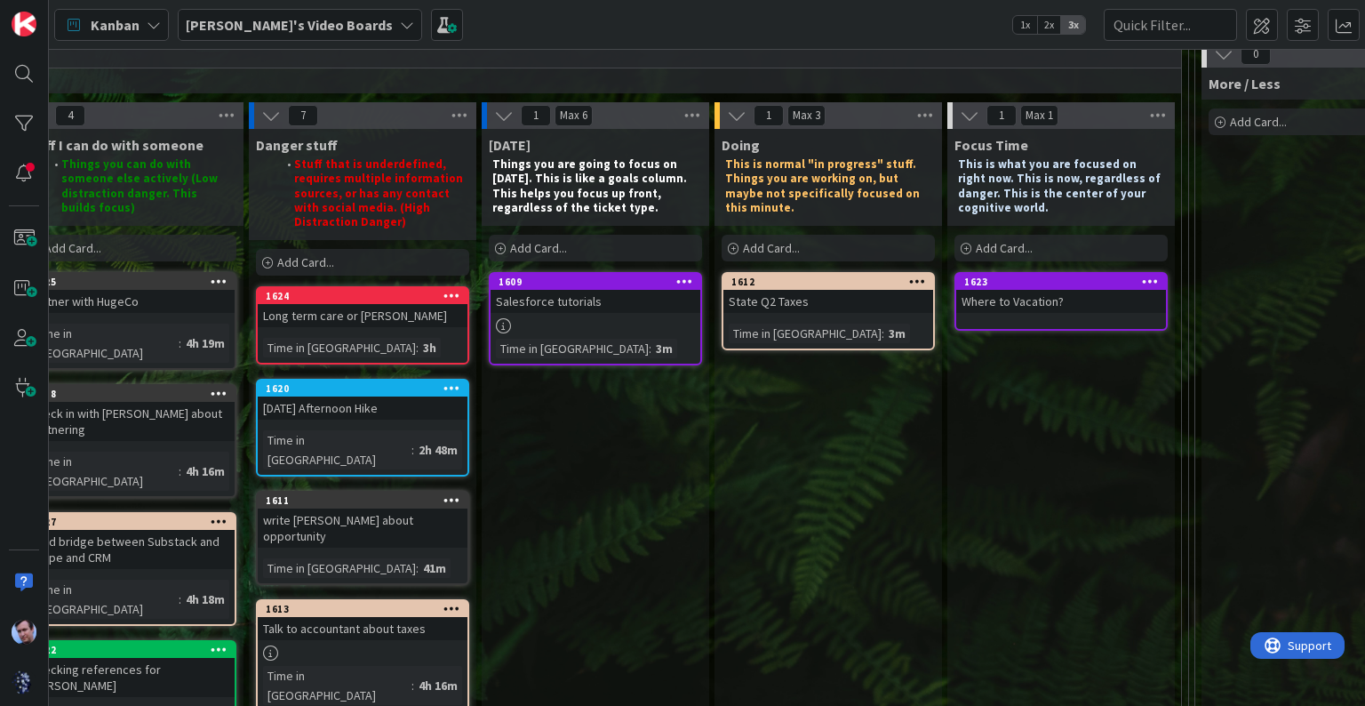
click at [1043, 293] on div "Where to Vacation?" at bounding box center [1061, 301] width 210 height 23
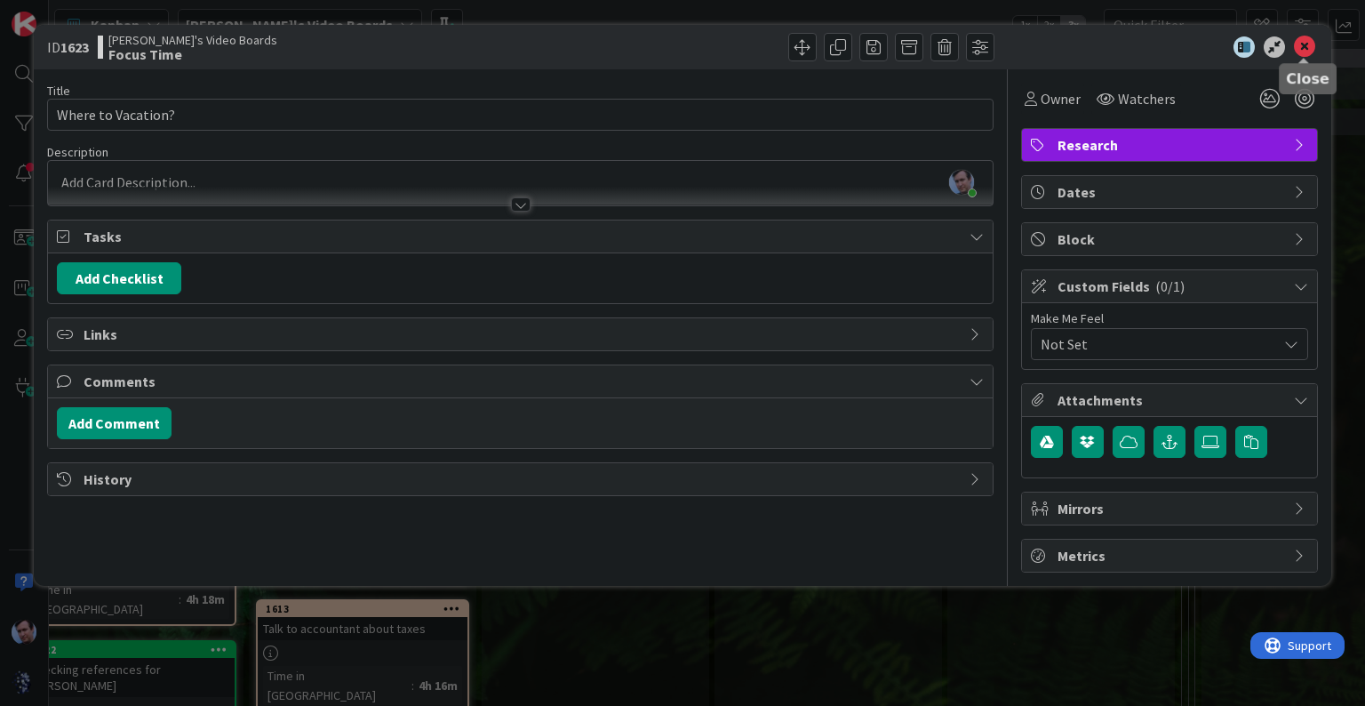
click at [1303, 57] on div at bounding box center [1305, 59] width 12 height 5
click at [1296, 52] on icon at bounding box center [1304, 46] width 21 height 21
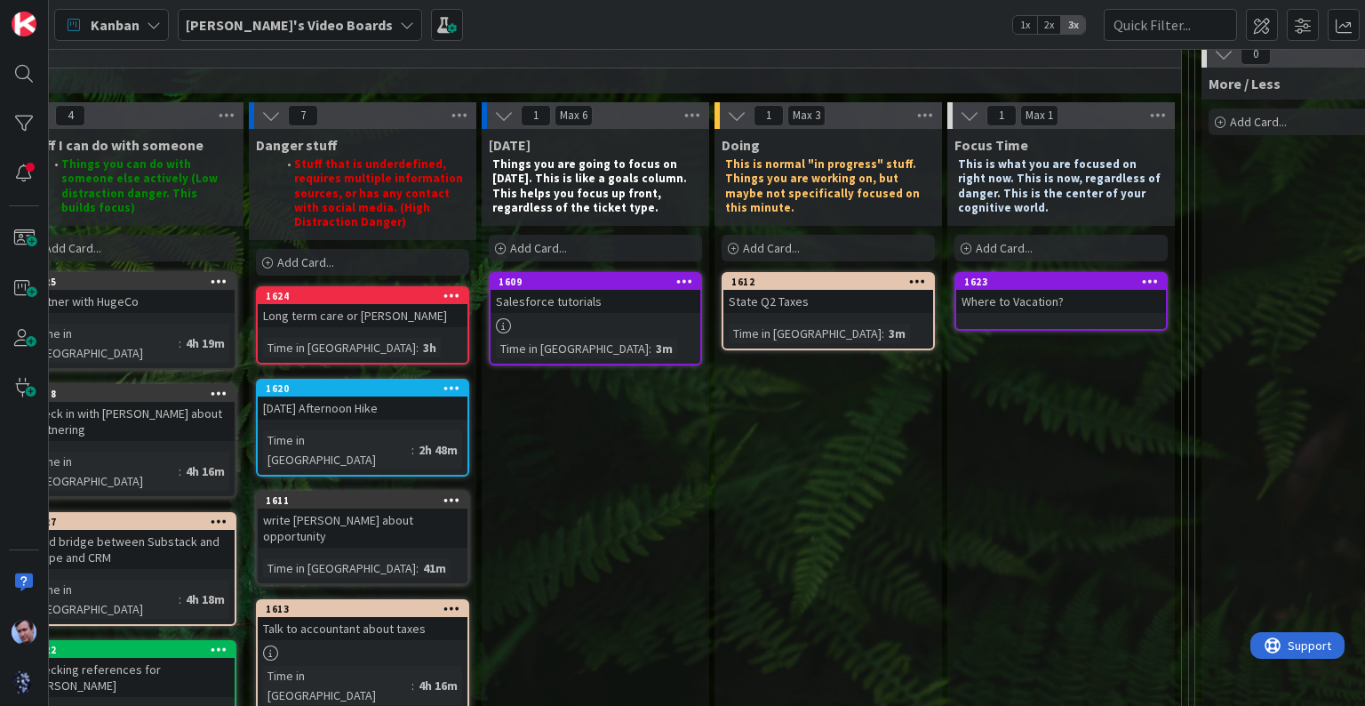
click at [1045, 292] on div "Where to Vacation?" at bounding box center [1061, 301] width 210 height 23
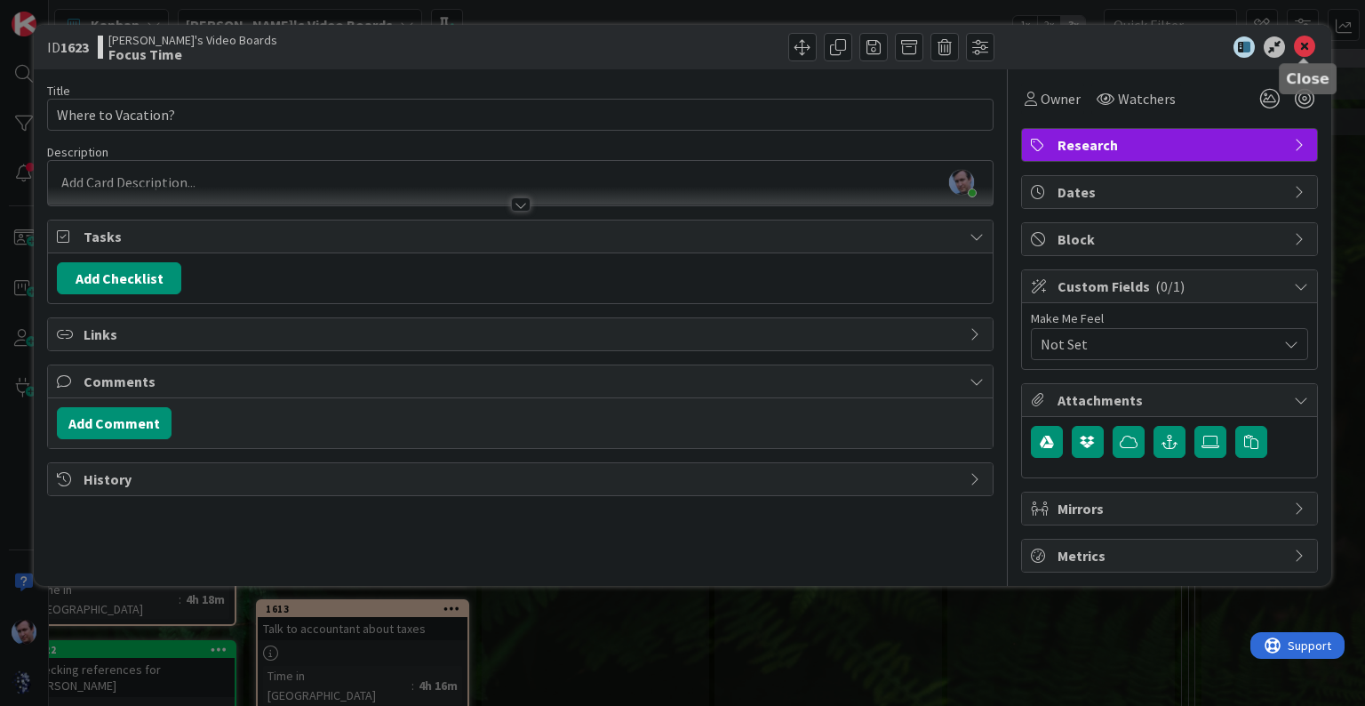
click at [1294, 50] on icon at bounding box center [1304, 46] width 21 height 21
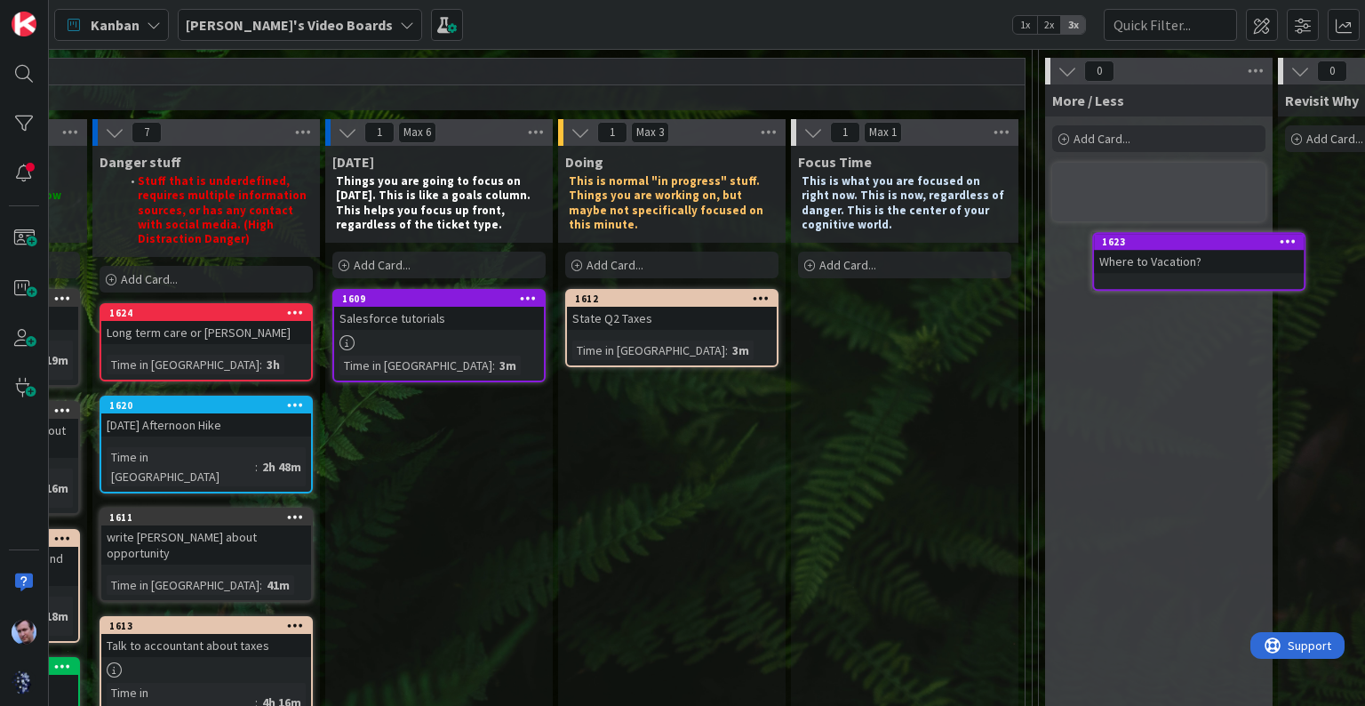
scroll to position [53, 471]
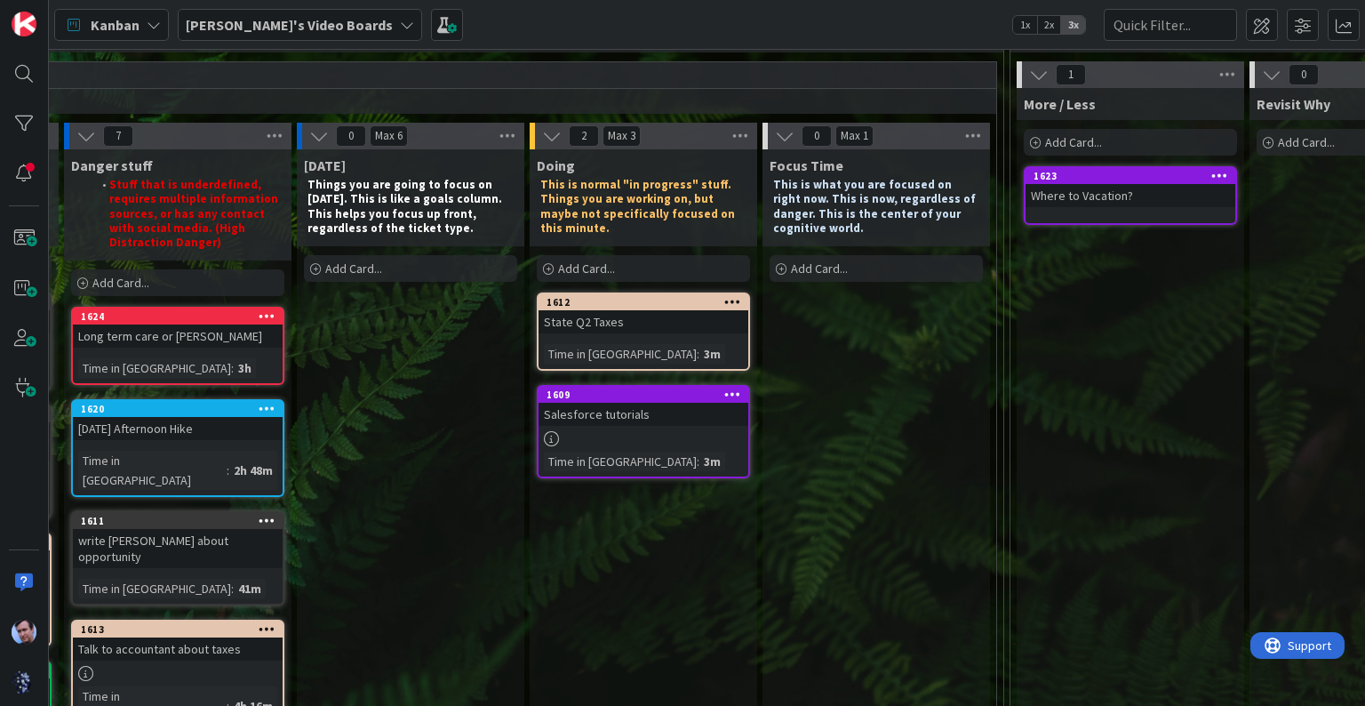
drag, startPoint x: 388, startPoint y: 314, endPoint x: 489, endPoint y: 449, distance: 168.9
click at [489, 449] on div "[DATE] Things you are going to focus on [DATE]. This is like a goals column. Th…" at bounding box center [411, 631] width 228 height 965
